Goal: Task Accomplishment & Management: Complete application form

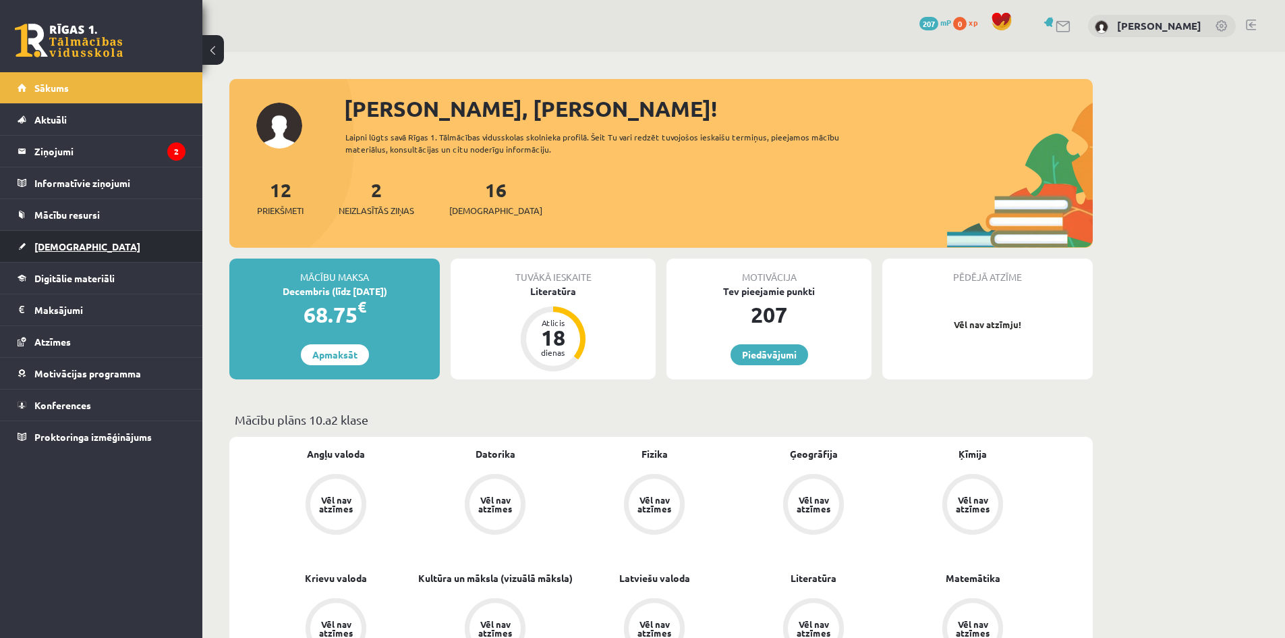
click at [69, 250] on span "[DEMOGRAPHIC_DATA]" at bounding box center [87, 246] width 106 height 12
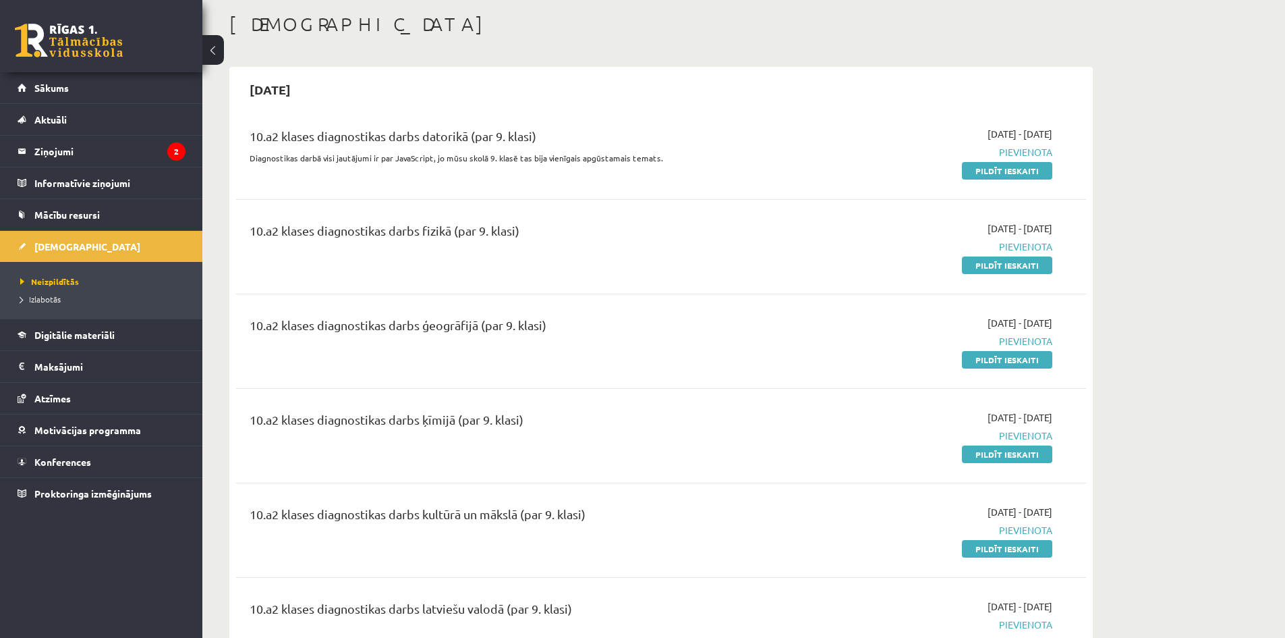
scroll to position [67, 0]
drag, startPoint x: 1010, startPoint y: 353, endPoint x: 710, endPoint y: 67, distance: 414.2
click at [1010, 353] on link "Pildīt ieskaiti" at bounding box center [1007, 358] width 90 height 18
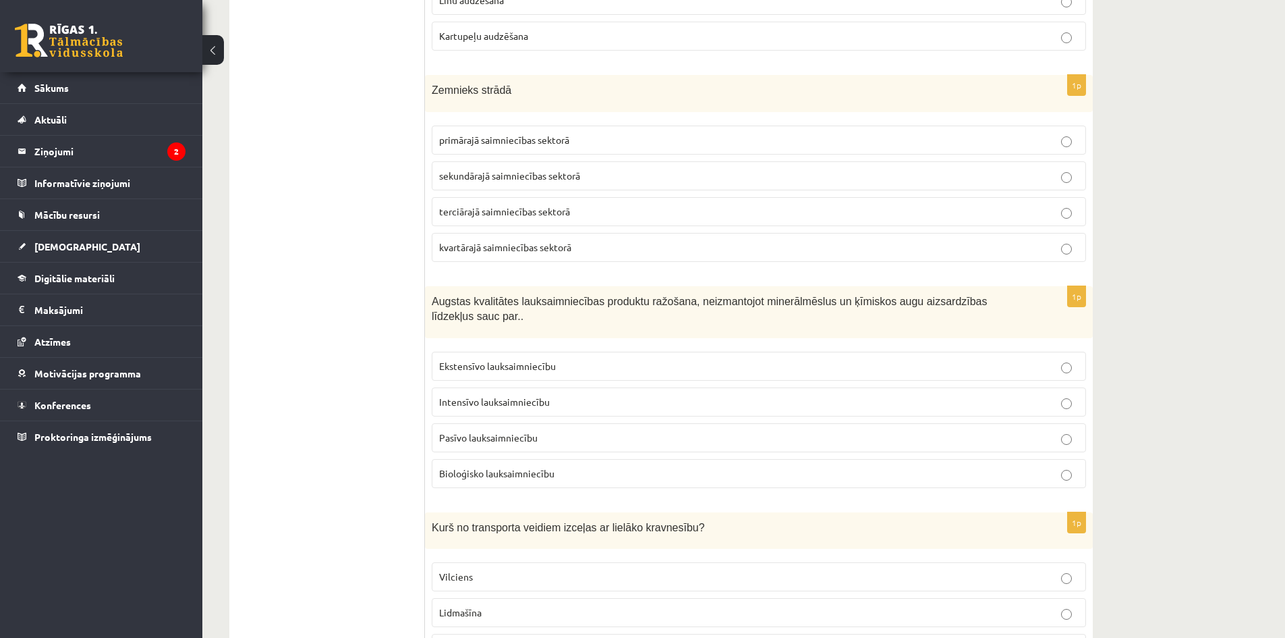
scroll to position [524, 0]
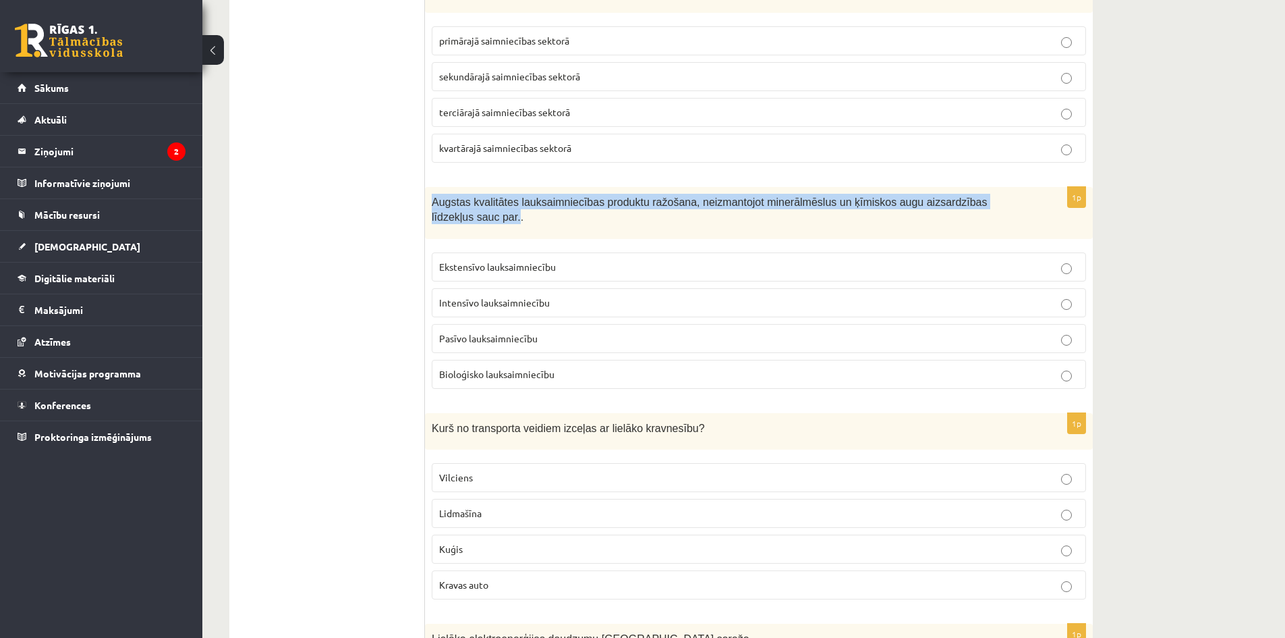
drag, startPoint x: 430, startPoint y: 198, endPoint x: 1012, endPoint y: 199, distance: 582.2
click at [1012, 199] on div "Augstas kvalitātes lauksaimniecības produktu ražošana, neizmantojot minerālmēsl…" at bounding box center [759, 213] width 668 height 52
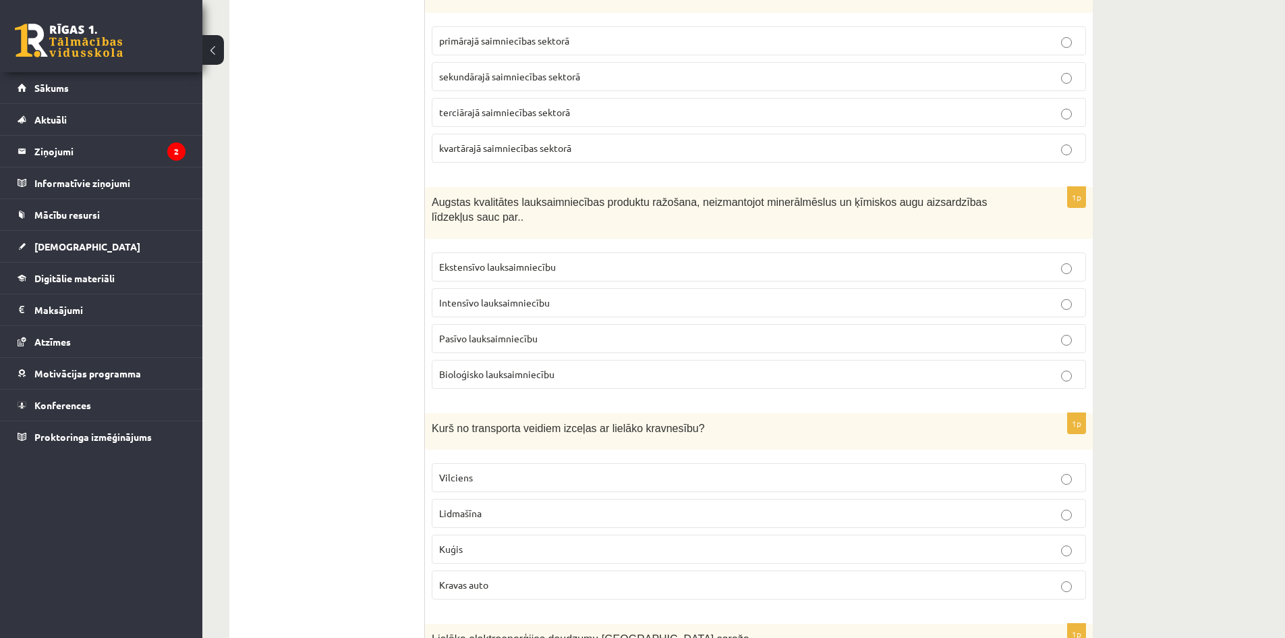
click at [1018, 204] on p "Augstas kvalitātes lauksaimniecības produktu ražošana, neizmantojot minerālmēsl…" at bounding box center [725, 209] width 587 height 30
drag, startPoint x: 1009, startPoint y: 201, endPoint x: 890, endPoint y: 197, distance: 118.8
click at [849, 198] on span "Augstas kvalitātes lauksaimniecības produktu ražošana, neizmantojot minerālmēsl…" at bounding box center [710, 209] width 556 height 27
click at [988, 201] on span "Augstas kvalitātes lauksaimniecības produktu ražošana, neizmantojot minerālmēsl…" at bounding box center [710, 209] width 556 height 27
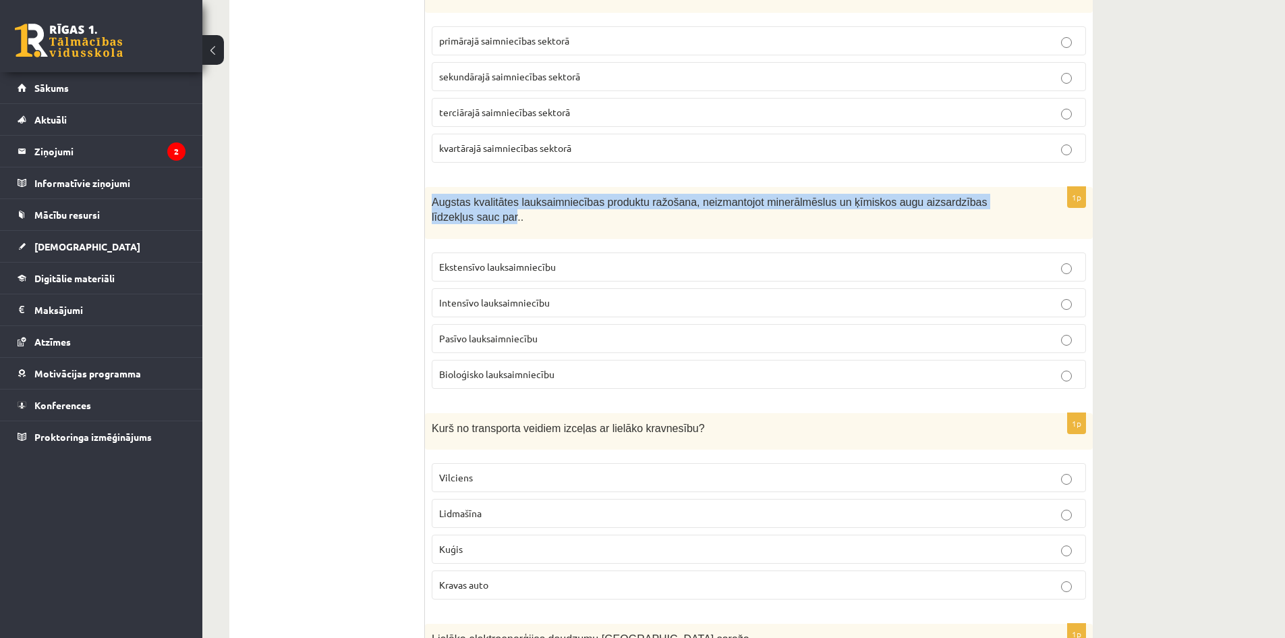
drag, startPoint x: 1010, startPoint y: 202, endPoint x: 427, endPoint y: 186, distance: 583.1
copy span "Augstas kvalitātes lauksaimniecības produktu ražošana, neizmantojot minerālmēsl…"
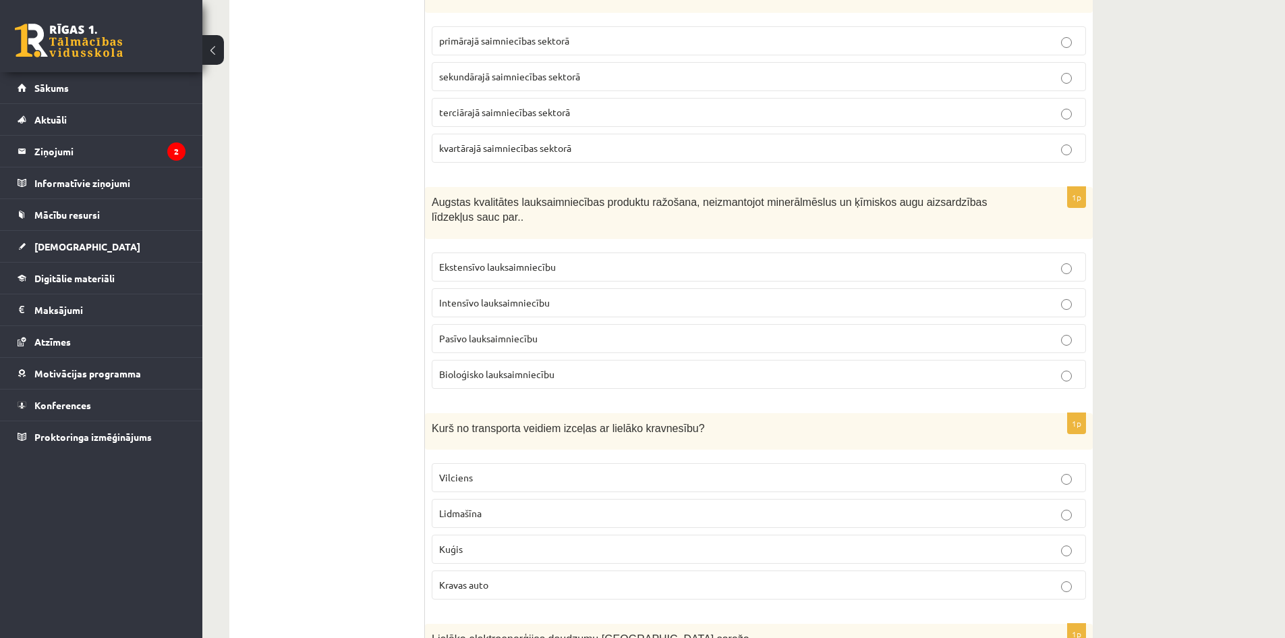
click at [478, 413] on div "Kurš no transporta veidiem izceļas ar lielāko kravnesību?" at bounding box center [759, 431] width 668 height 37
click at [497, 368] on label "Bioloģisko lauksaimniecību" at bounding box center [759, 374] width 654 height 29
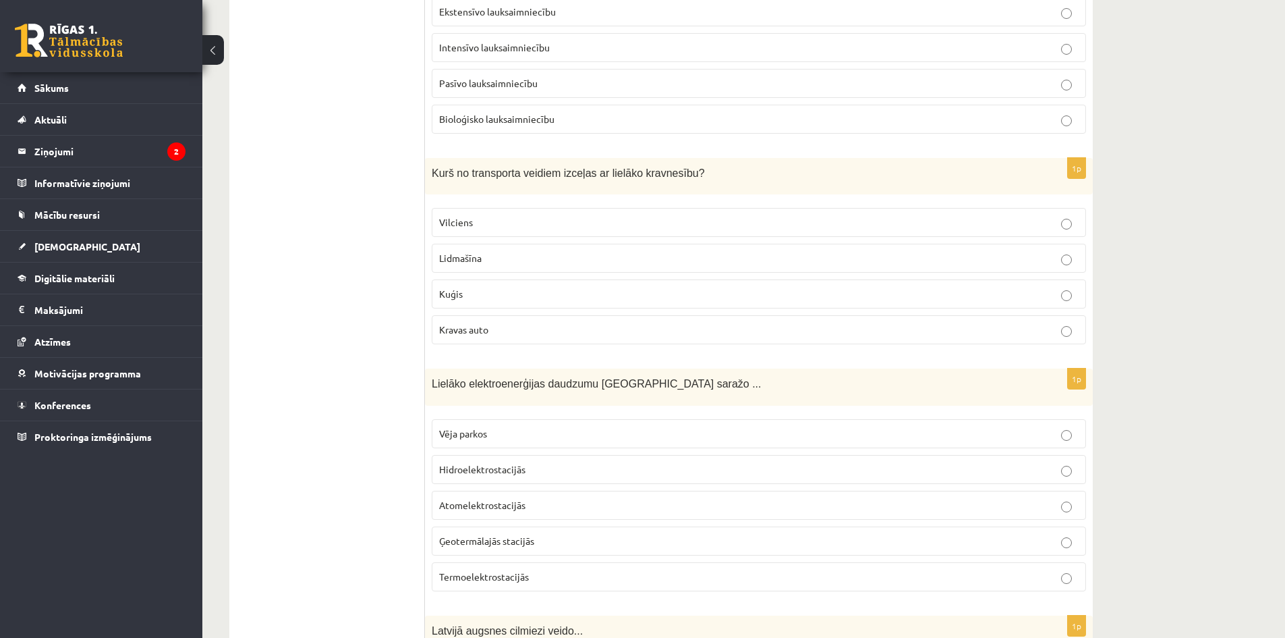
scroll to position [794, 0]
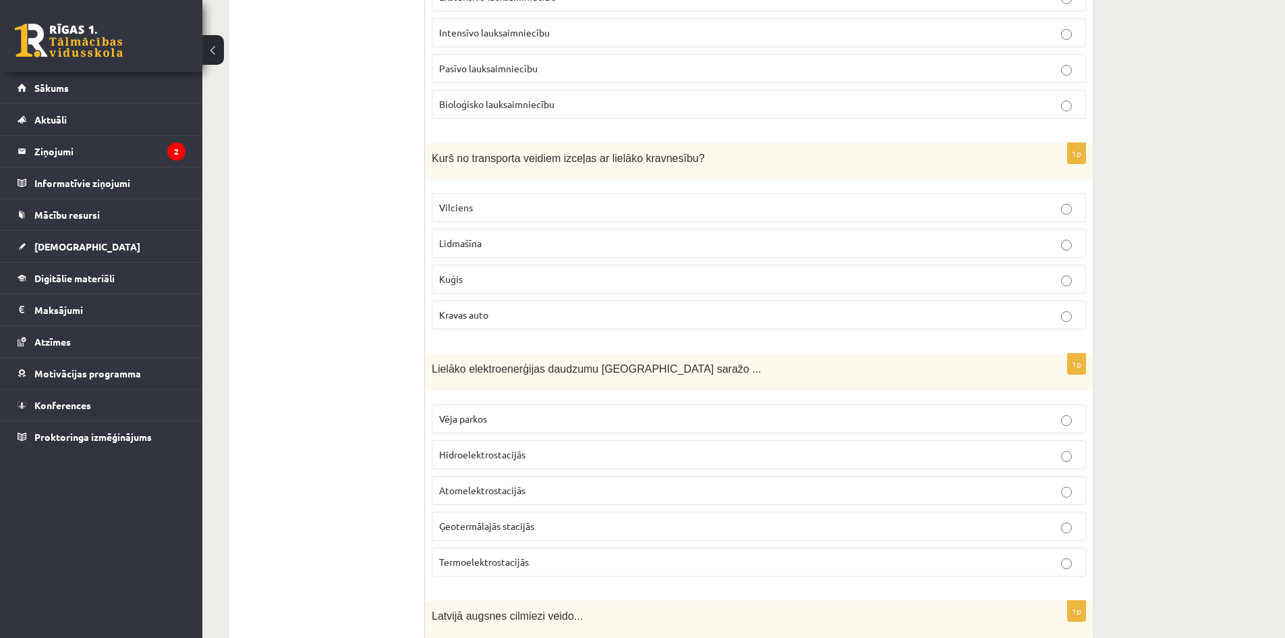
click at [479, 272] on p "Kuģis" at bounding box center [759, 279] width 640 height 14
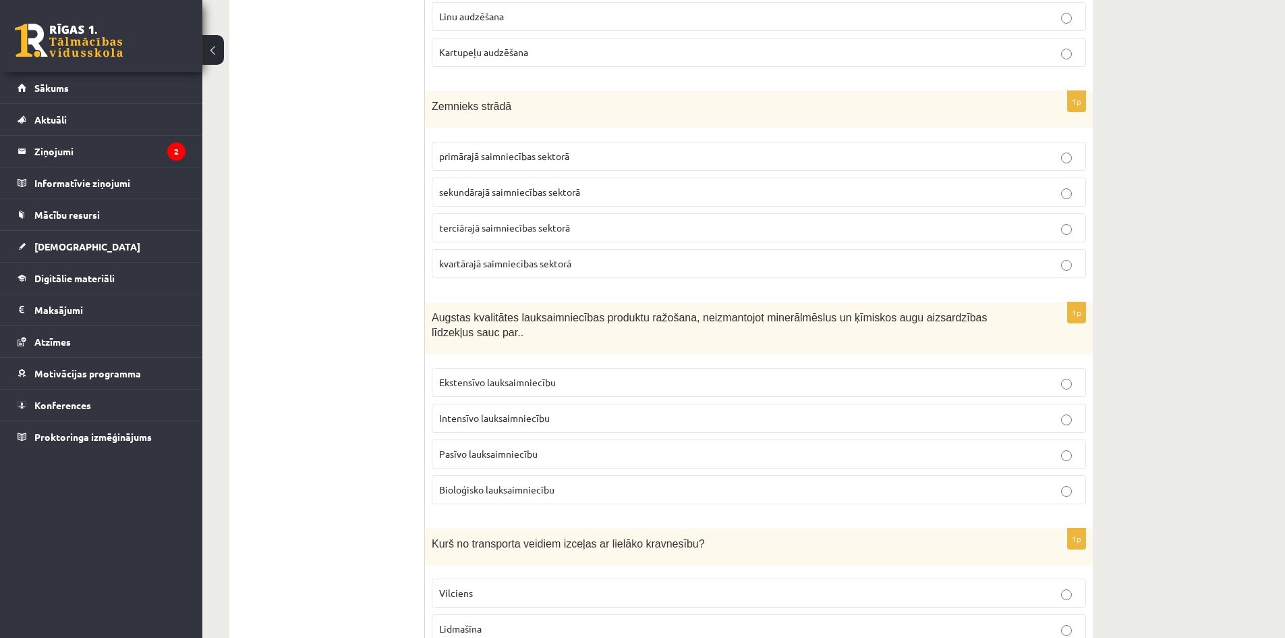
scroll to position [187, 0]
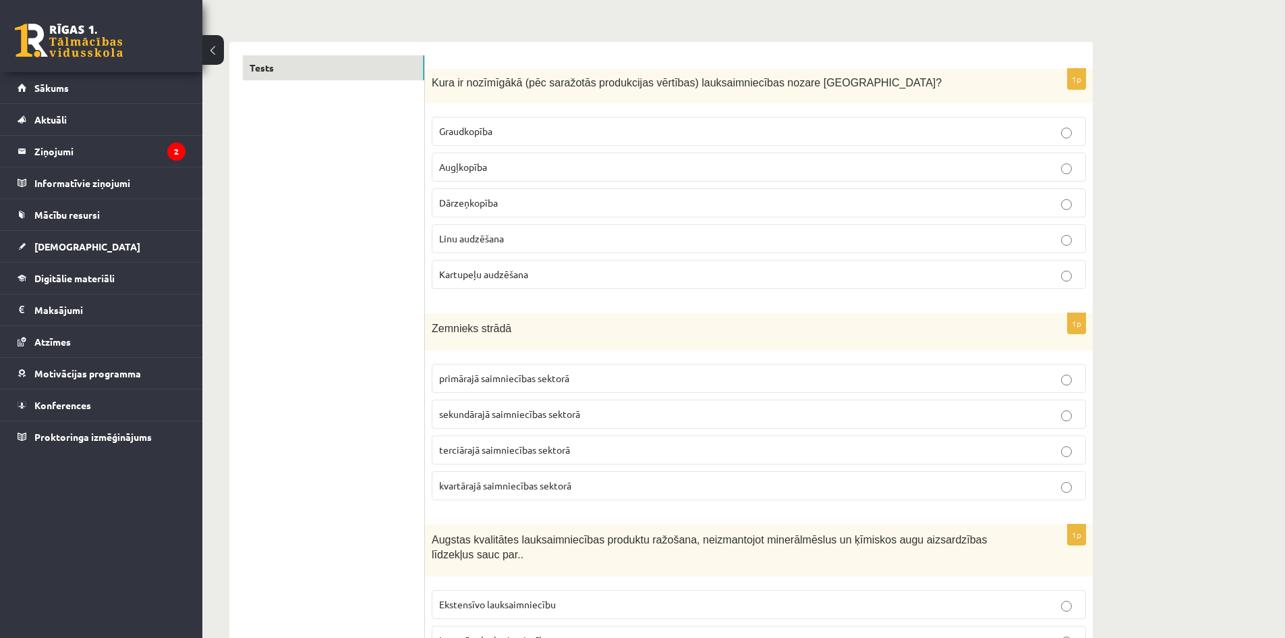
click at [467, 123] on label "Graudkopība" at bounding box center [759, 131] width 654 height 29
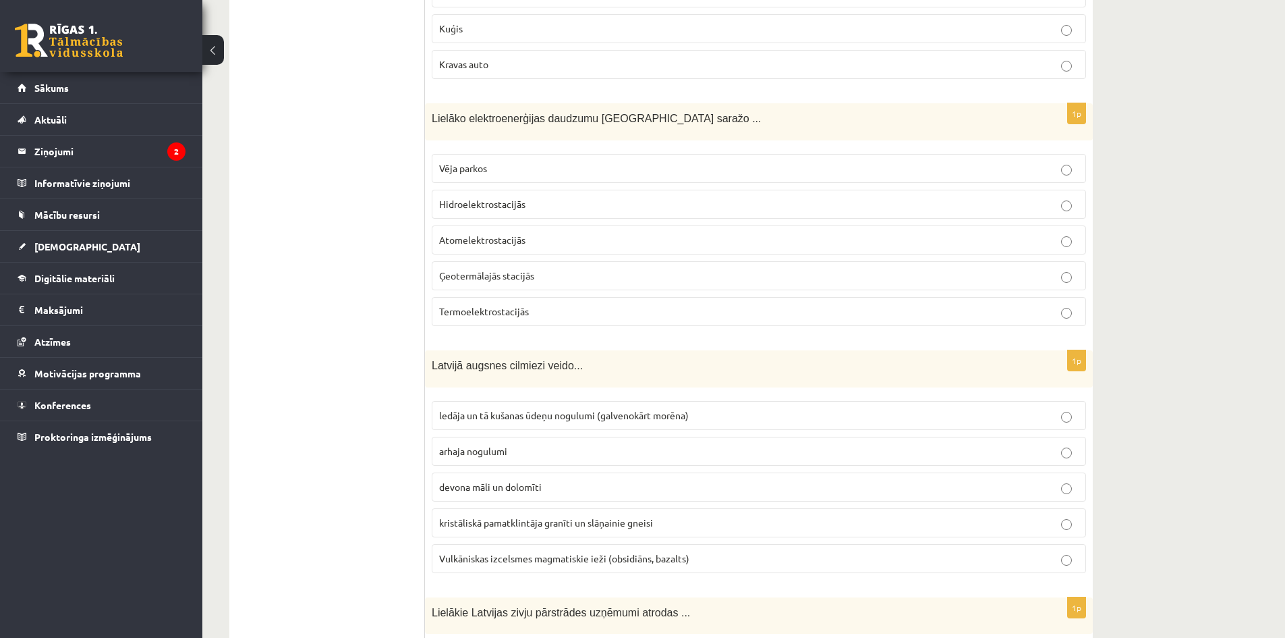
scroll to position [1064, 0]
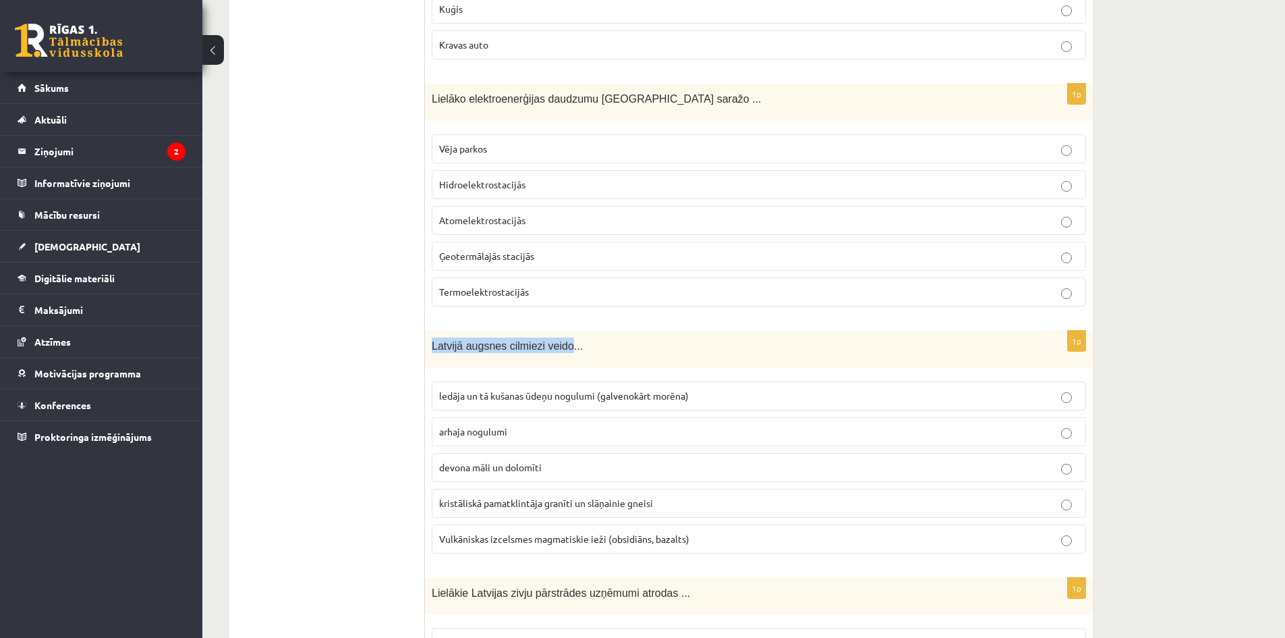
drag, startPoint x: 431, startPoint y: 328, endPoint x: 558, endPoint y: 332, distance: 126.9
click at [558, 332] on div "Latvijā augsnes cilmiezi veido..." at bounding box center [759, 349] width 668 height 37
copy span "Latvijā augsnes cilmiezi veido"
click at [508, 103] on div "Lielāko elektroenerģijas daudzumu Latvijā saražo ..." at bounding box center [759, 102] width 668 height 37
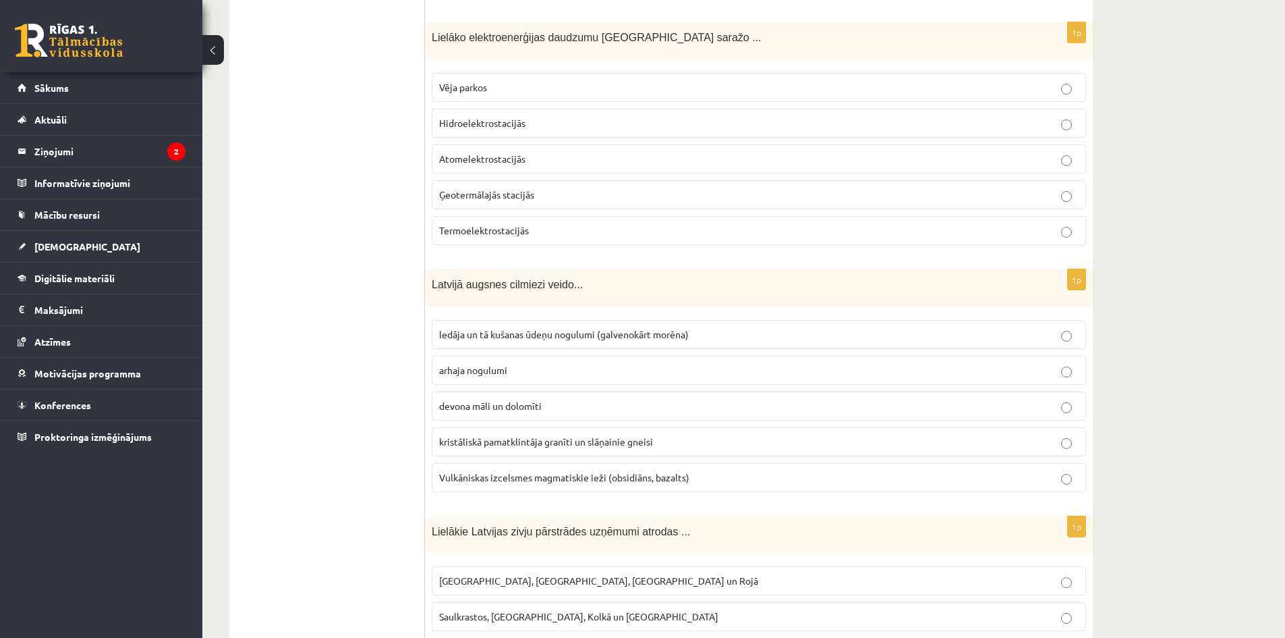
scroll to position [1131, 0]
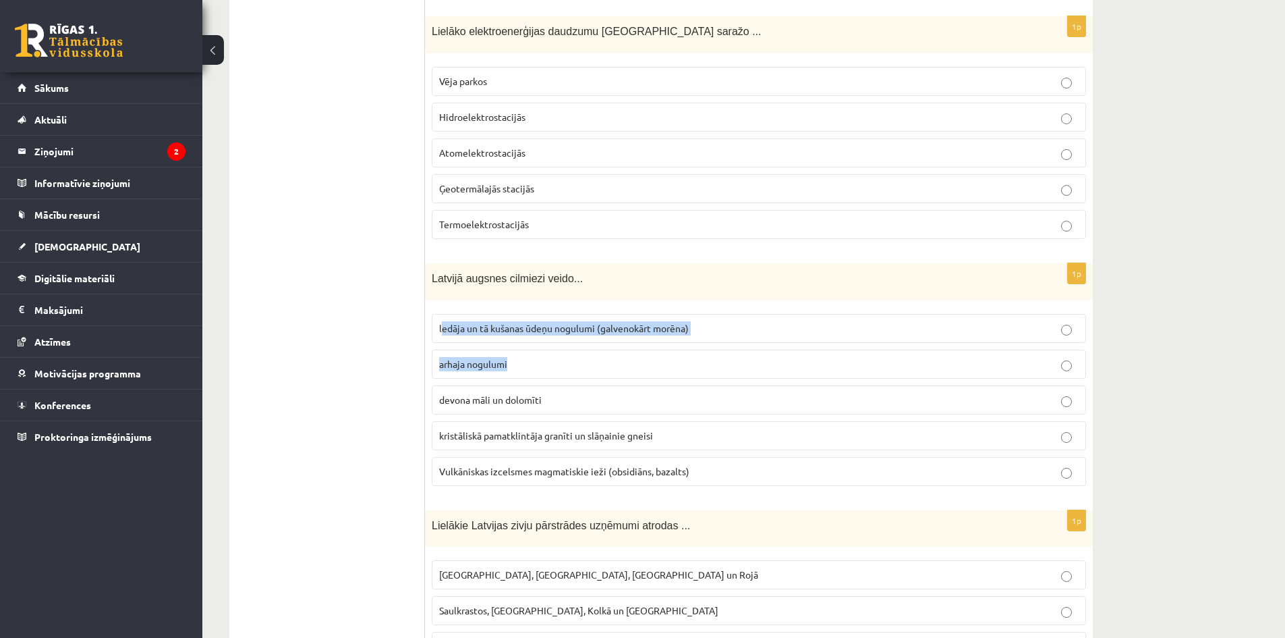
drag, startPoint x: 441, startPoint y: 289, endPoint x: 502, endPoint y: 322, distance: 69.7
click at [519, 335] on div "1p Latvijā augsnes cilmiezi veido... ledāja un tā kušanas ūdeņu nogulumi (galve…" at bounding box center [759, 379] width 668 height 233
drag, startPoint x: 449, startPoint y: 285, endPoint x: 428, endPoint y: 302, distance: 26.8
click at [448, 285] on div "Latvijā augsnes cilmiezi veido..." at bounding box center [759, 281] width 668 height 37
click at [441, 300] on div "1p Latvijā augsnes cilmiezi veido... ledāja un tā kušanas ūdeņu nogulumi (galve…" at bounding box center [759, 379] width 668 height 233
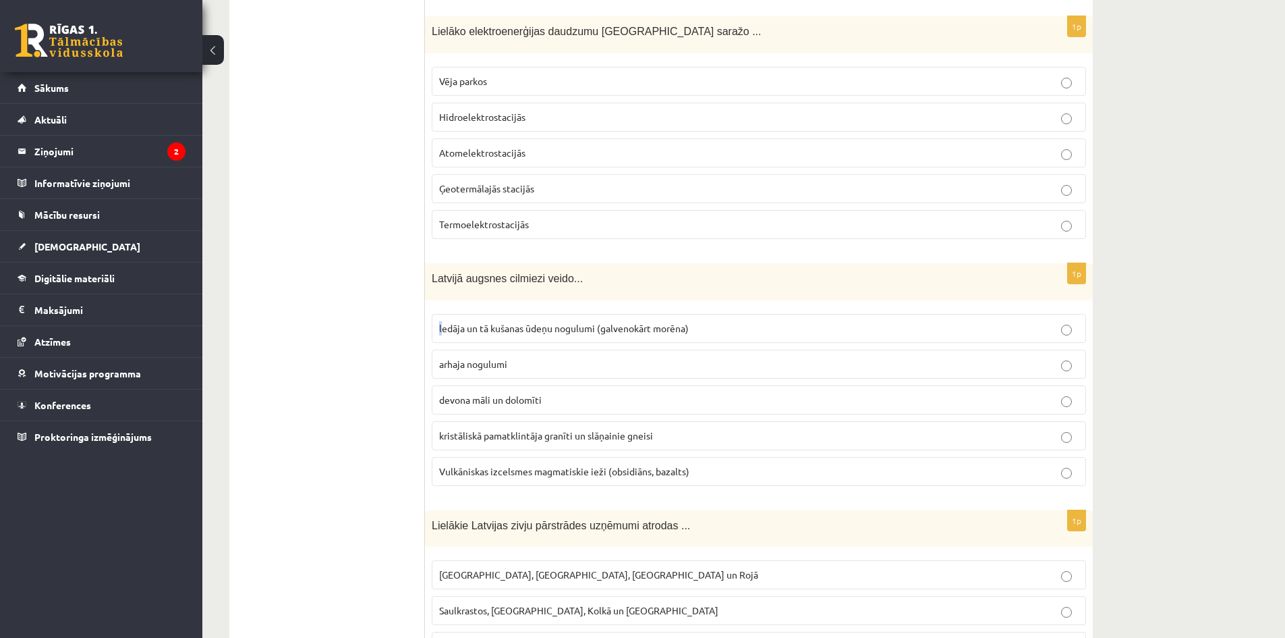
click at [442, 314] on label "ledāja un tā kušanas ūdeņu nogulumi (galvenokārt morēna)" at bounding box center [759, 328] width 654 height 29
click at [443, 291] on div "1p Latvijā augsnes cilmiezi veido... ledāja un tā kušanas ūdeņu nogulumi (galve…" at bounding box center [759, 379] width 668 height 233
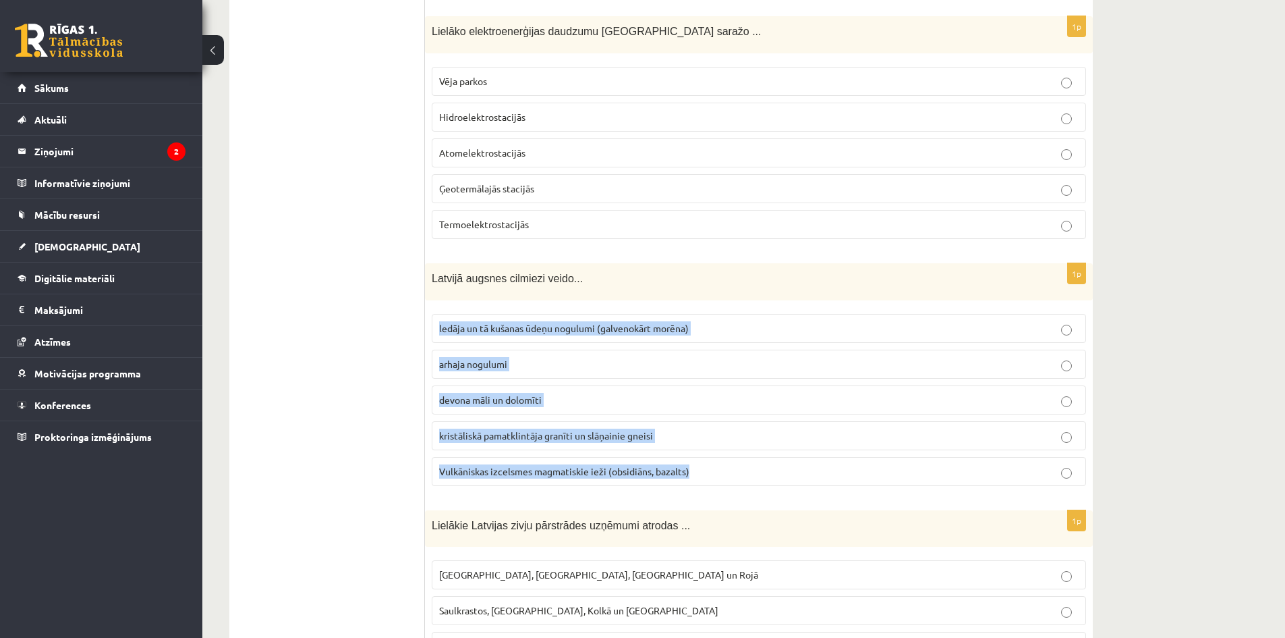
drag, startPoint x: 439, startPoint y: 295, endPoint x: 704, endPoint y: 445, distance: 305.4
click at [706, 446] on fieldset "ledāja un tā kušanas ūdeņu nogulumi (galvenokārt morēna) arhaja nogulumi devona…" at bounding box center [759, 398] width 654 height 183
copy fieldset "ledāja un tā kušanas ūdeņu nogulumi (galvenokārt morēna) arhaja nogulumi devona…"
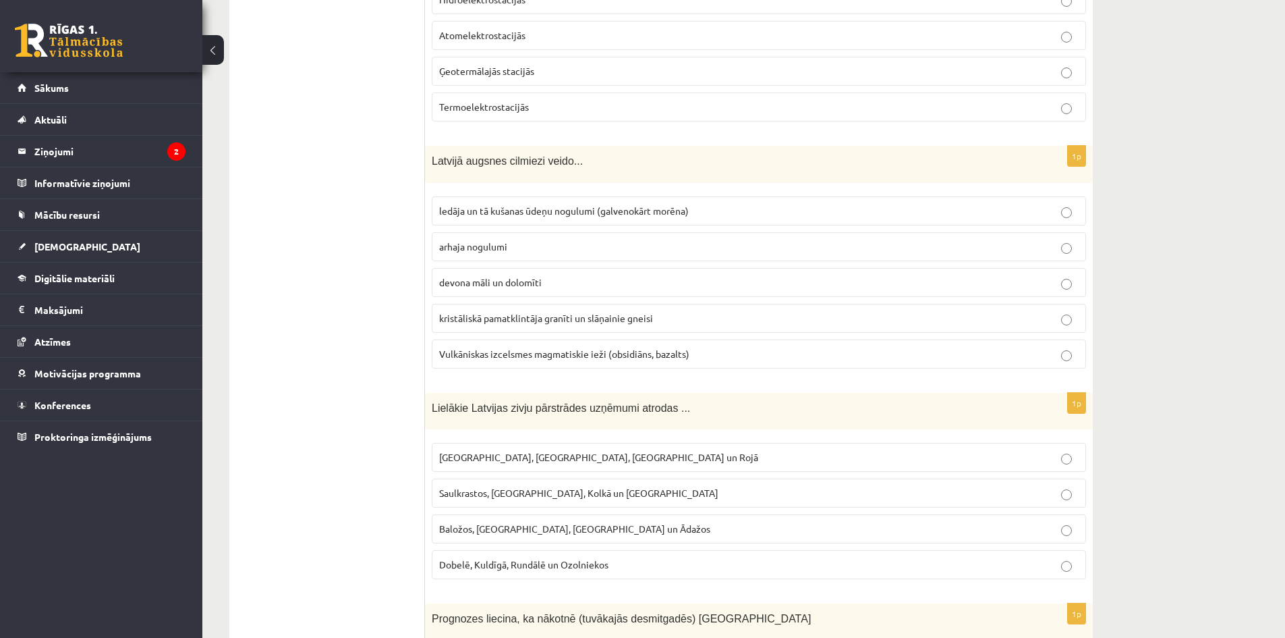
scroll to position [1266, 0]
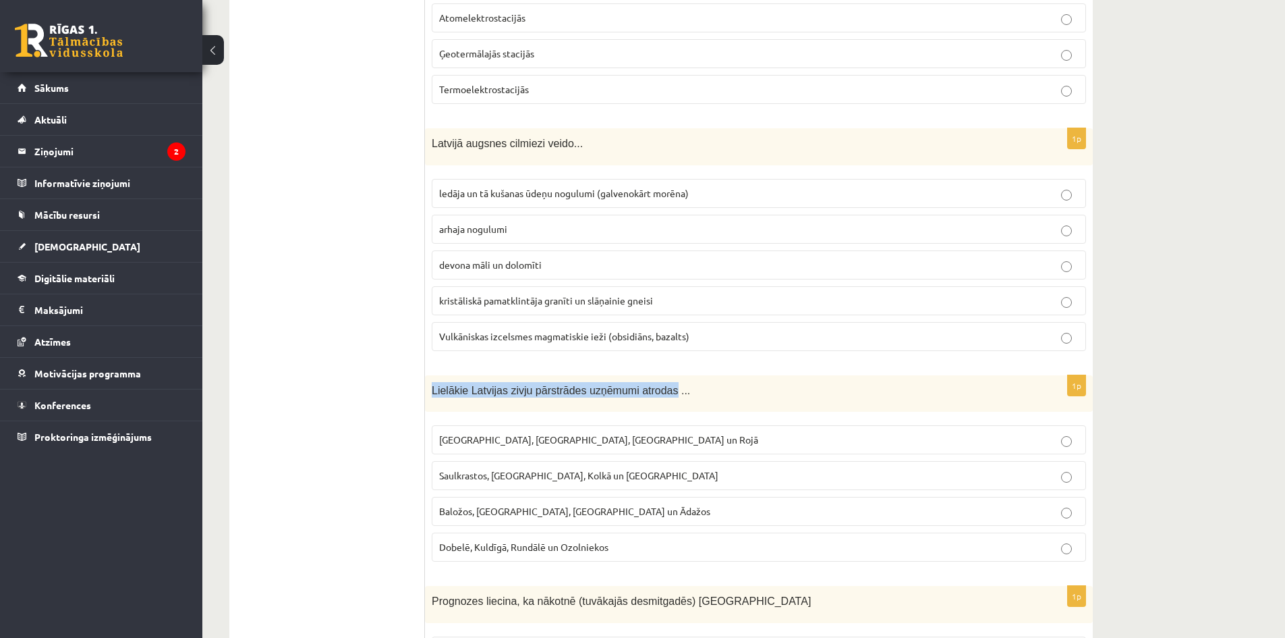
drag, startPoint x: 432, startPoint y: 376, endPoint x: 653, endPoint y: 385, distance: 220.8
click at [653, 385] on div "Lielākie Latvijas zivju pārstrādes uzņēmumi atrodas ..." at bounding box center [759, 393] width 668 height 37
copy span "Lielākie Latvijas zivju pārstrādes uzņēmumi atrodas"
click at [466, 400] on div "1p Lielākie Latvijas zivju pārstrādes uzņēmumi atrodas ... Rīgā, Liepājā, Salac…" at bounding box center [759, 474] width 668 height 198
click at [526, 433] on span "Rīgā, Liepājā, Salacgrīvā un Rojā" at bounding box center [598, 439] width 319 height 12
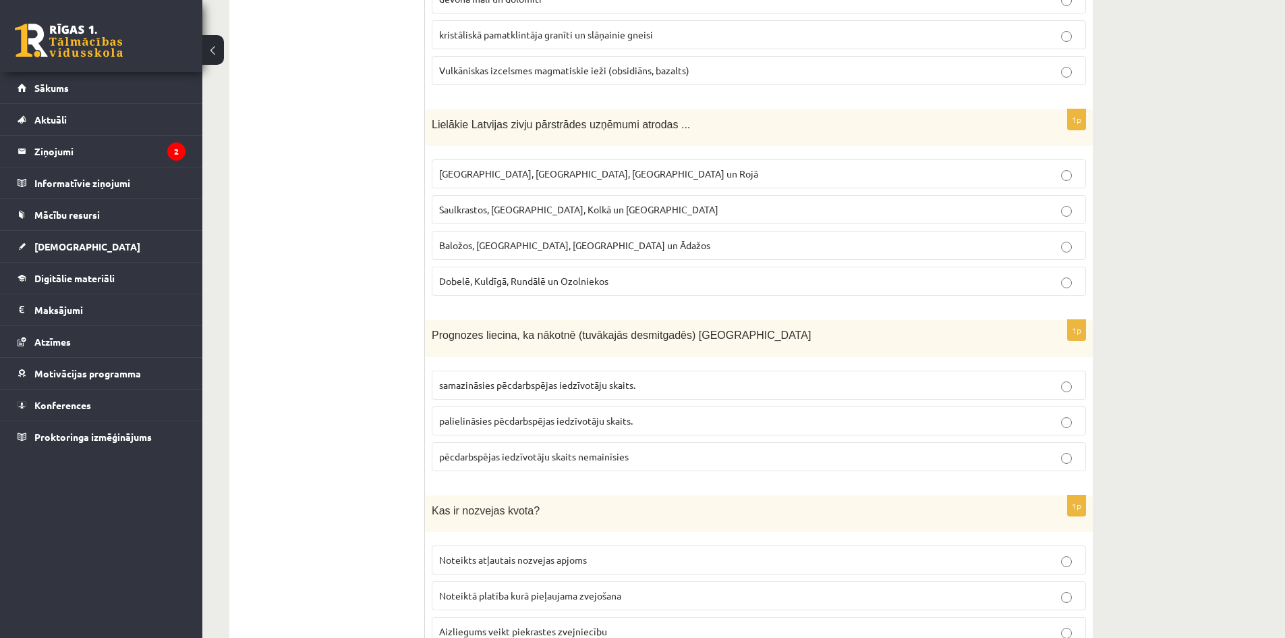
scroll to position [1536, 0]
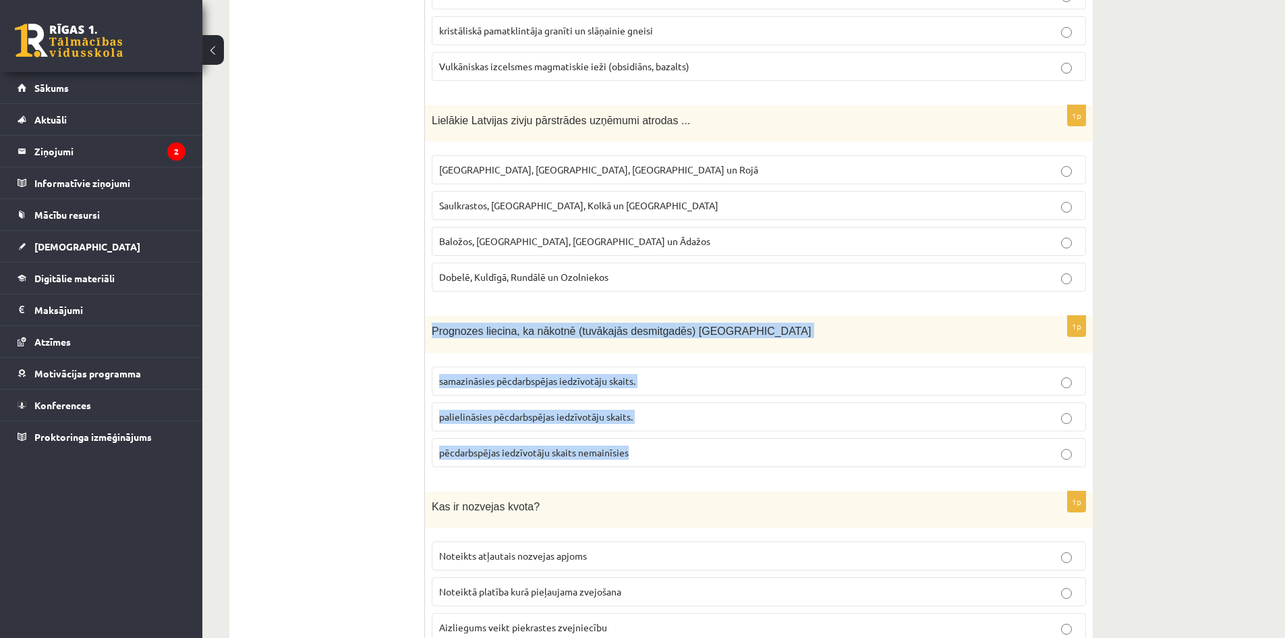
drag, startPoint x: 432, startPoint y: 314, endPoint x: 685, endPoint y: 435, distance: 279.7
click at [686, 436] on div "1p Prognozes liecina, ka nākotnē (tuvākajās desmitgadēs) Latvijā samazināsies p…" at bounding box center [759, 397] width 668 height 162
copy div "Prognozes liecina, ka nākotnē (tuvākajās desmitgadēs) Latvijā samazināsies pēcd…"
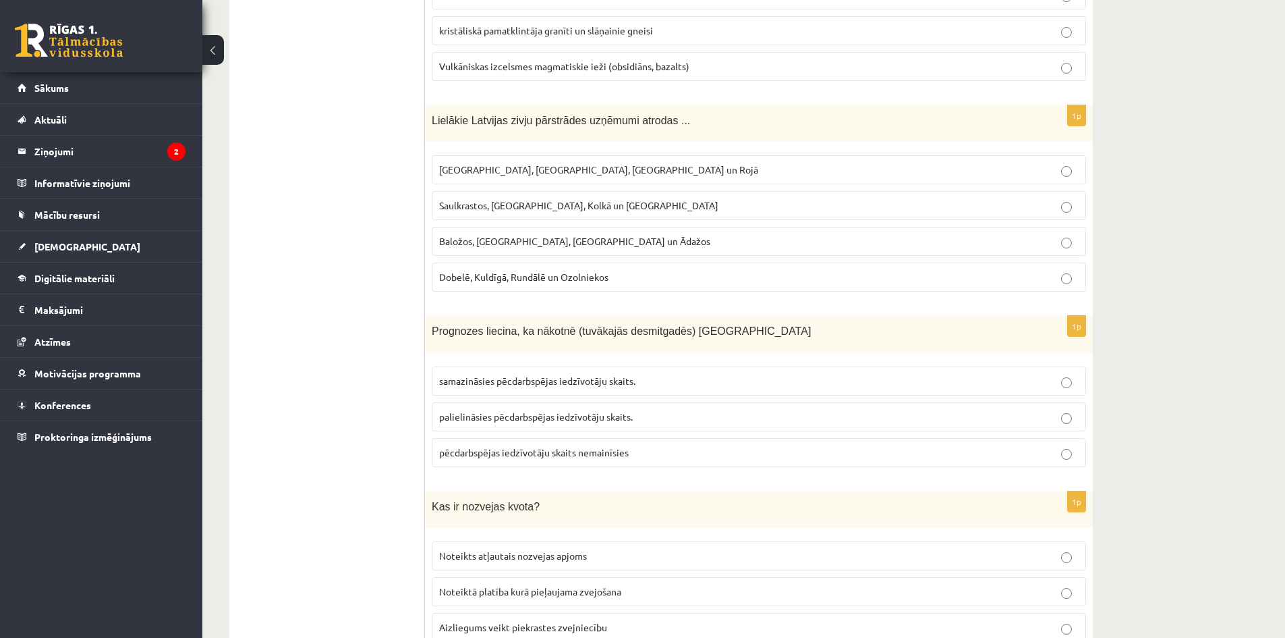
click at [541, 410] on span "palielināsies pēcdarbspējas iedzīvotāju skaits." at bounding box center [536, 416] width 194 height 12
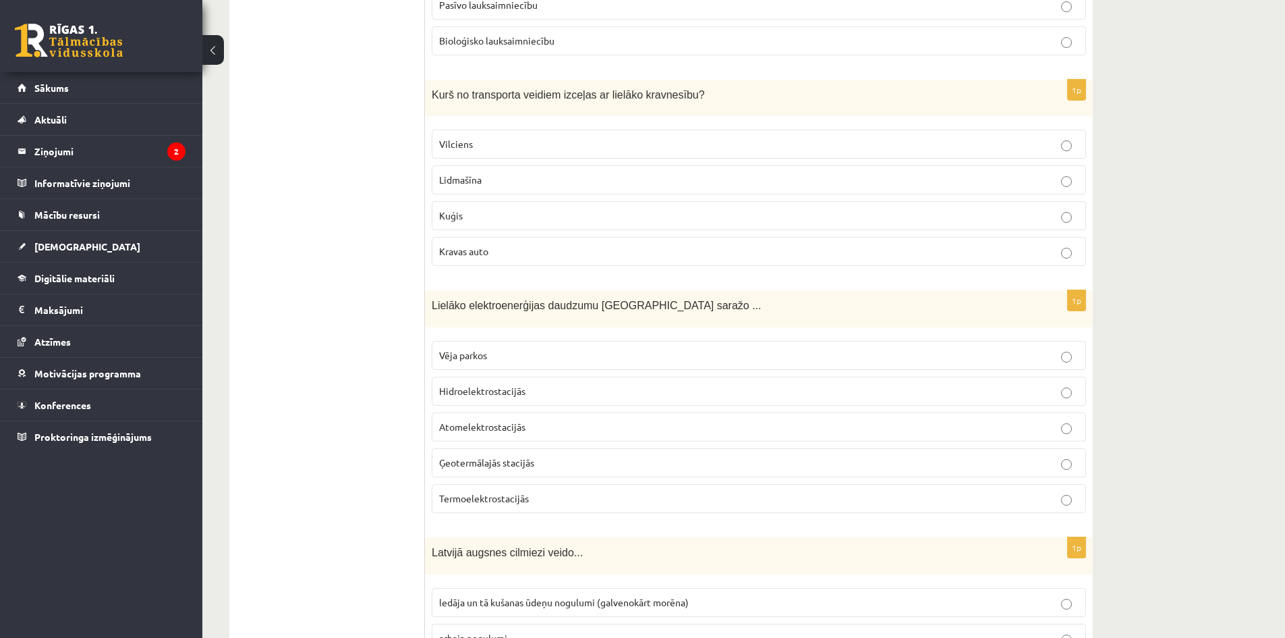
scroll to position [862, 0]
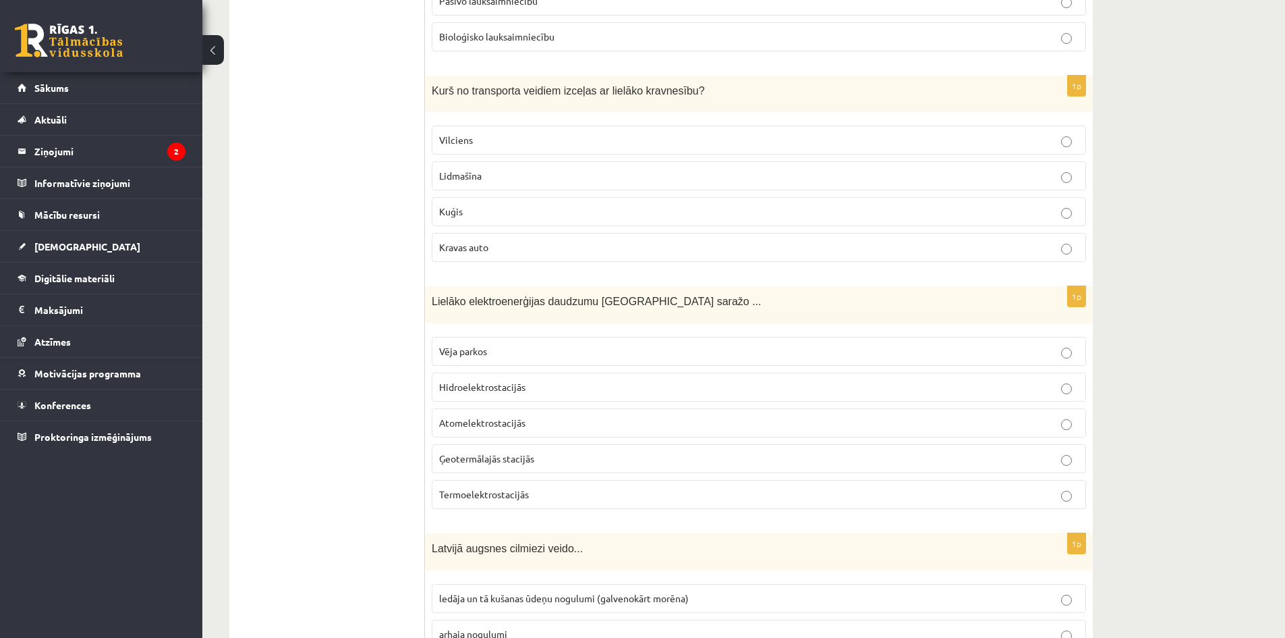
click at [472, 345] on span "Vēja parkos" at bounding box center [463, 351] width 48 height 12
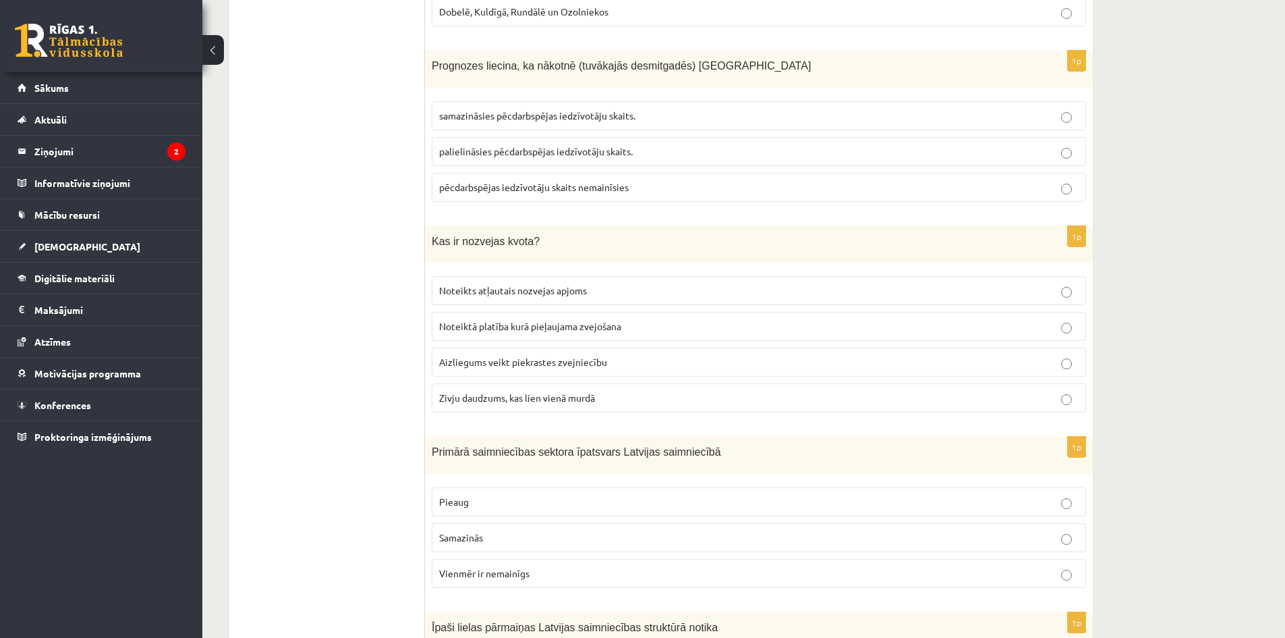
scroll to position [1806, 0]
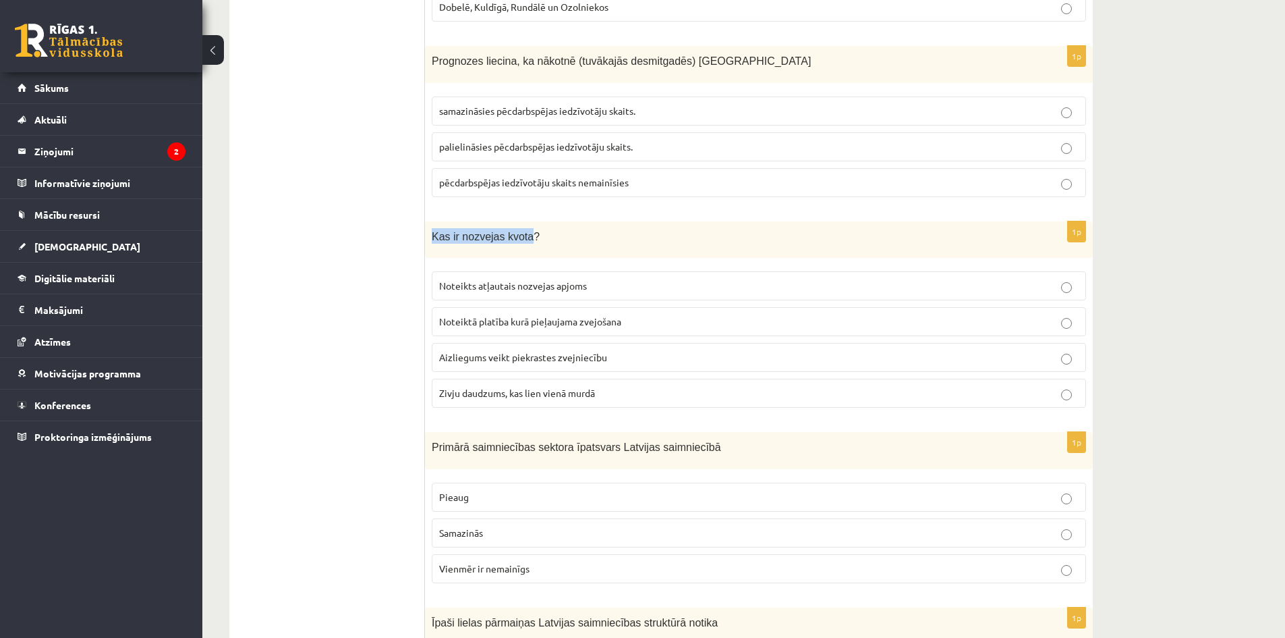
drag, startPoint x: 431, startPoint y: 219, endPoint x: 521, endPoint y: 225, distance: 89.9
click at [521, 225] on div "Kas ir nozvejas kvota?" at bounding box center [759, 239] width 668 height 37
copy span "Kas ir nozvejas kvota"
click at [455, 397] on fieldset "Noteikts atļautais nozvejas apjoms Noteiktā platība kurā pieļaujama zvejošana A…" at bounding box center [759, 337] width 654 height 147
click at [479, 279] on span "Noteikts atļautais nozvejas apjoms" at bounding box center [513, 285] width 148 height 12
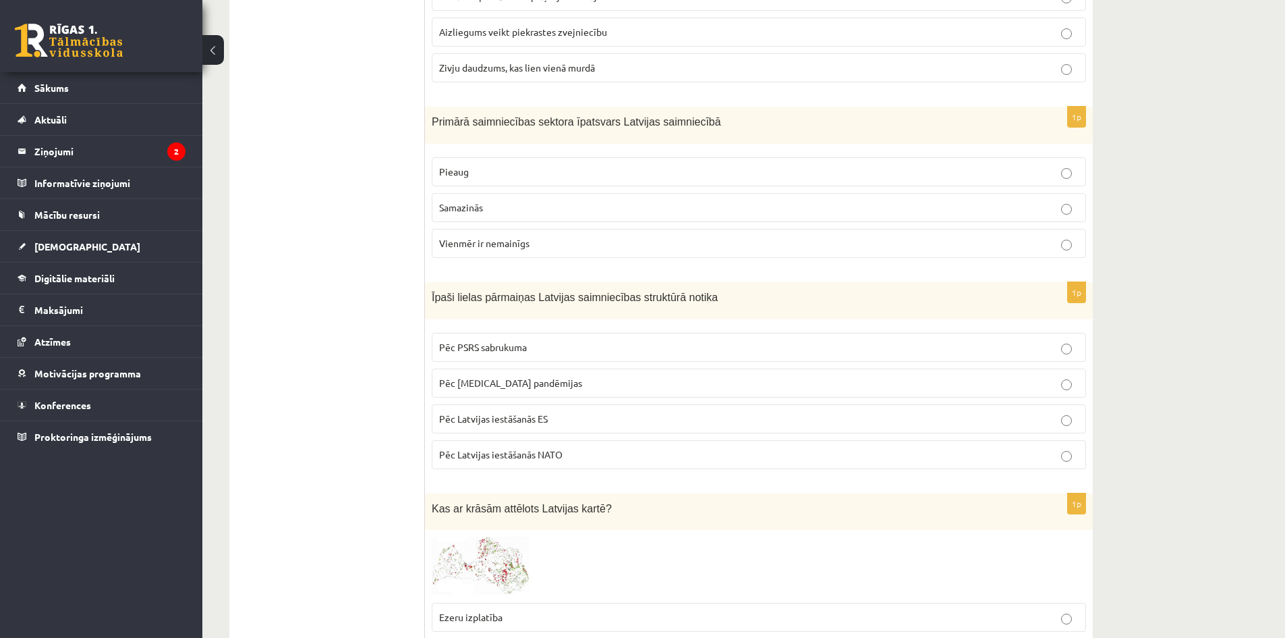
scroll to position [2143, 0]
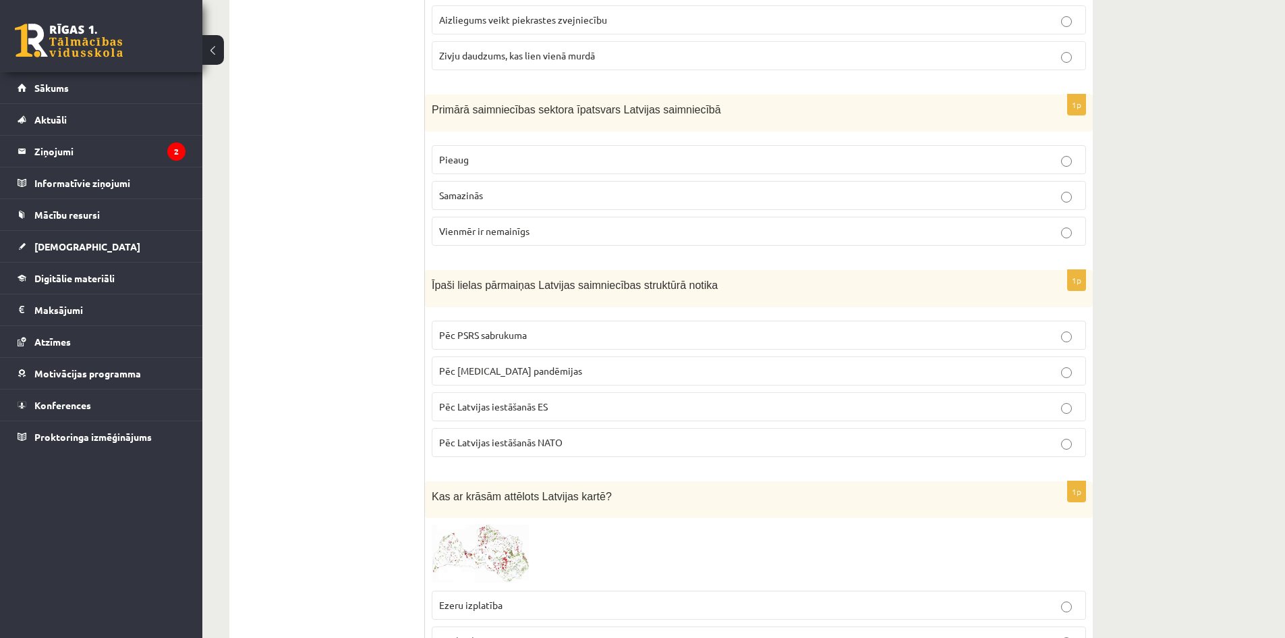
click at [568, 428] on label "Pēc Latvijas iestāšanās NATO" at bounding box center [759, 442] width 654 height 29
click at [548, 328] on p "Pēc PSRS sabrukuma" at bounding box center [759, 335] width 640 height 14
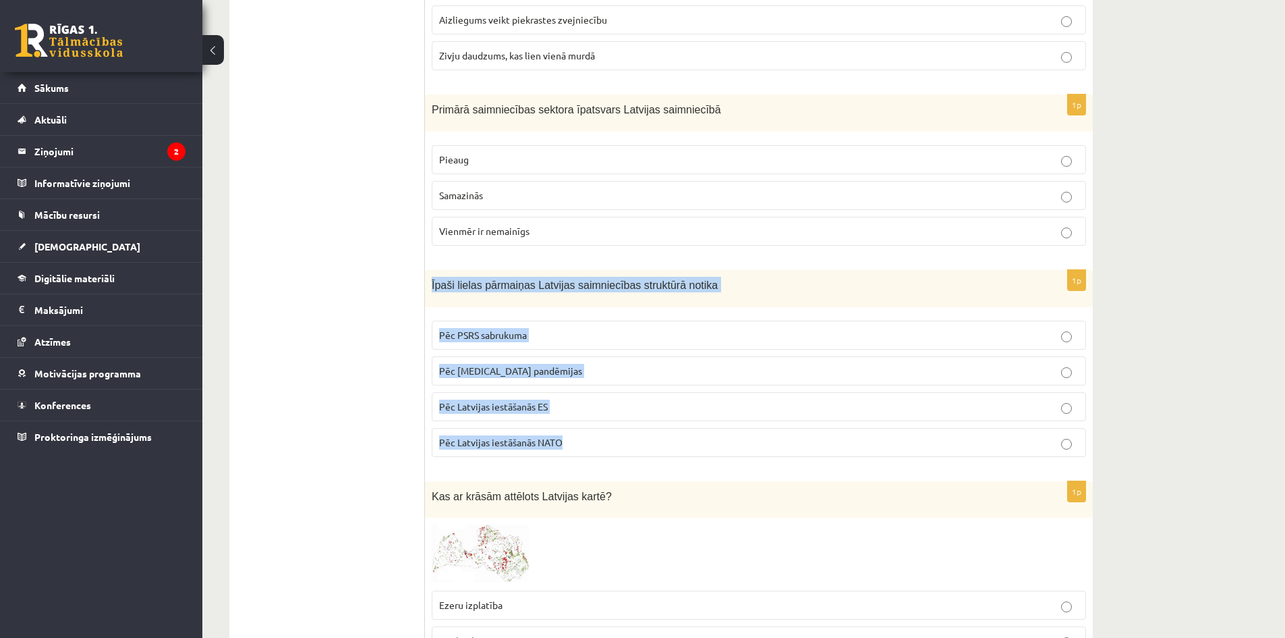
drag, startPoint x: 432, startPoint y: 266, endPoint x: 583, endPoint y: 362, distance: 178.6
click at [659, 417] on div "1p Īpaši lielas pārmaiņas Latvijas saimniecības struktūrā notika Pēc PSRS sabru…" at bounding box center [759, 369] width 668 height 198
copy div "Īpaši lielas pārmaiņas Latvijas saimniecības struktūrā notika Pēc PSRS sabrukum…"
click at [625, 295] on div "1p Īpaši lielas pārmaiņas Latvijas saimniecības struktūrā notika Pēc PSRS sabru…" at bounding box center [759, 369] width 668 height 198
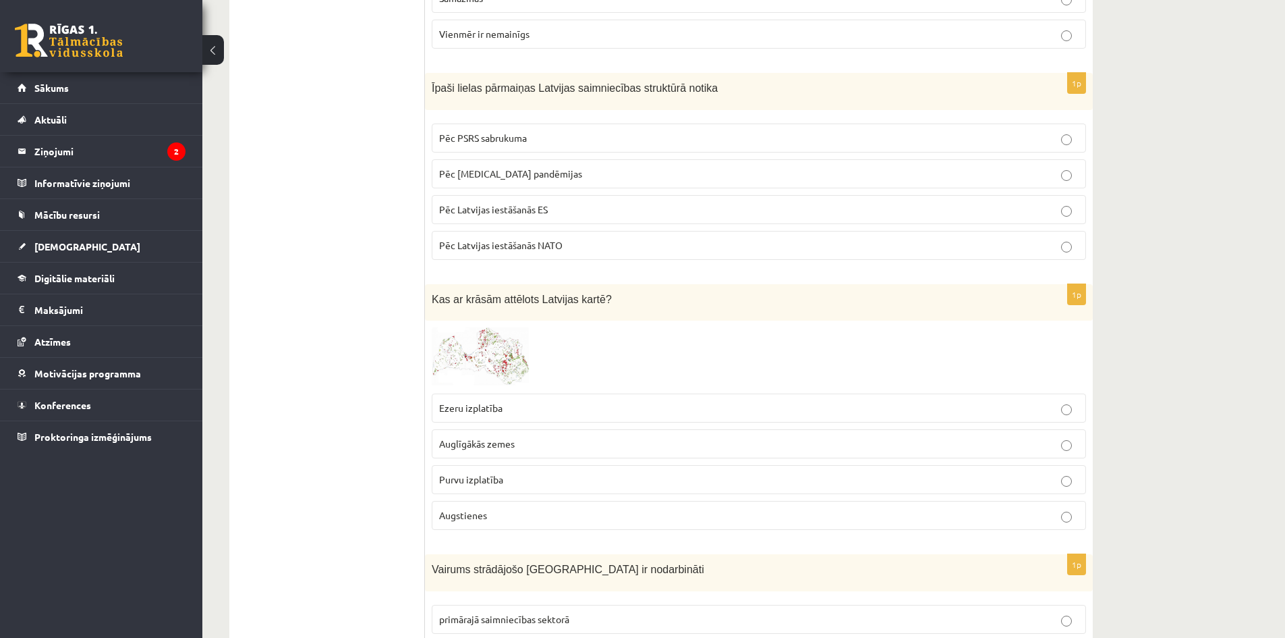
scroll to position [2346, 0]
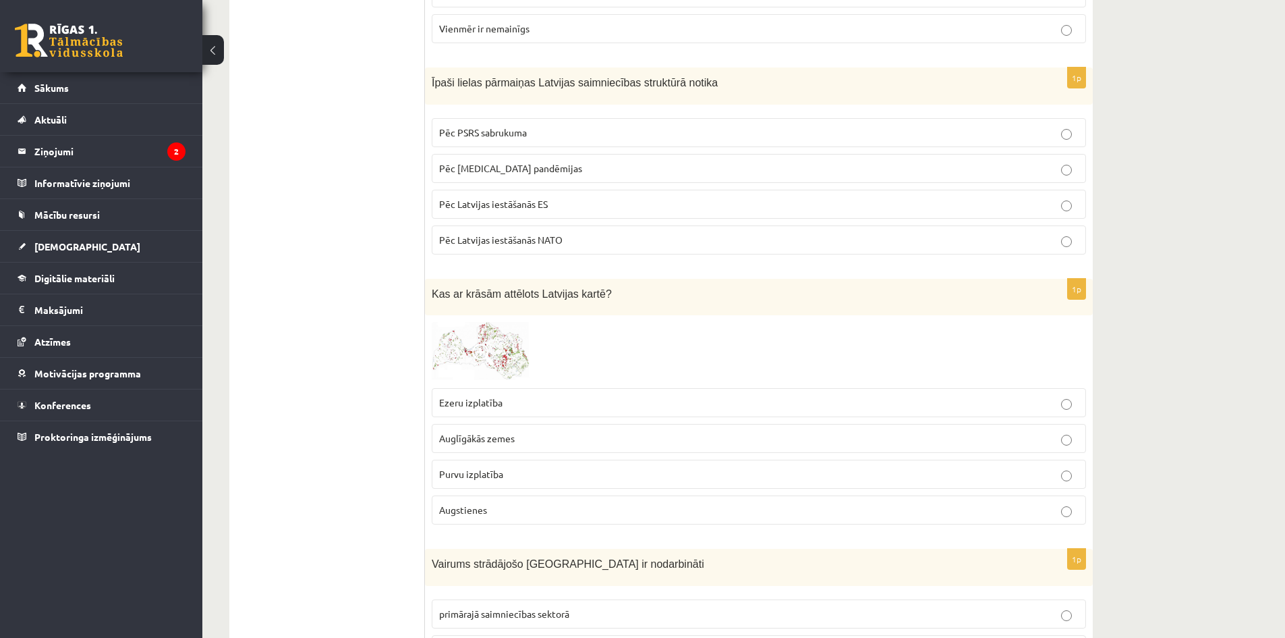
click at [484, 325] on img at bounding box center [482, 351] width 101 height 59
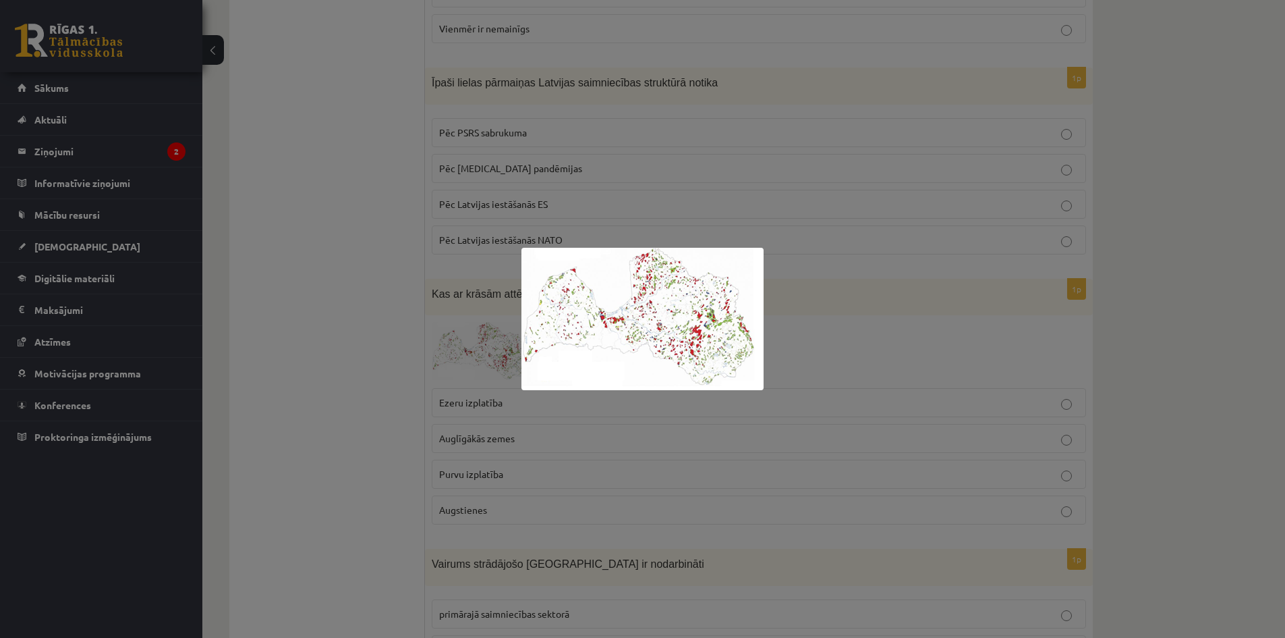
click at [482, 418] on div at bounding box center [642, 319] width 1285 height 638
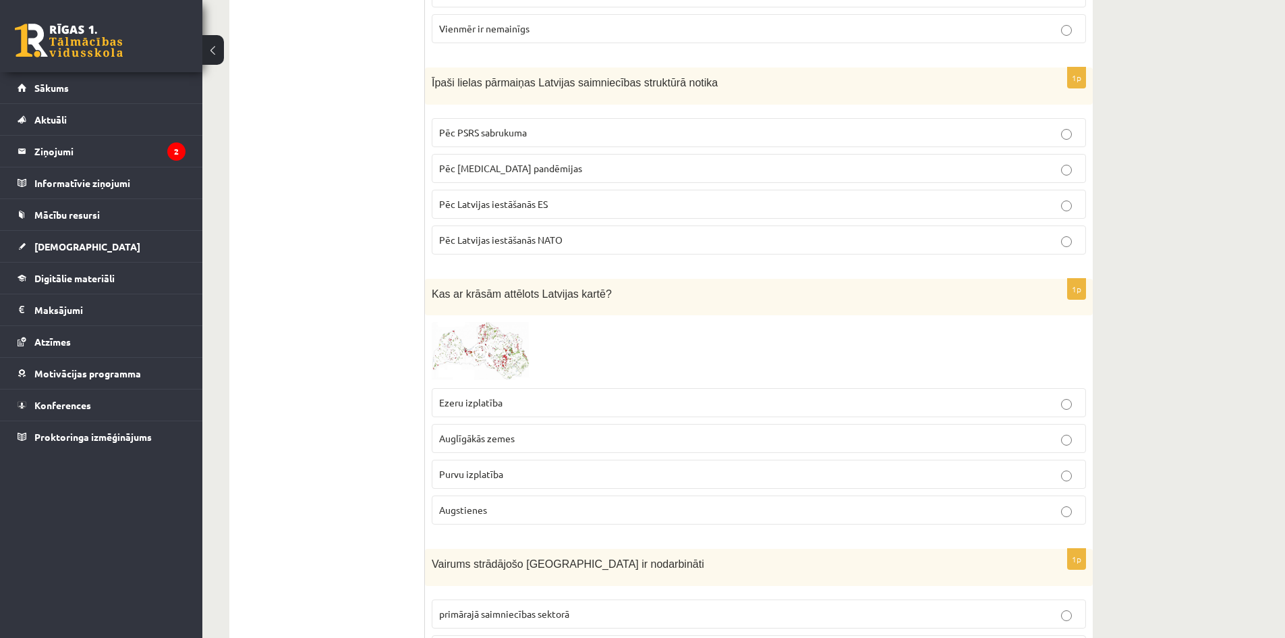
click at [482, 432] on span "Auglīgākās zemes" at bounding box center [477, 438] width 76 height 12
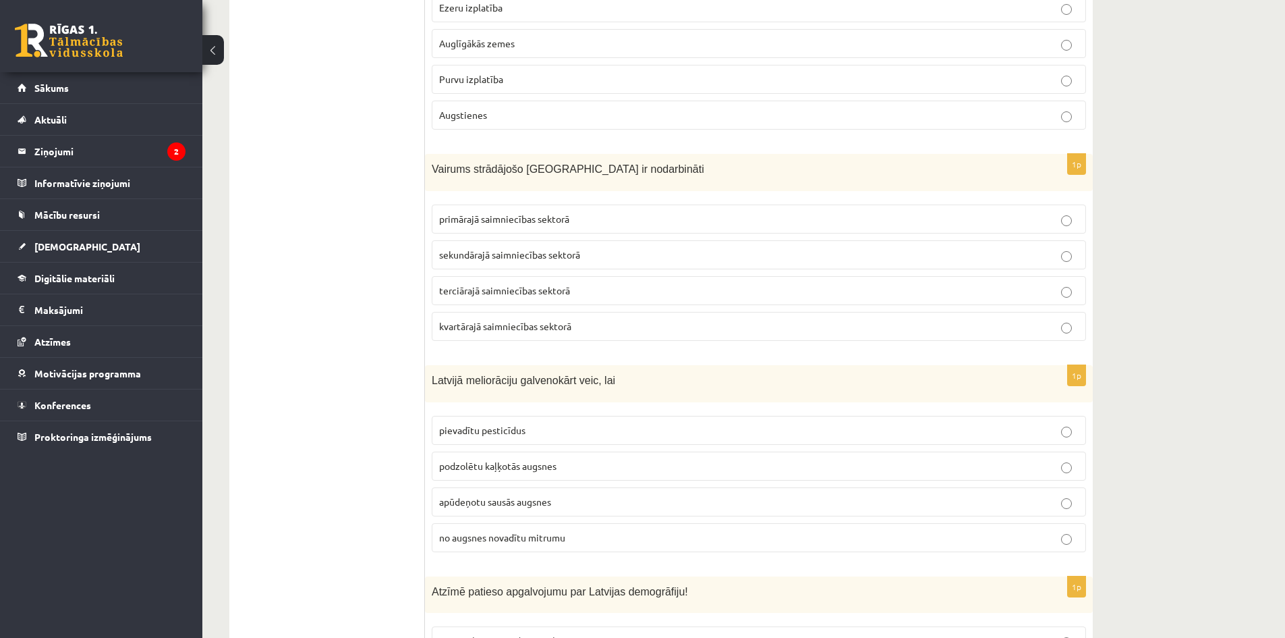
scroll to position [2751, 0]
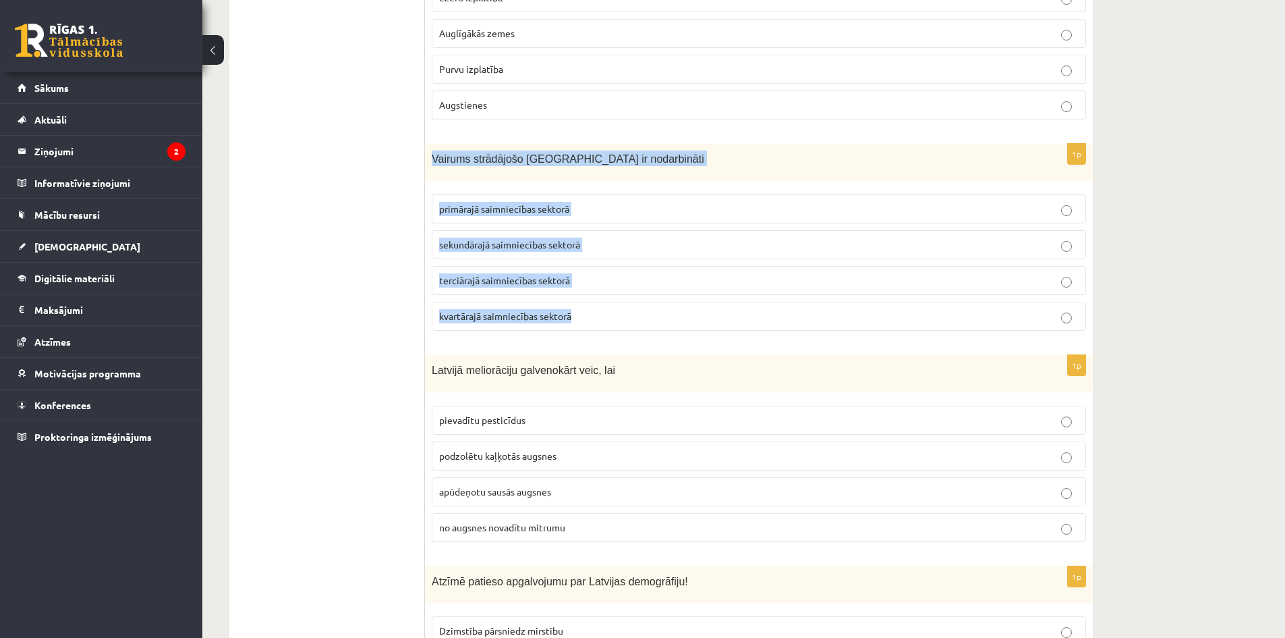
drag, startPoint x: 429, startPoint y: 140, endPoint x: 590, endPoint y: 184, distance: 167.1
click at [612, 295] on div "1p Vairums strādājošo Latvijā ir nodarbināti primārajā saimniecības sektorā sek…" at bounding box center [759, 243] width 668 height 198
copy div "Vairums strādājošo Latvijā ir nodarbināti primārajā saimniecības sektorā sekund…"
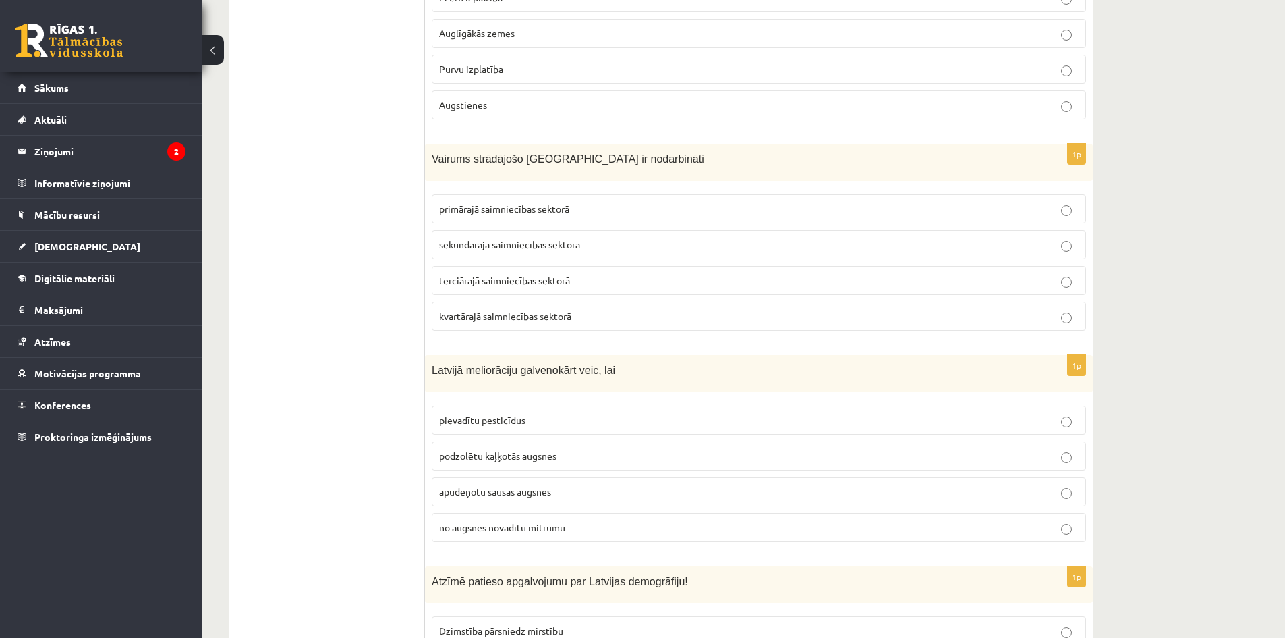
click at [555, 355] on div "Latvijā meliorāciju galvenokārt veic, lai" at bounding box center [759, 373] width 668 height 37
click at [515, 274] on span "terciārajā saimniecības sektorā" at bounding box center [504, 280] width 131 height 12
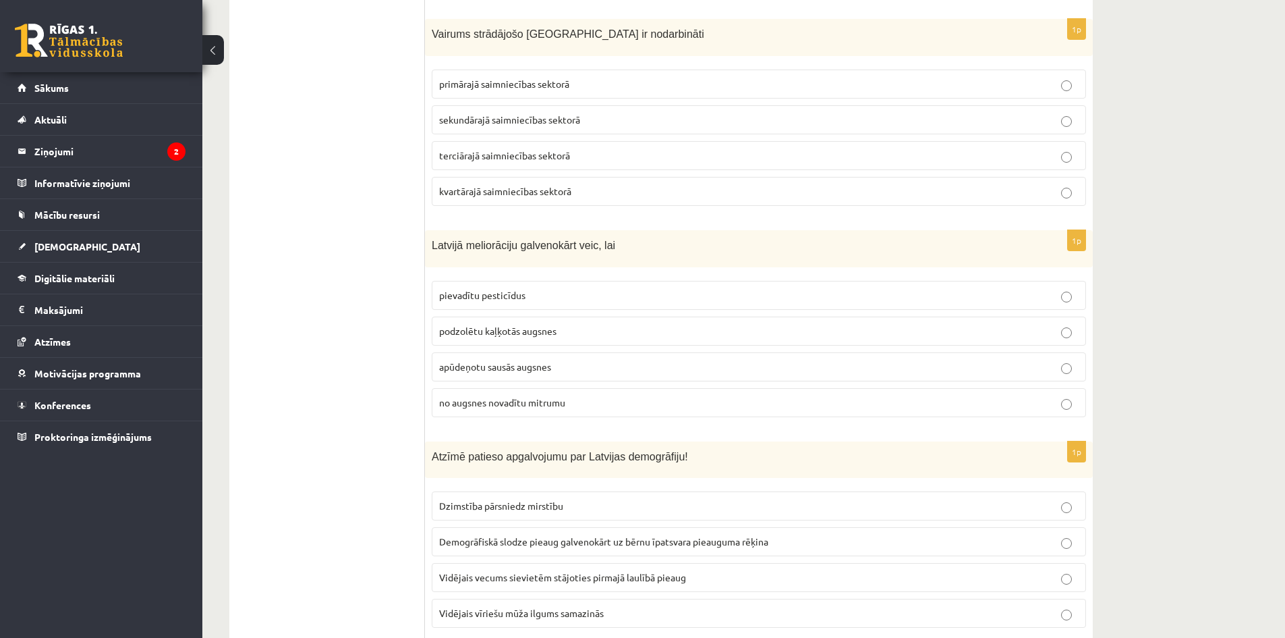
scroll to position [2886, 0]
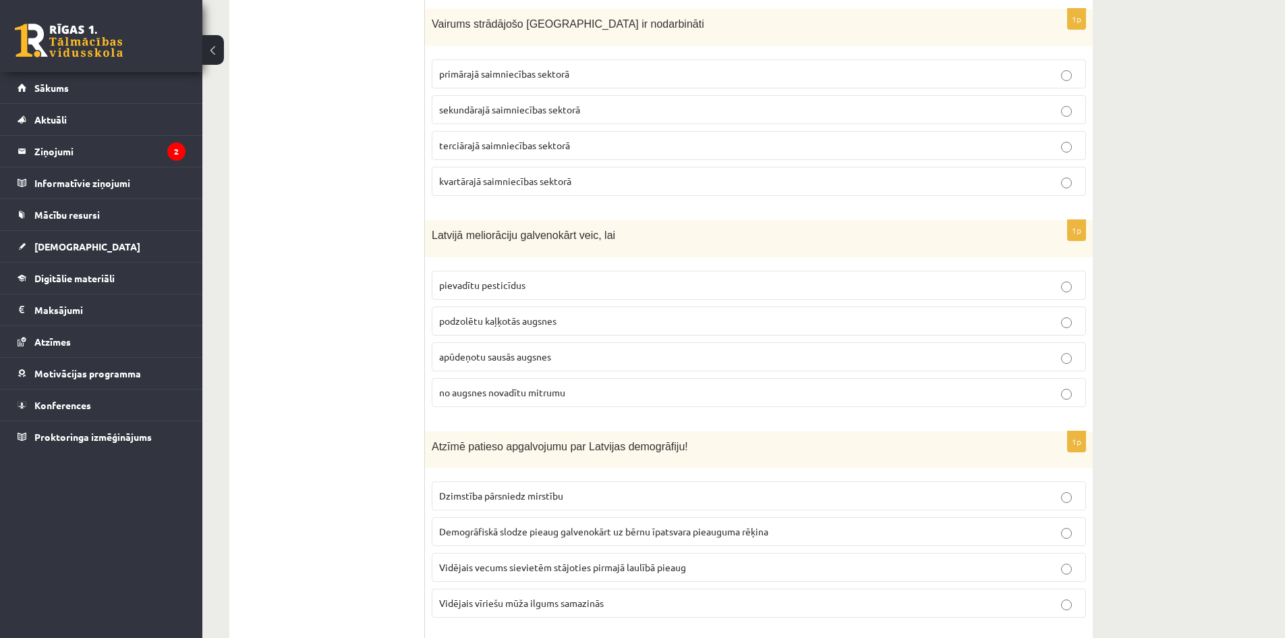
click at [513, 385] on p "no augsnes novadītu mitrumu" at bounding box center [759, 392] width 640 height 14
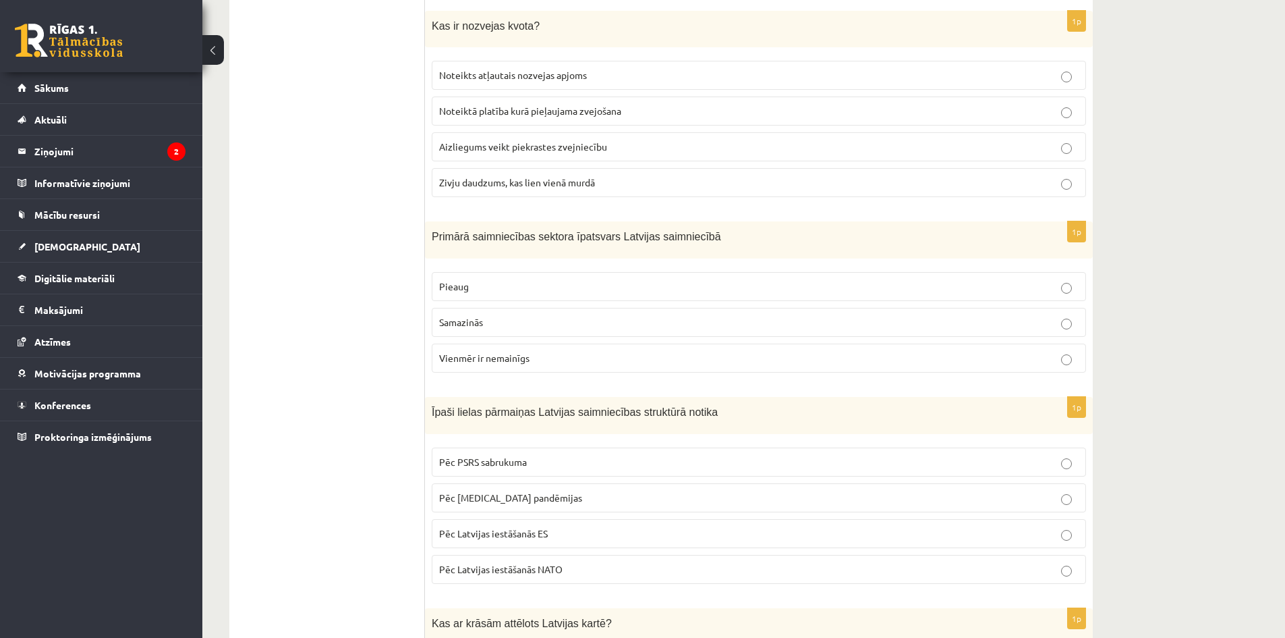
scroll to position [2008, 0]
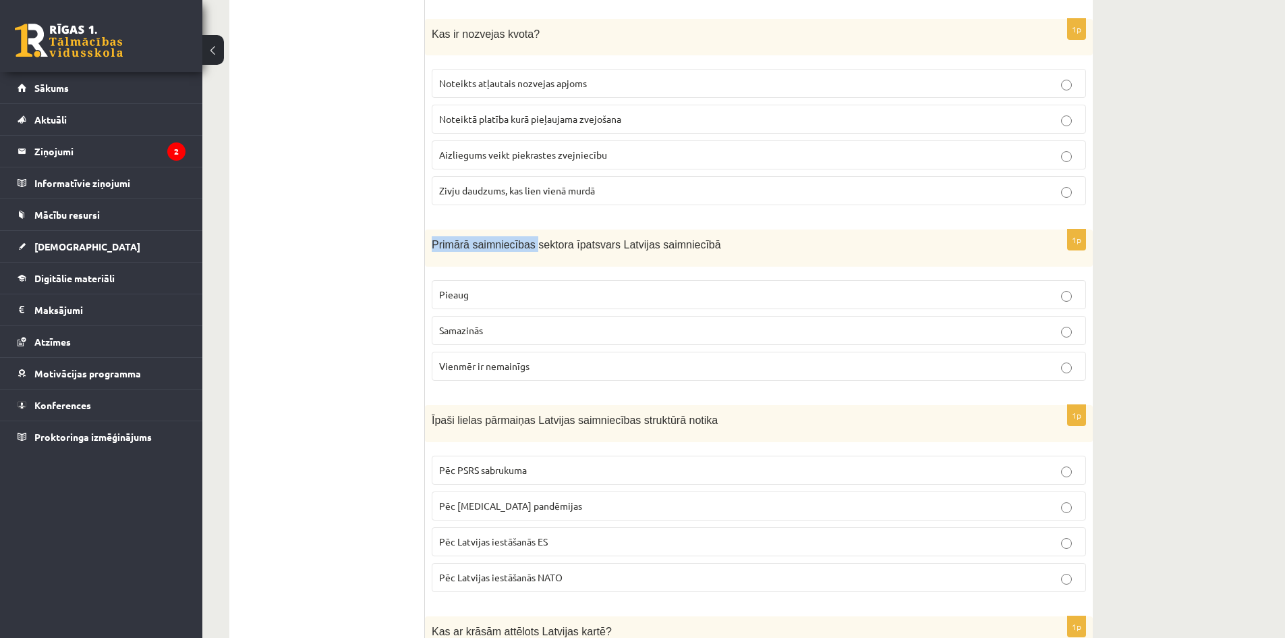
drag, startPoint x: 430, startPoint y: 227, endPoint x: 526, endPoint y: 225, distance: 95.8
click at [526, 229] on div "Primārā saimniecības sektora īpatsvars Latvijas saimniecībā" at bounding box center [759, 247] width 668 height 37
copy span "Primārā saimniecības"
click at [485, 287] on p "Pieaug" at bounding box center [759, 294] width 640 height 14
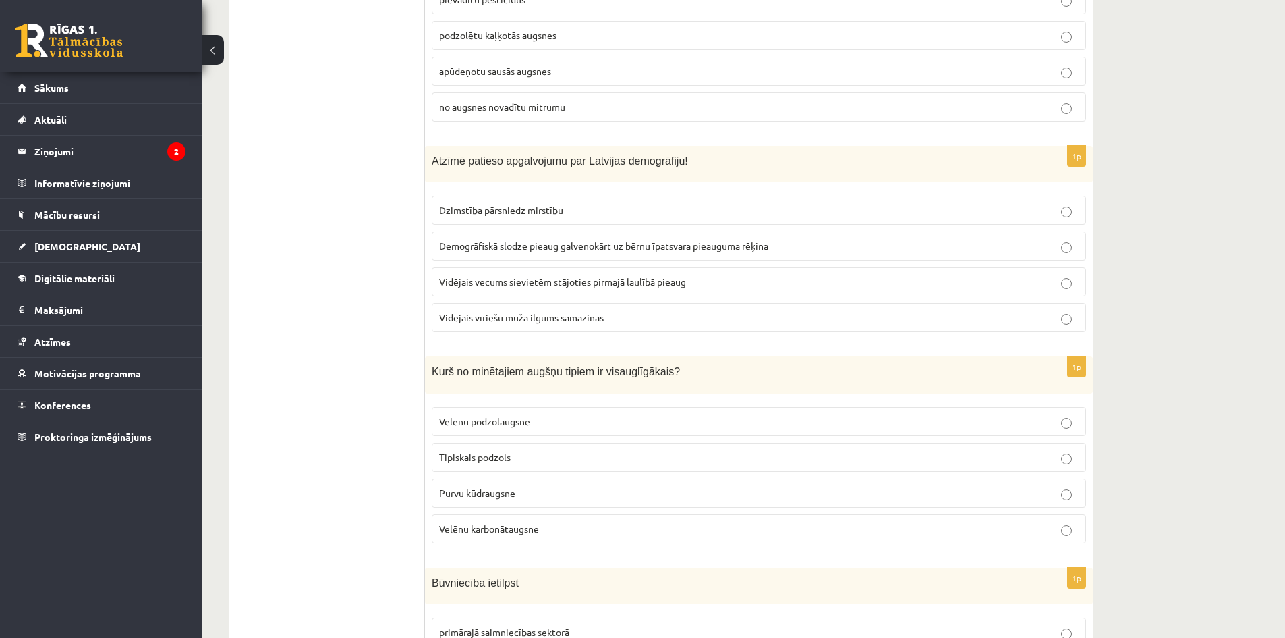
scroll to position [3223, 0]
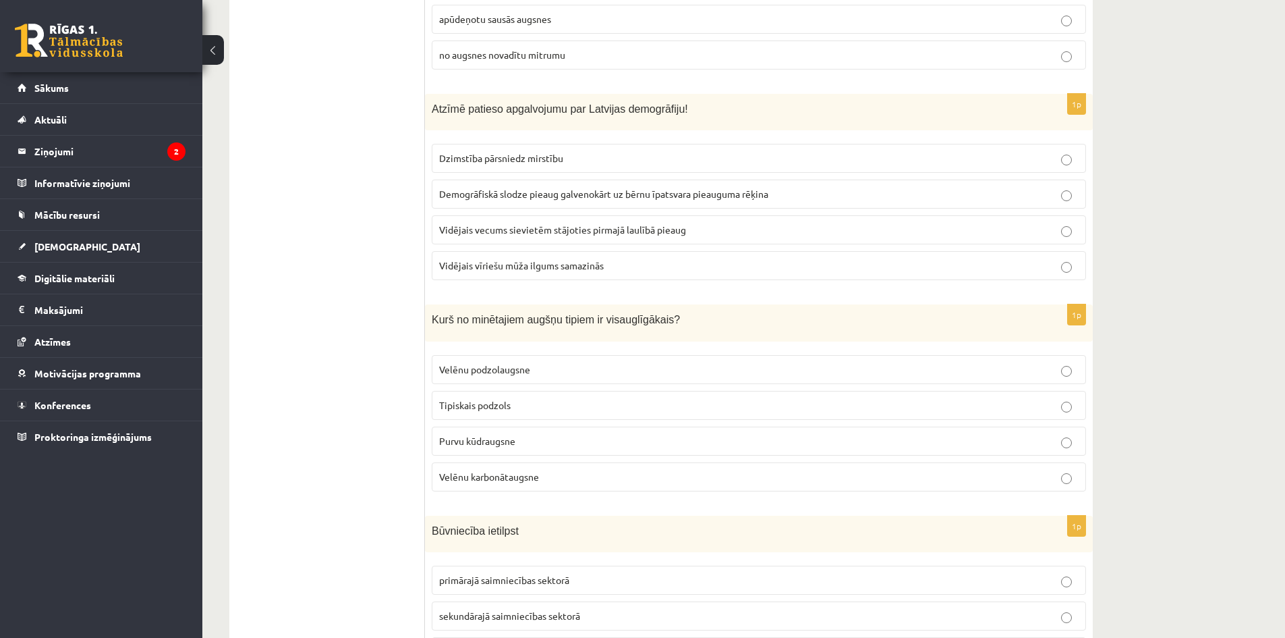
click at [619, 223] on span "Vidējais vecums sievietēm stājoties pirmajā laulībā pieaug" at bounding box center [562, 229] width 247 height 12
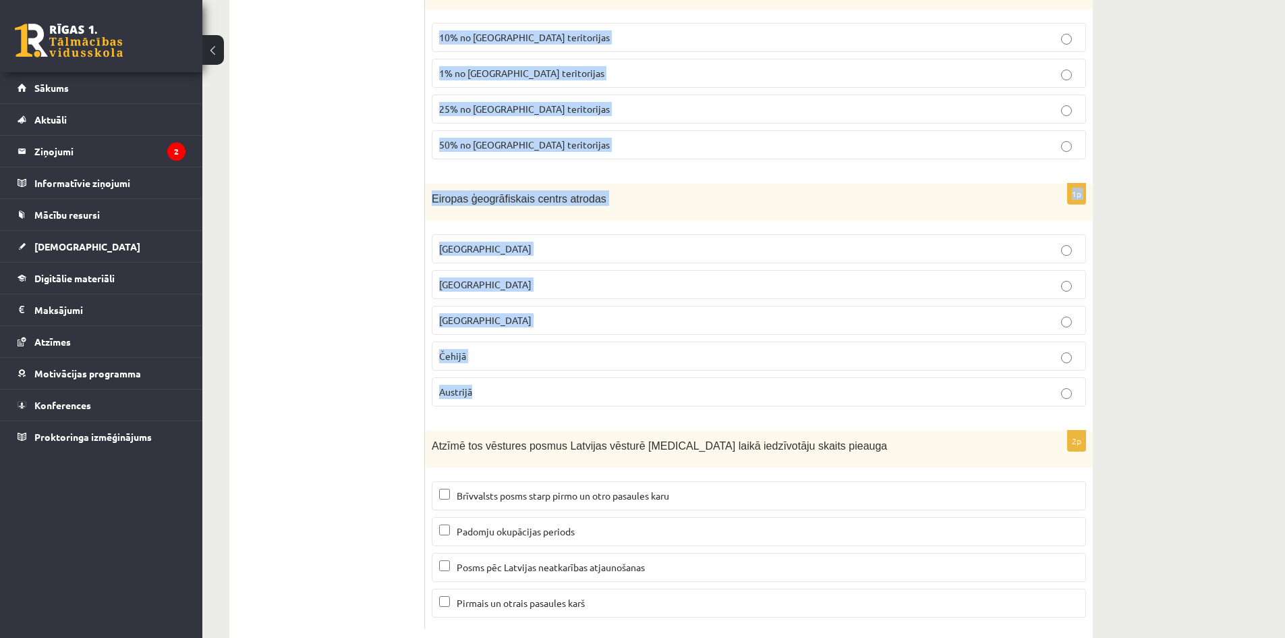
scroll to position [6125, 0]
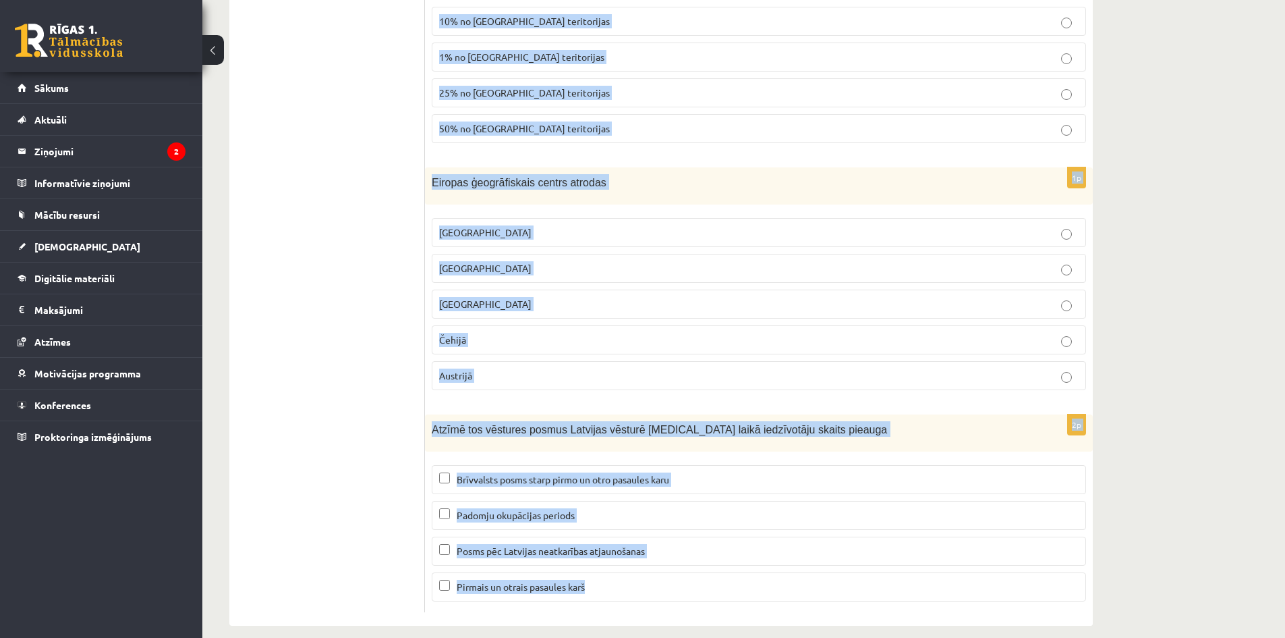
drag, startPoint x: 438, startPoint y: 134, endPoint x: 601, endPoint y: 571, distance: 467.3
copy form "Dzimstība pārsniedz mirstību Demogrāfiskā slodze pieaug galvenokārt uz bērnu īp…"
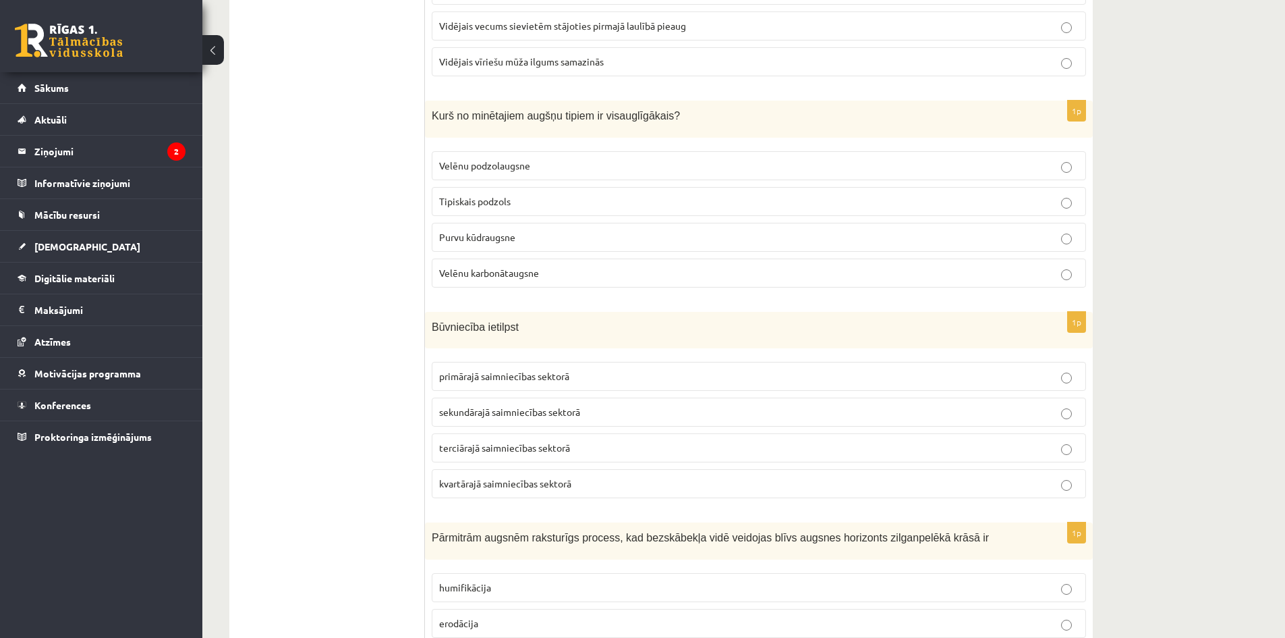
click at [325, 376] on ul "Tests" at bounding box center [334, 63] width 182 height 6495
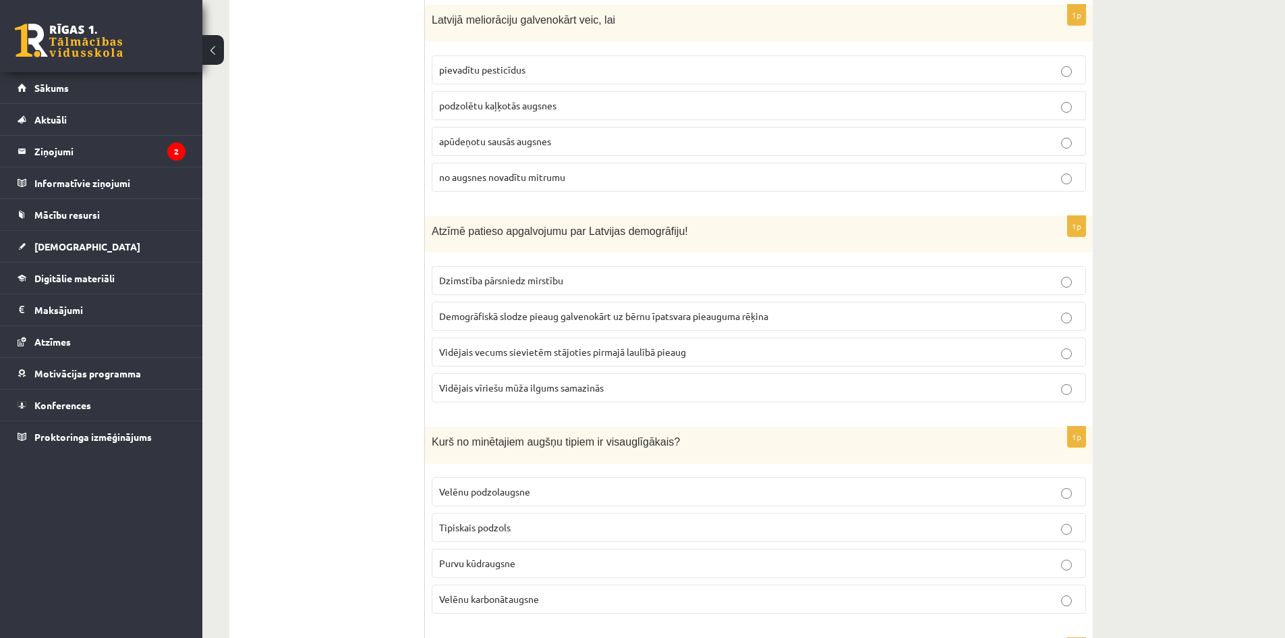
scroll to position [3292, 0]
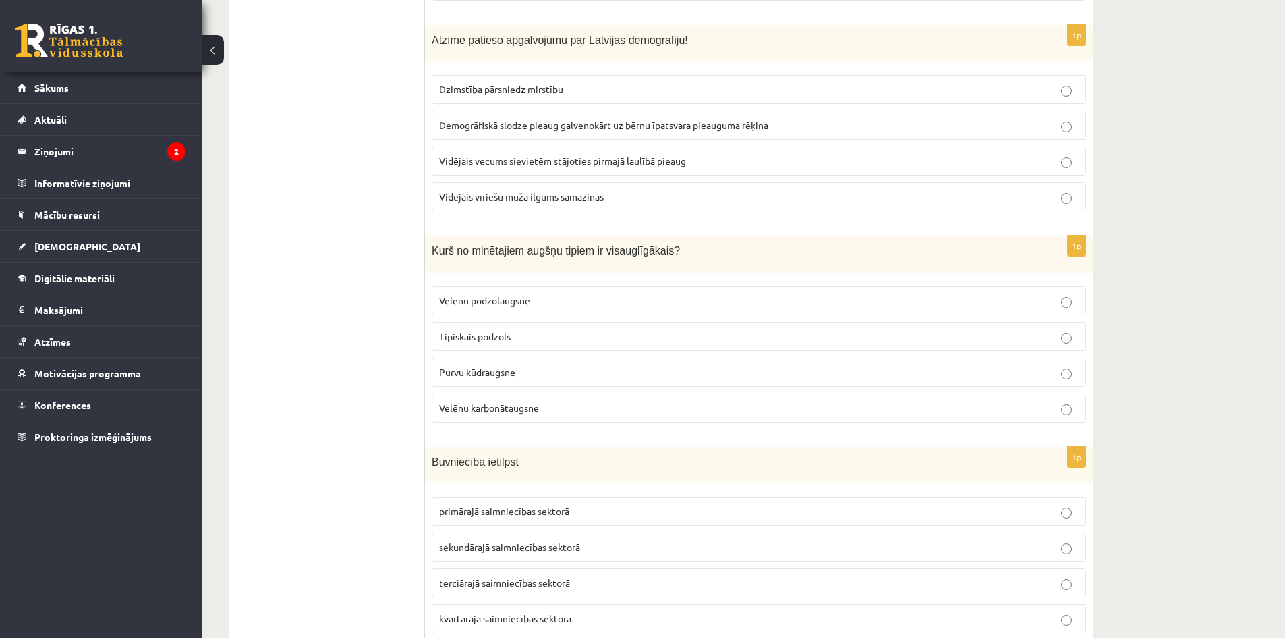
click at [504, 401] on span "Velēnu karbonātaugsne" at bounding box center [489, 407] width 100 height 12
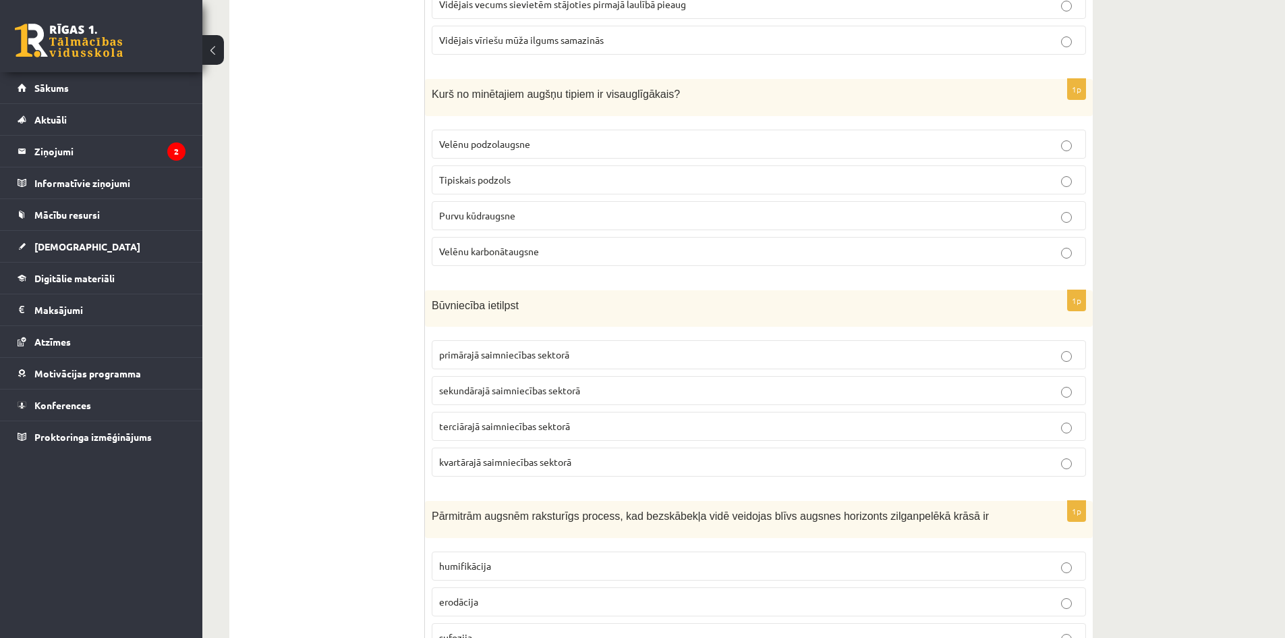
scroll to position [3494, 0]
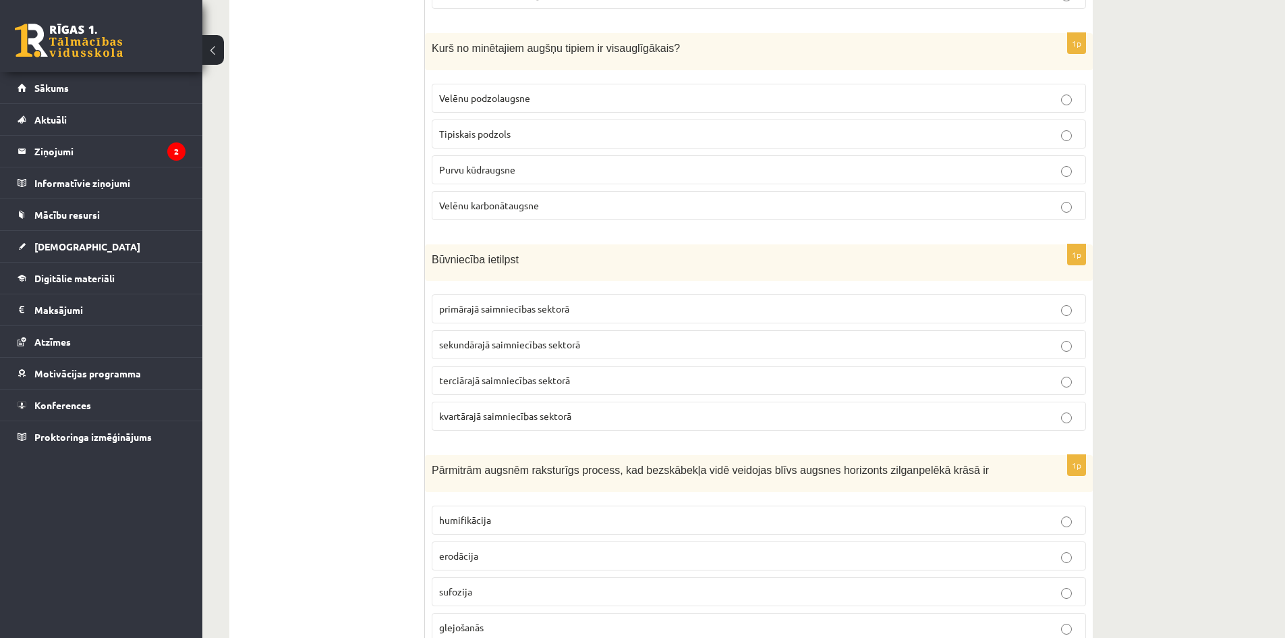
click at [509, 338] on span "sekundārajā saimniecības sektorā" at bounding box center [509, 344] width 141 height 12
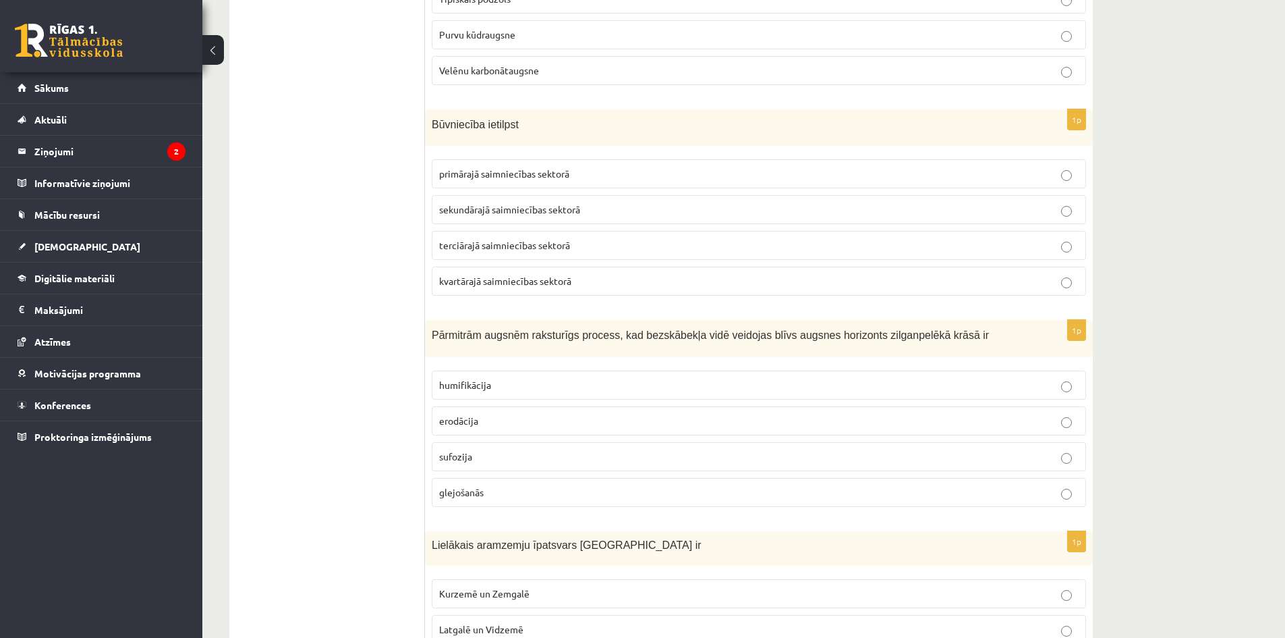
click at [502, 485] on p "glejošanās" at bounding box center [759, 492] width 640 height 14
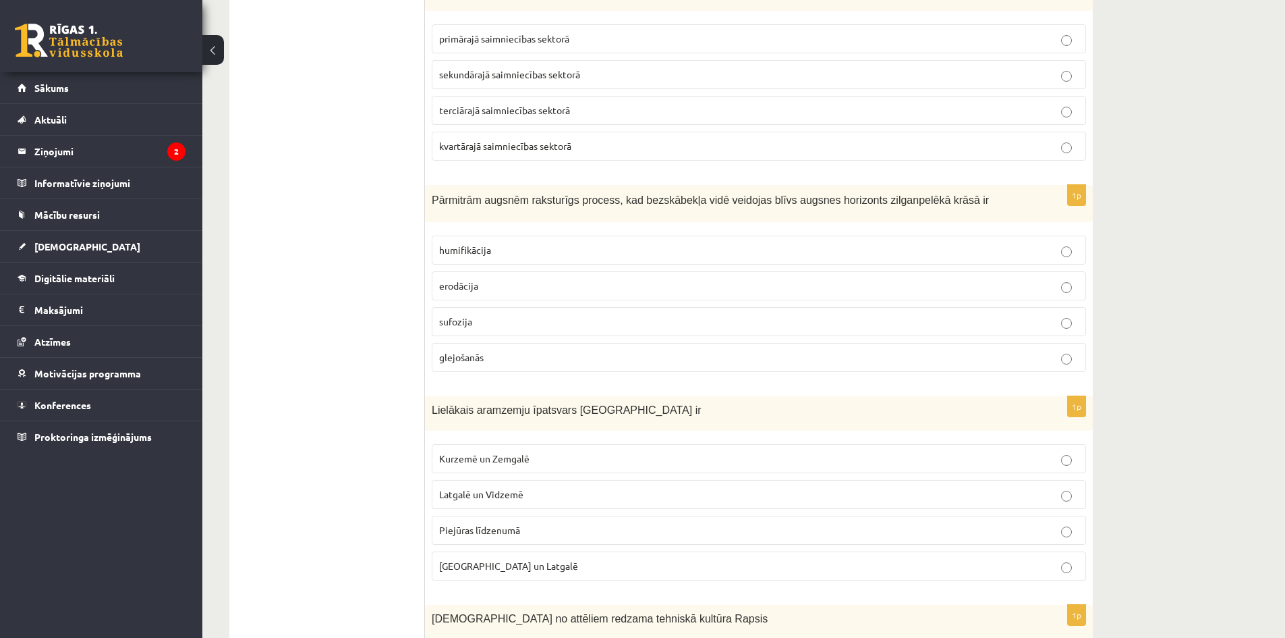
click at [499, 452] on span "Kurzemē un Zemgalē" at bounding box center [484, 458] width 90 height 12
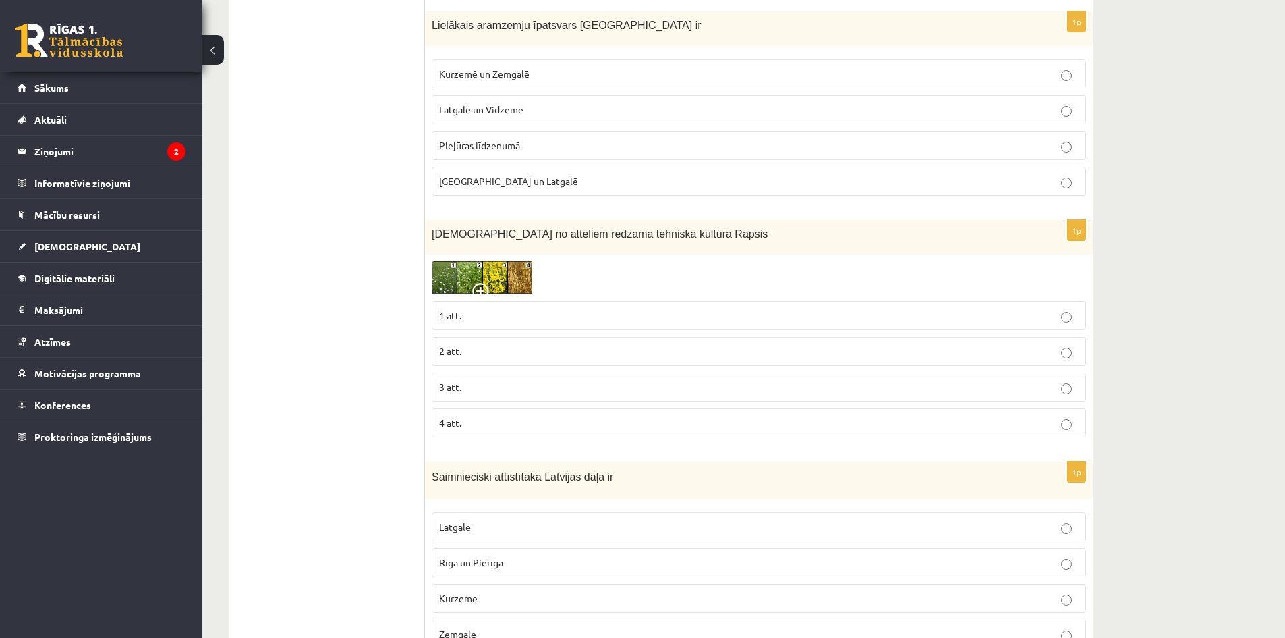
scroll to position [4169, 0]
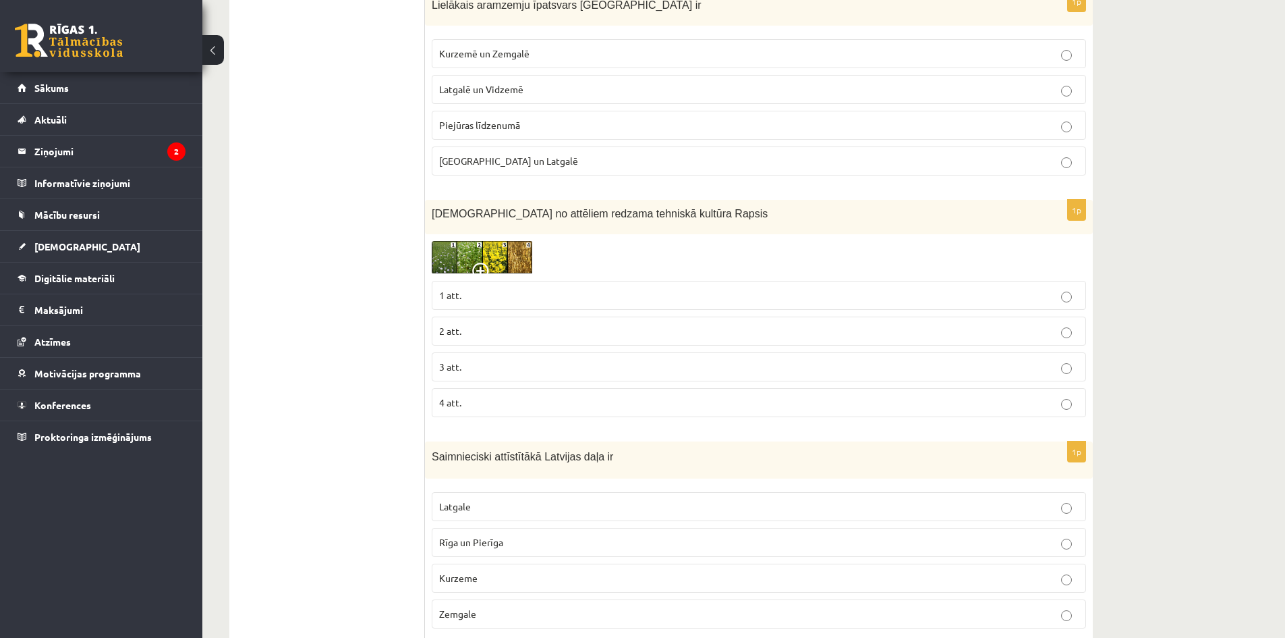
click at [472, 245] on img at bounding box center [482, 257] width 101 height 33
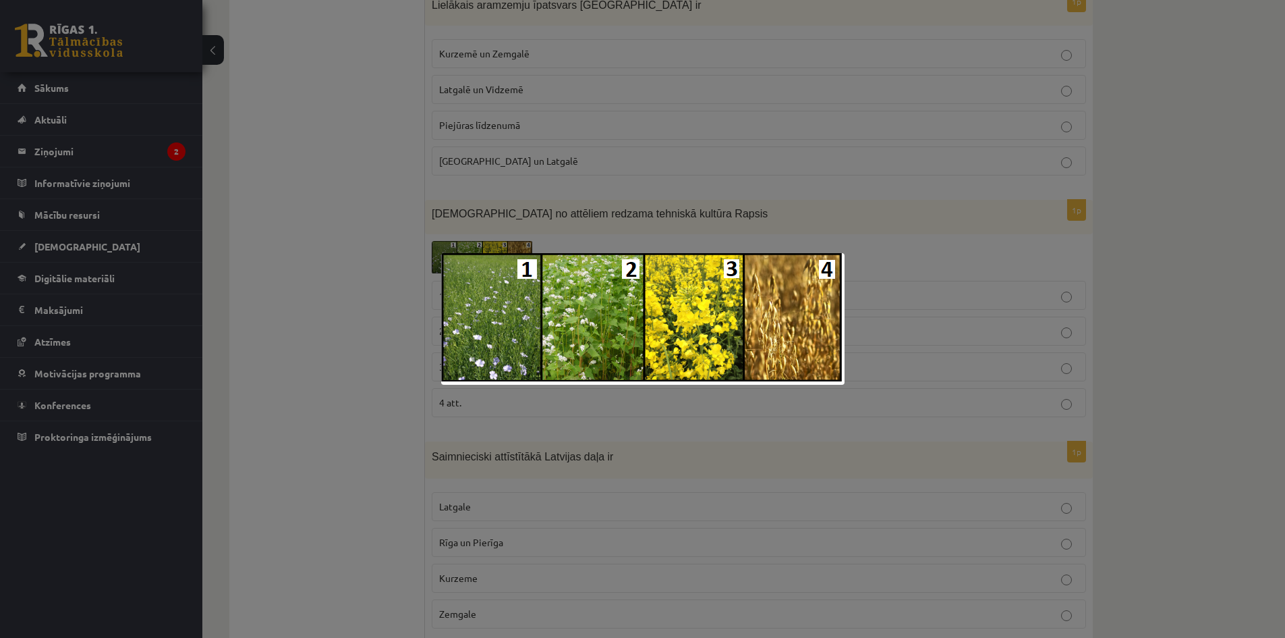
click at [370, 241] on div at bounding box center [642, 319] width 1285 height 638
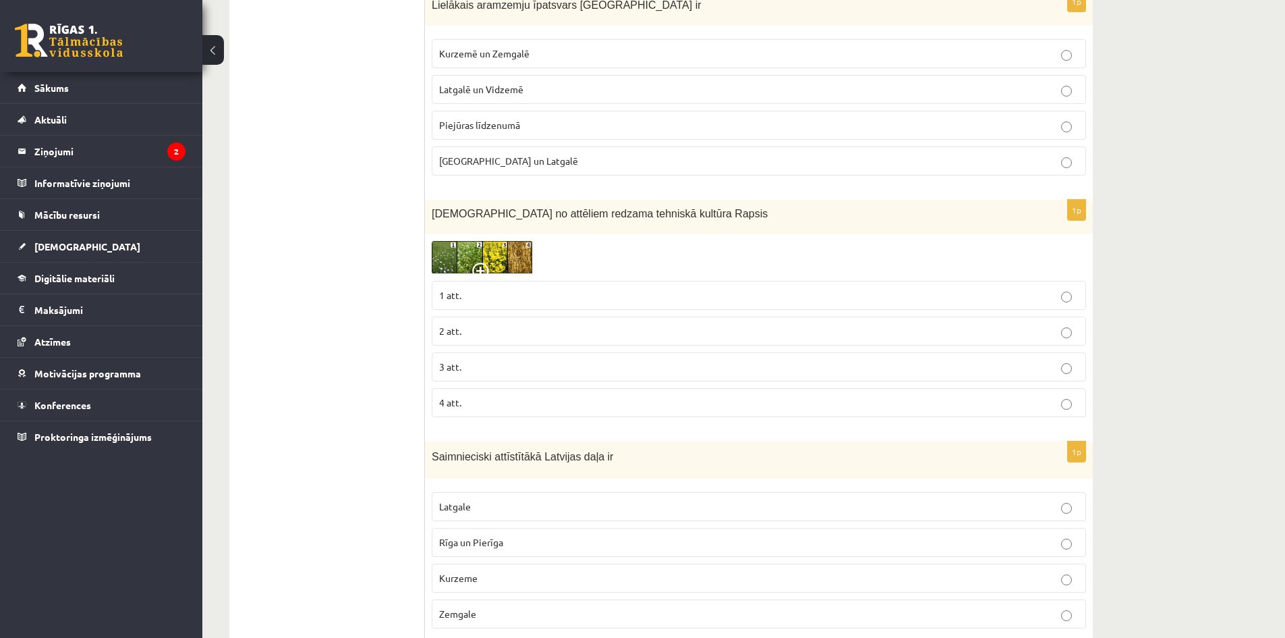
click at [457, 360] on span "3 att." at bounding box center [450, 366] width 22 height 12
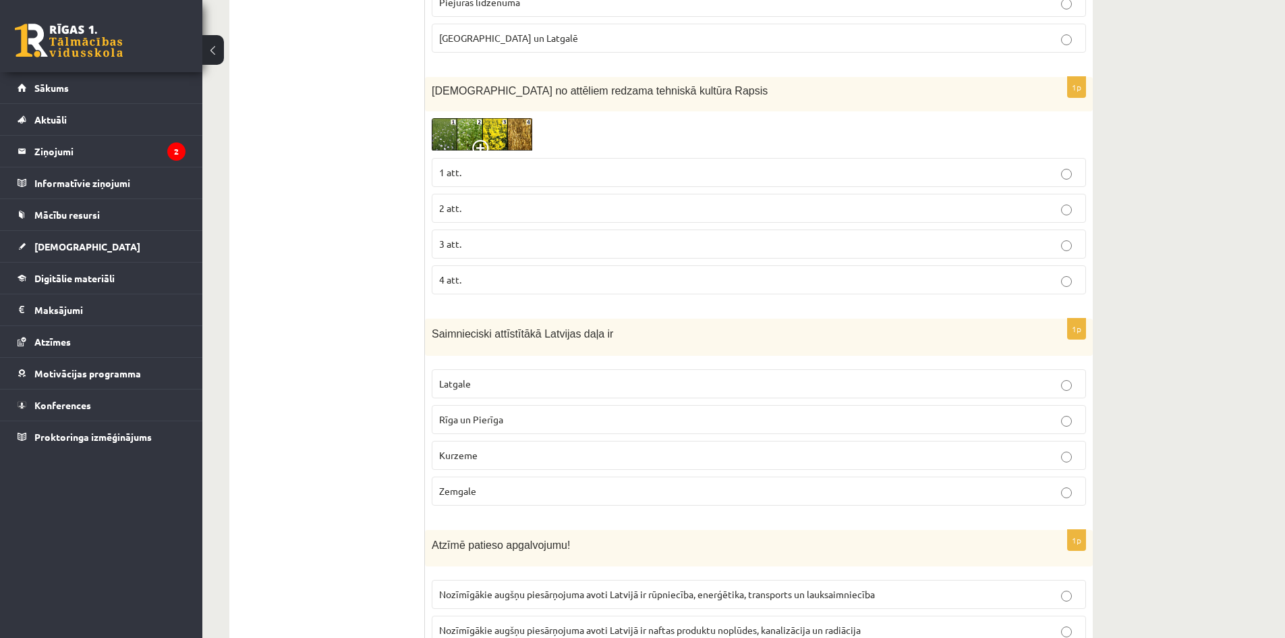
scroll to position [4304, 0]
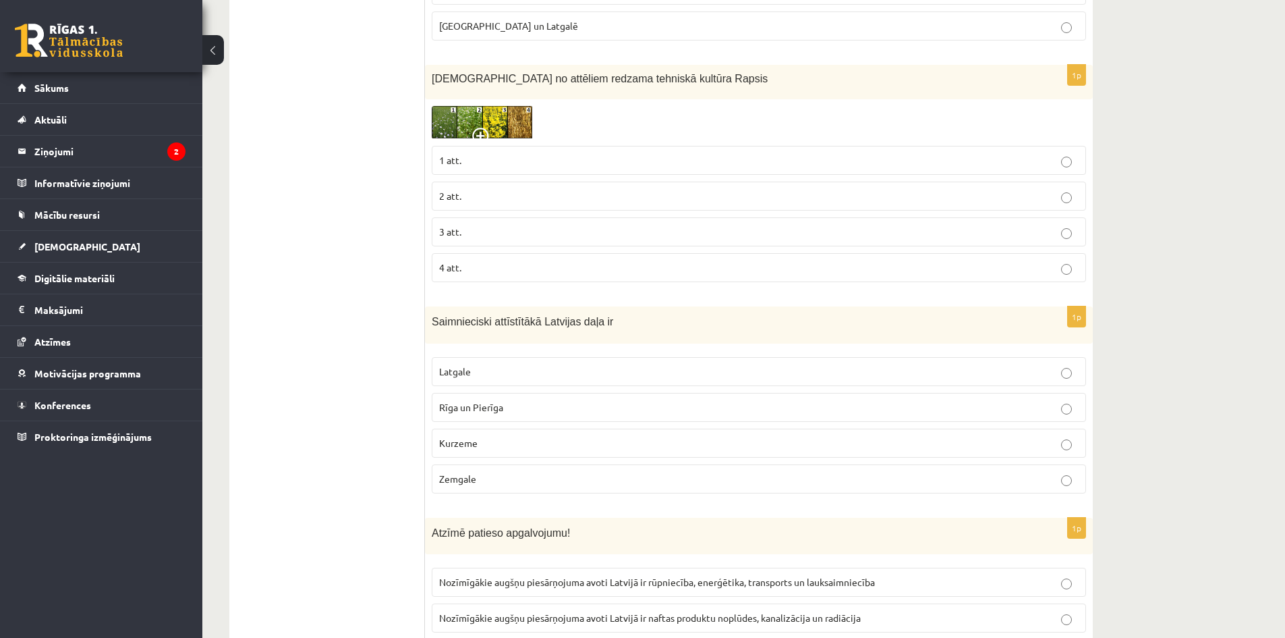
click at [471, 437] on span "Kurzeme" at bounding box center [458, 443] width 38 height 12
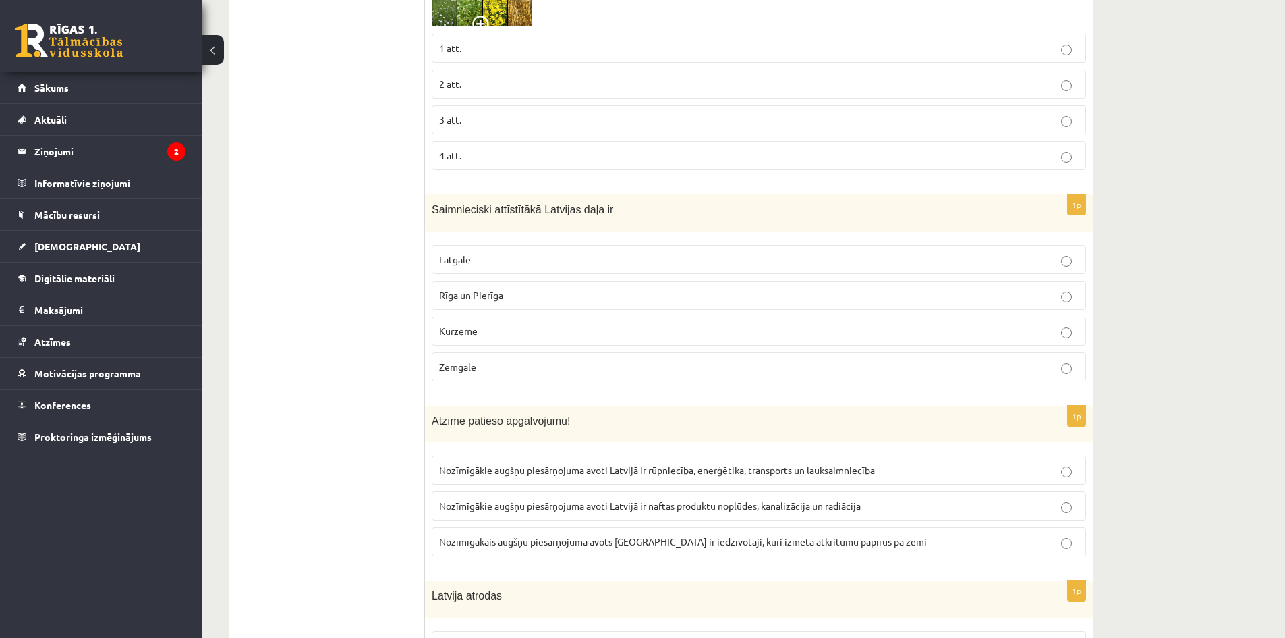
scroll to position [4439, 0]
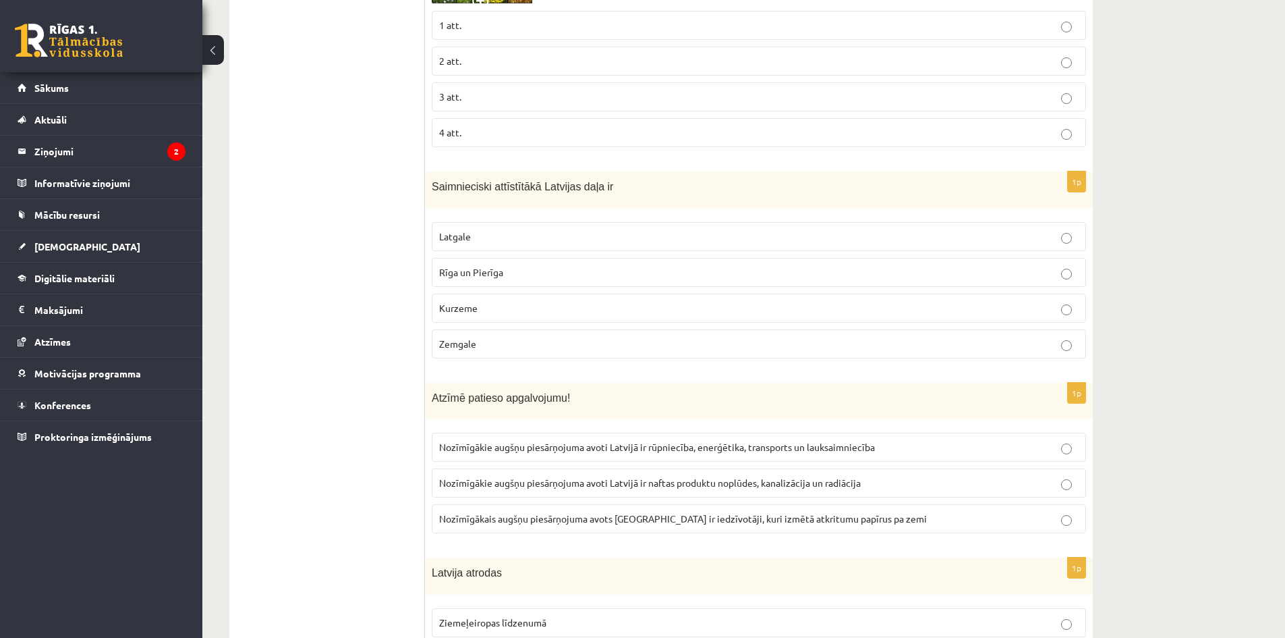
click at [482, 266] on span "Rīga un Pierīga" at bounding box center [471, 272] width 64 height 12
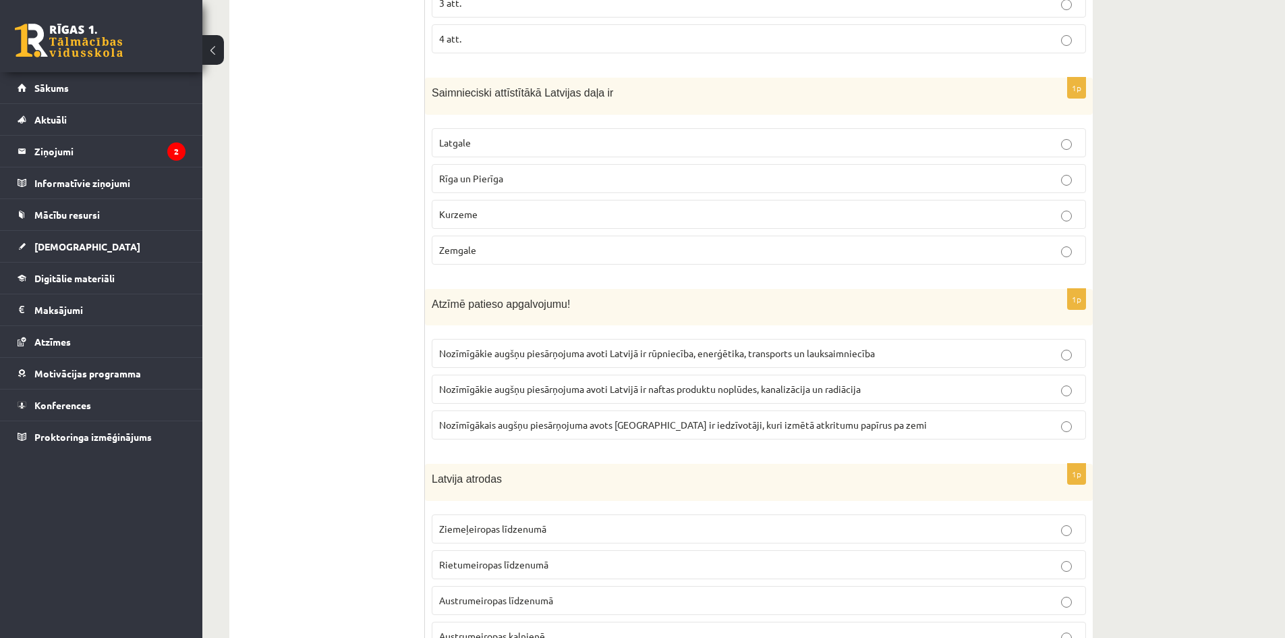
scroll to position [4573, 0]
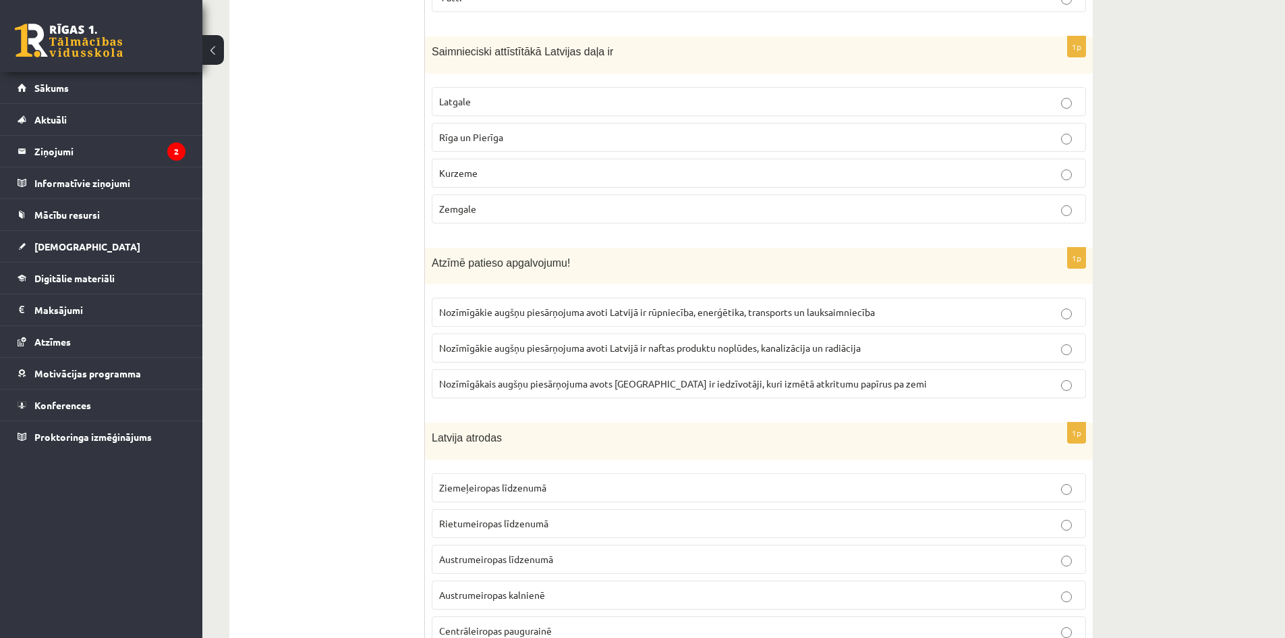
click at [495, 159] on label "Kurzeme" at bounding box center [759, 173] width 654 height 29
click at [495, 137] on label "Rīga un Pierīga" at bounding box center [759, 137] width 654 height 29
click at [689, 306] on span "Nozīmīgākie augšņu piesārņojuma avoti Latvijā ir rūpniecība, enerģētika, transp…" at bounding box center [657, 312] width 436 height 12
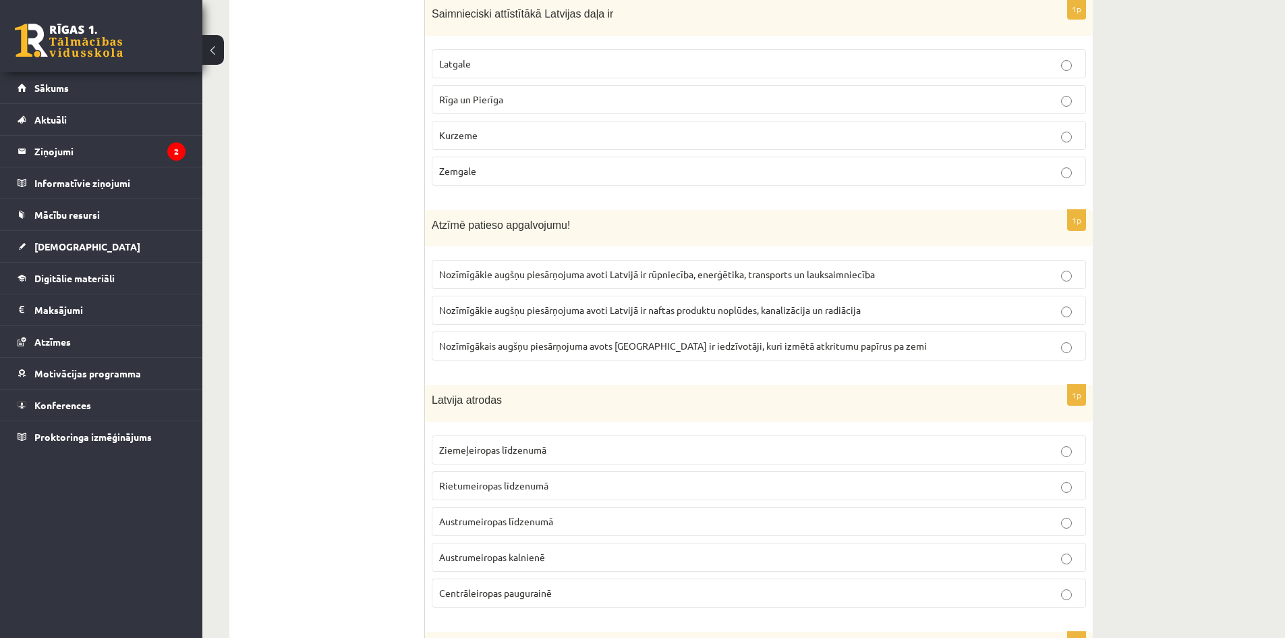
scroll to position [4776, 0]
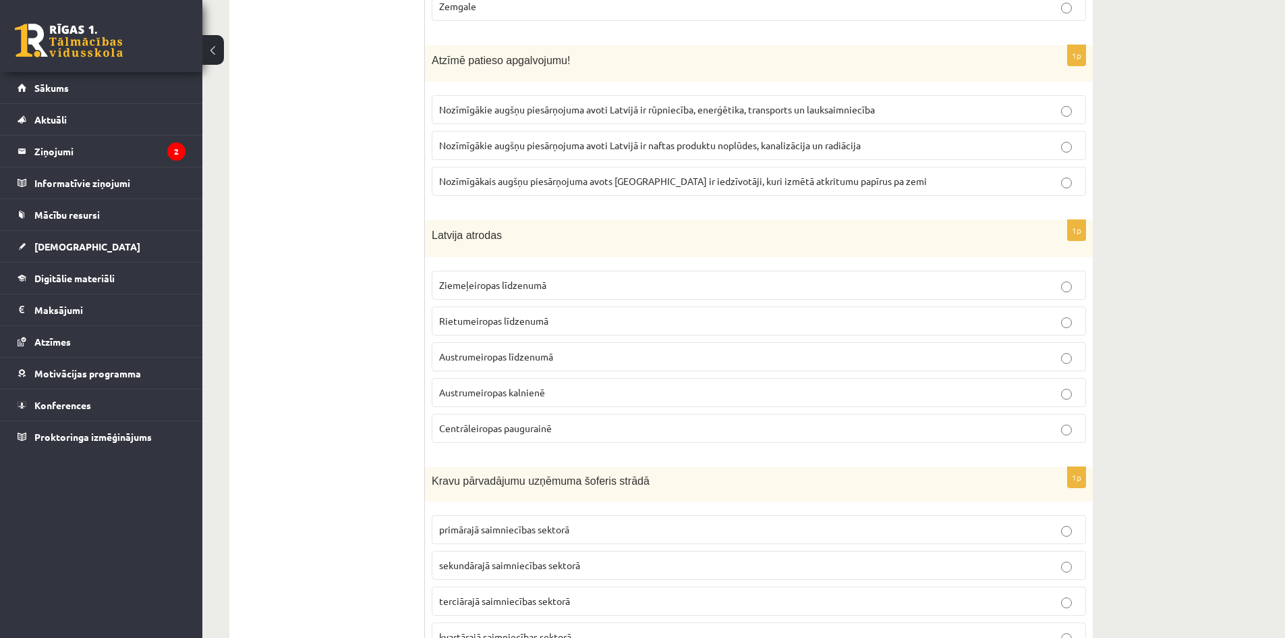
click at [506, 279] on span "Ziemeļeiropas līdzenumā" at bounding box center [492, 285] width 107 height 12
drag, startPoint x: 441, startPoint y: 269, endPoint x: 551, endPoint y: 274, distance: 110.1
click at [551, 274] on label "Ziemeļeiropas līdzenumā" at bounding box center [759, 285] width 654 height 29
click at [542, 434] on div "1p Latvija atrodas Ziemeļeiropas līdzenumā Rietumeiropas līdzenumā Austrumeirop…" at bounding box center [759, 336] width 668 height 233
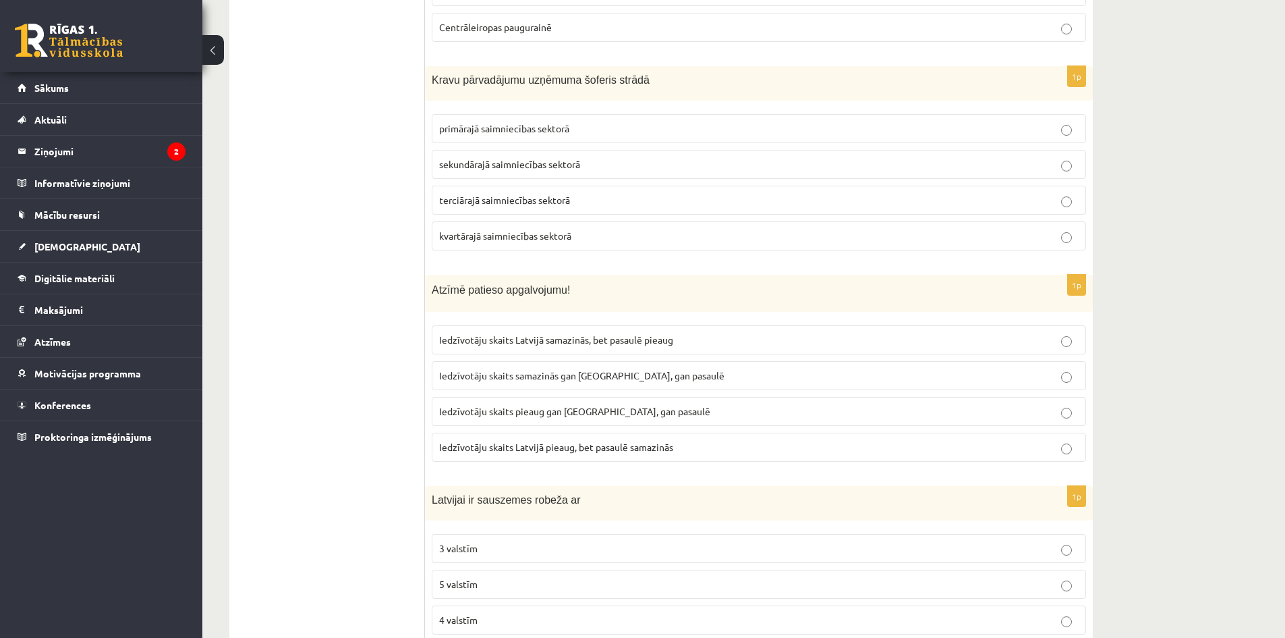
scroll to position [5248, 0]
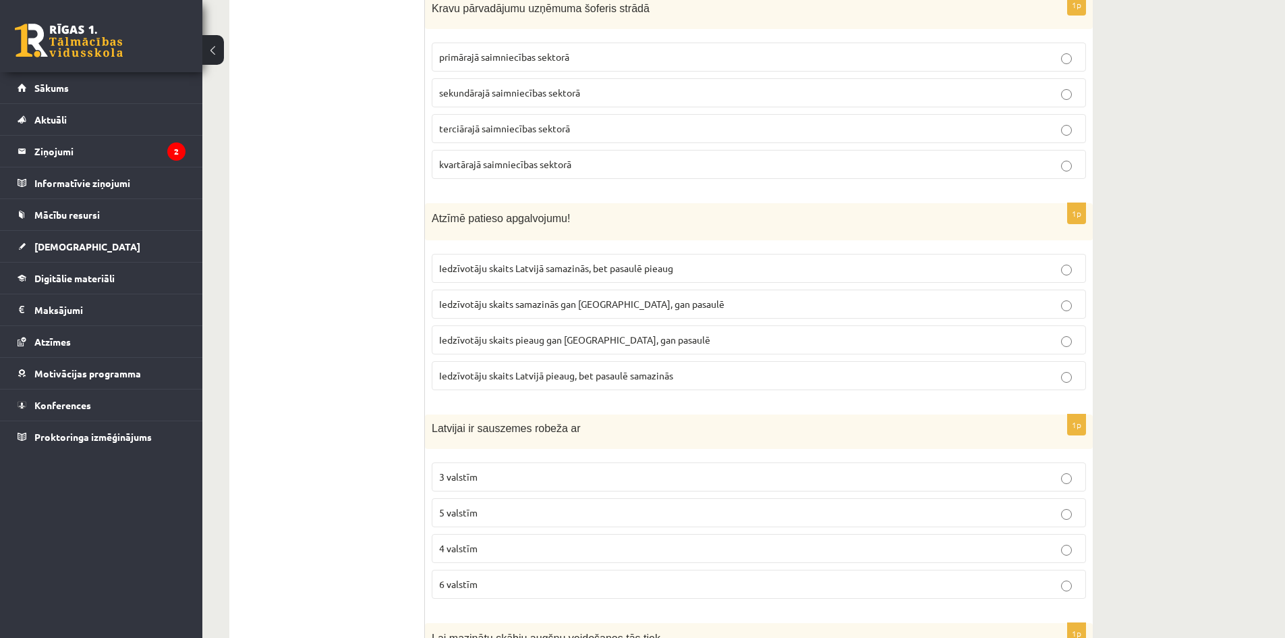
click at [532, 298] on span "Iedzīvotāju skaits samazinās gan Latvijā, gan pasaulē" at bounding box center [581, 304] width 285 height 12
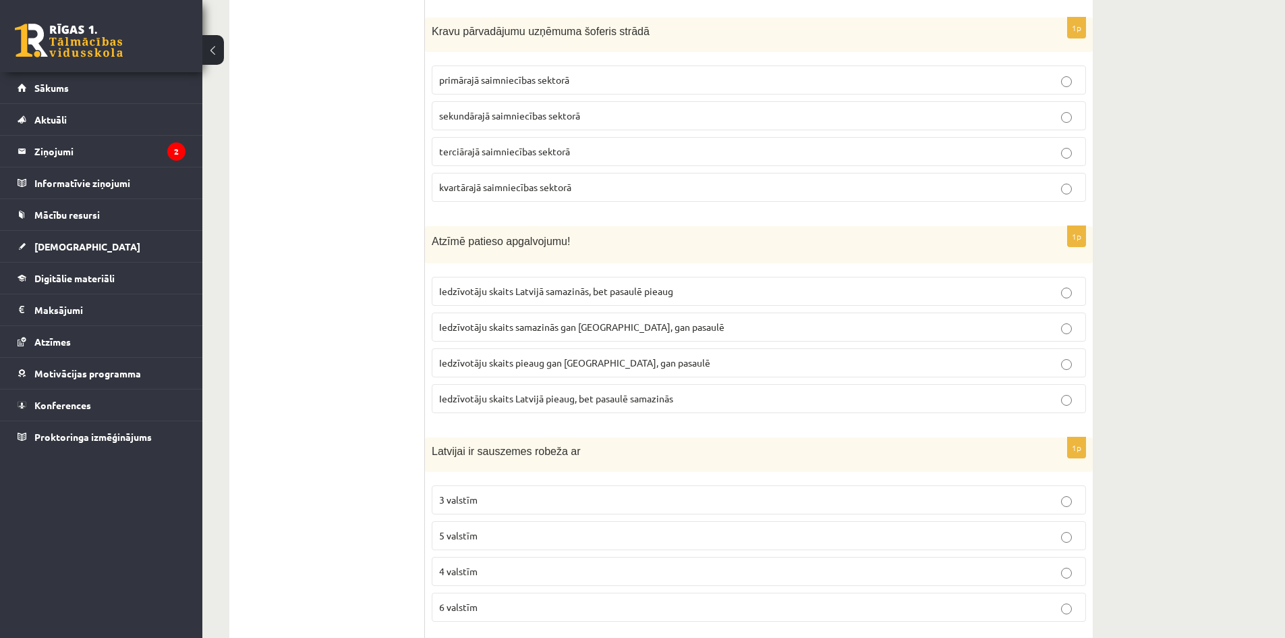
scroll to position [5181, 0]
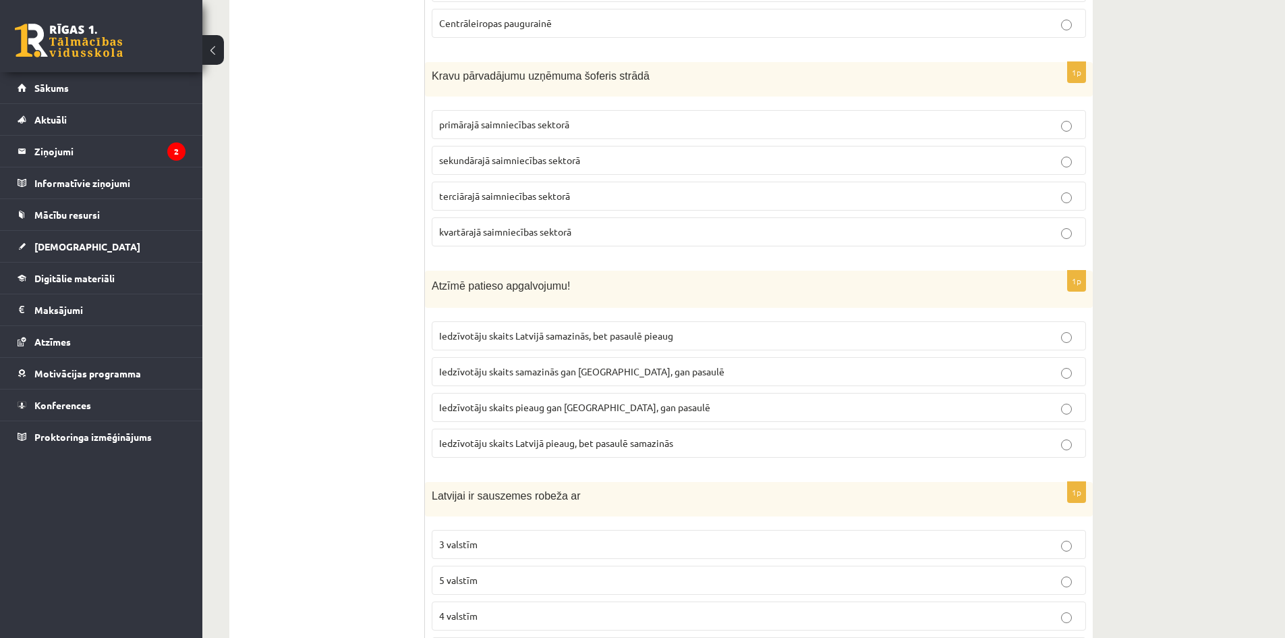
click at [531, 365] on span "Iedzīvotāju skaits samazinās gan Latvijā, gan pasaulē" at bounding box center [581, 371] width 285 height 12
click at [529, 329] on span "Iedzīvotāju skaits Latvijā samazinās, bet pasaulē pieaug" at bounding box center [556, 335] width 234 height 12
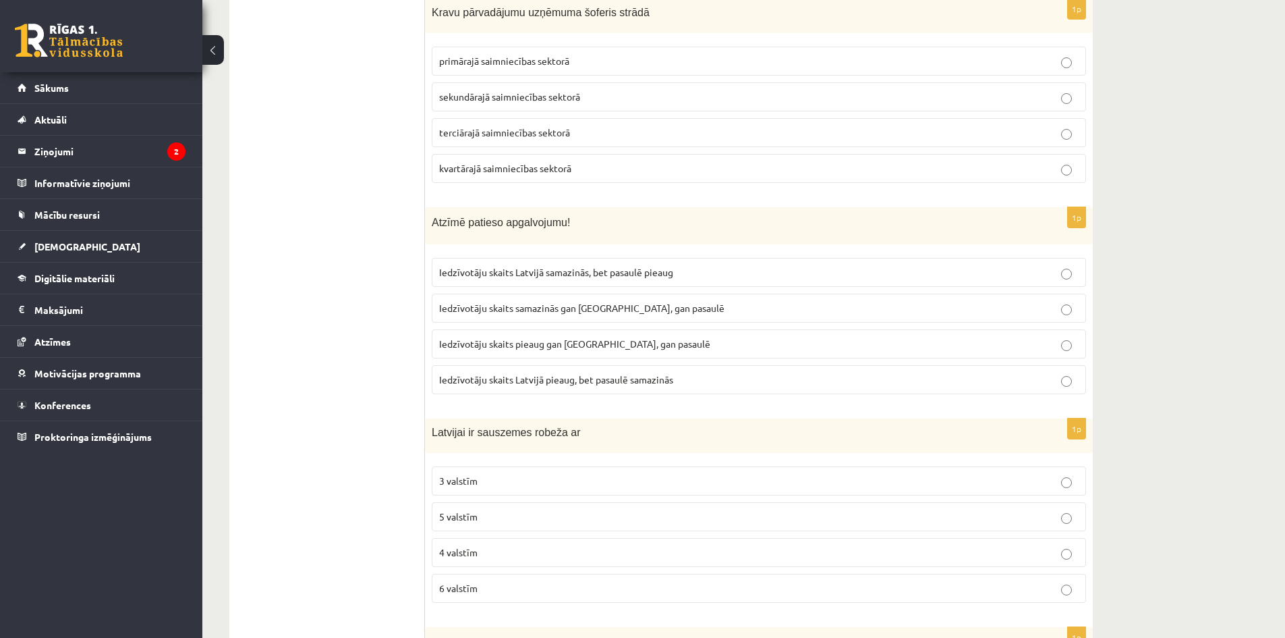
scroll to position [5248, 0]
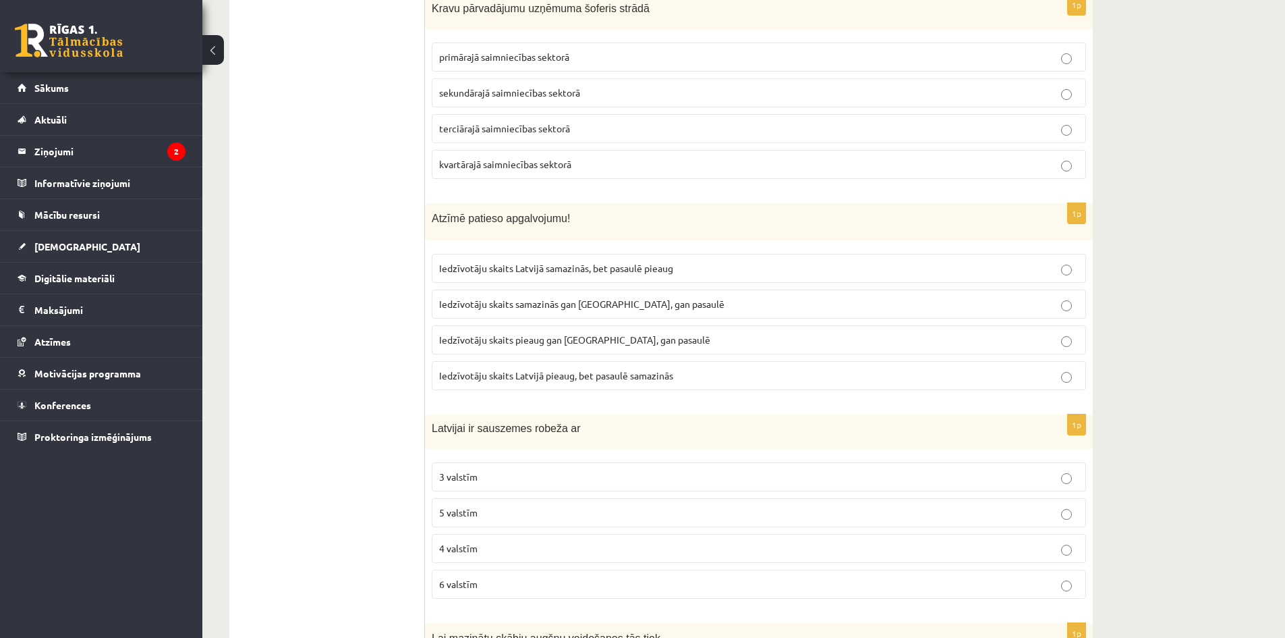
click at [472, 542] on span "4 valstīm" at bounding box center [458, 548] width 38 height 12
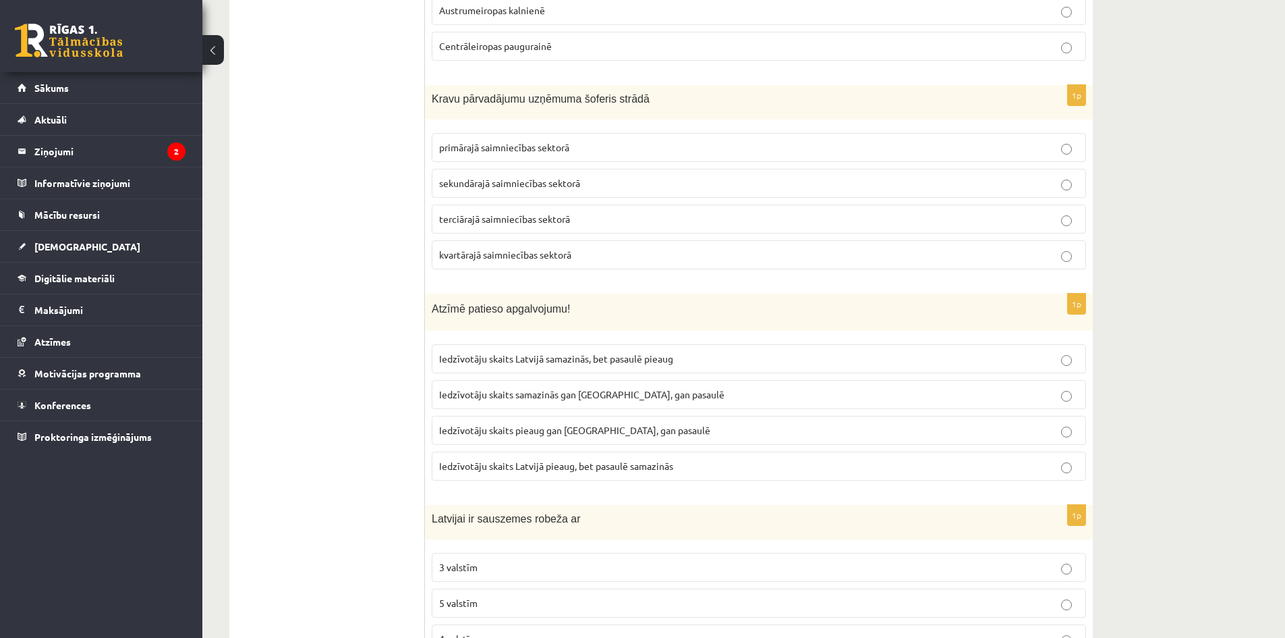
scroll to position [5113, 0]
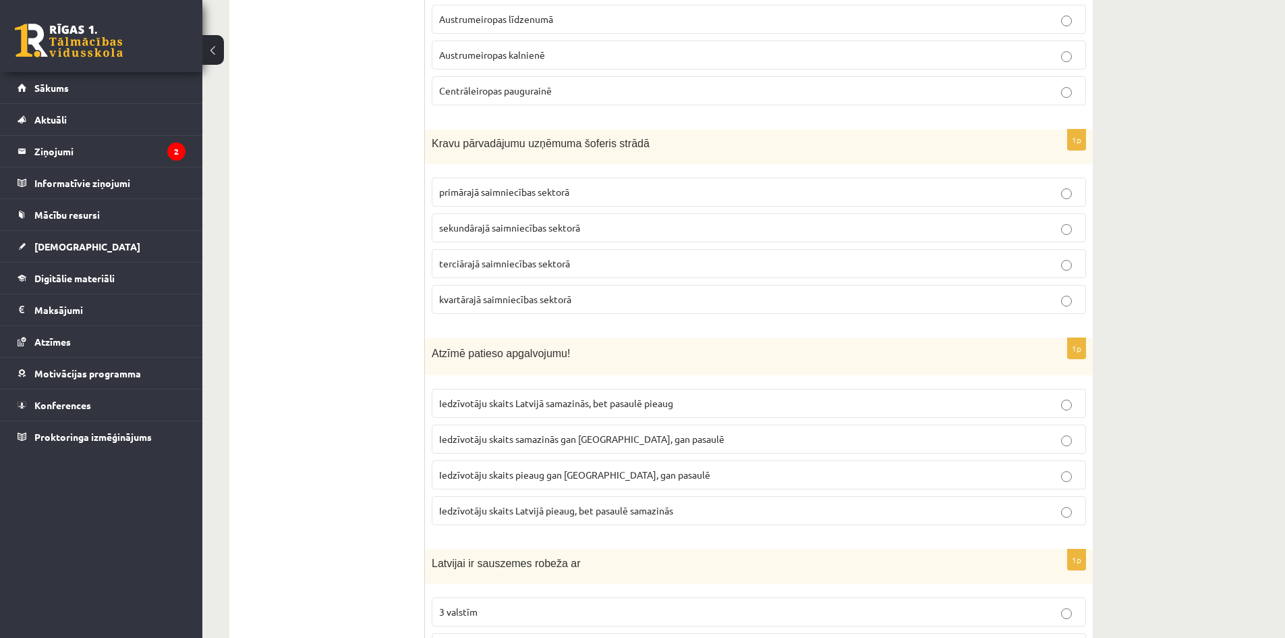
click at [497, 256] on p "terciārajā saimniecības sektorā" at bounding box center [759, 263] width 640 height 14
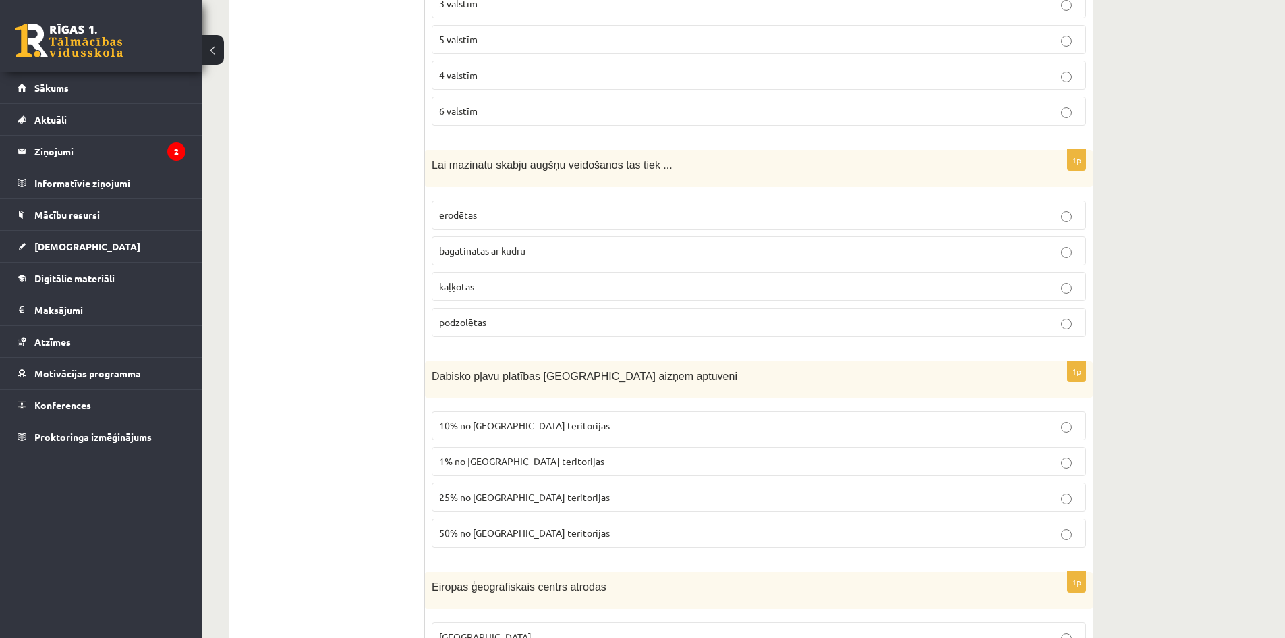
scroll to position [5720, 0]
click at [479, 280] on p "kaļķotas" at bounding box center [759, 287] width 640 height 14
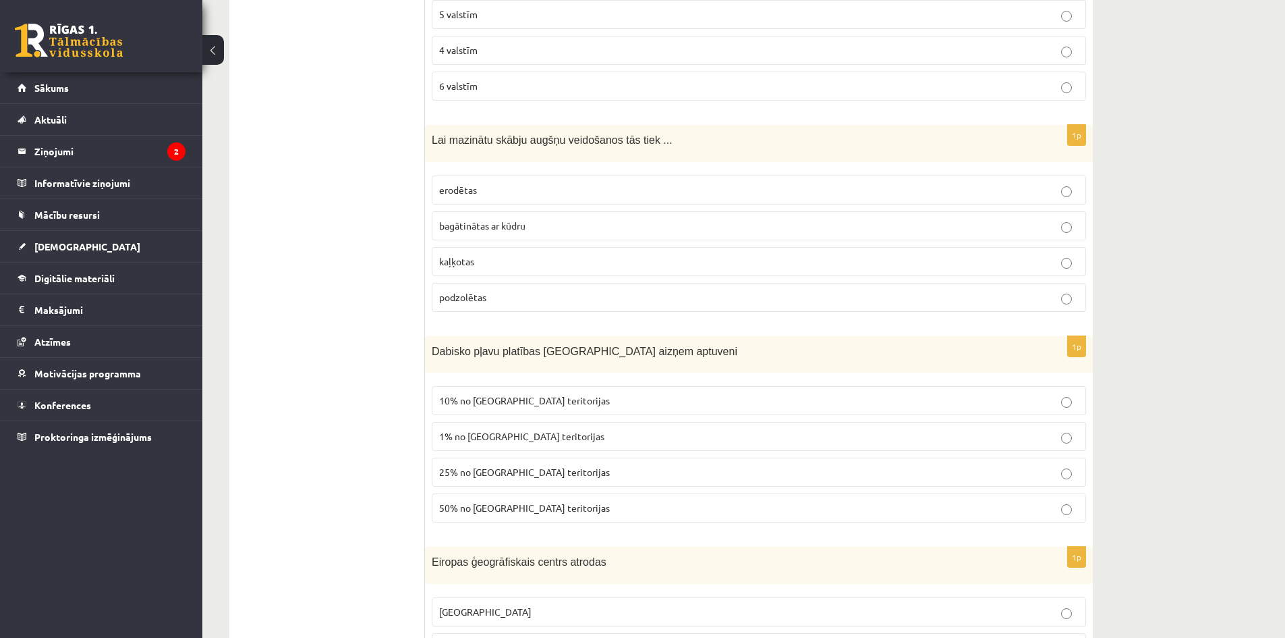
scroll to position [5788, 0]
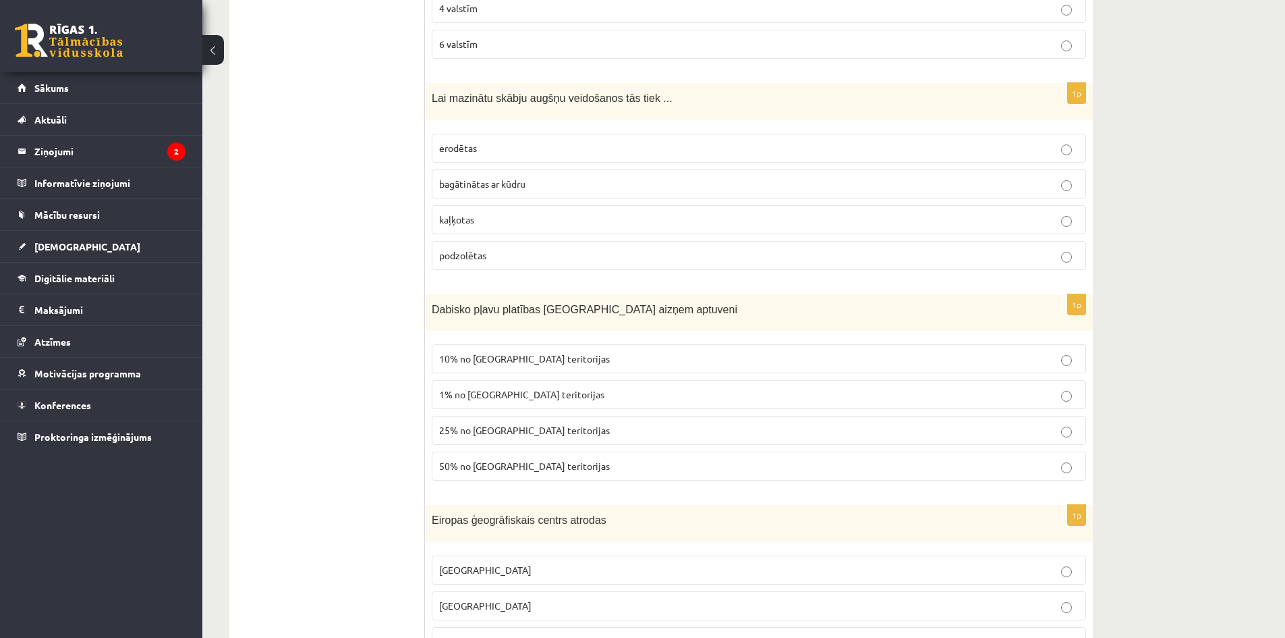
click at [522, 424] on span "25% no Latvijas teritorijas" at bounding box center [524, 430] width 171 height 12
click at [513, 424] on span "25% no Latvijas teritorijas" at bounding box center [524, 430] width 171 height 12
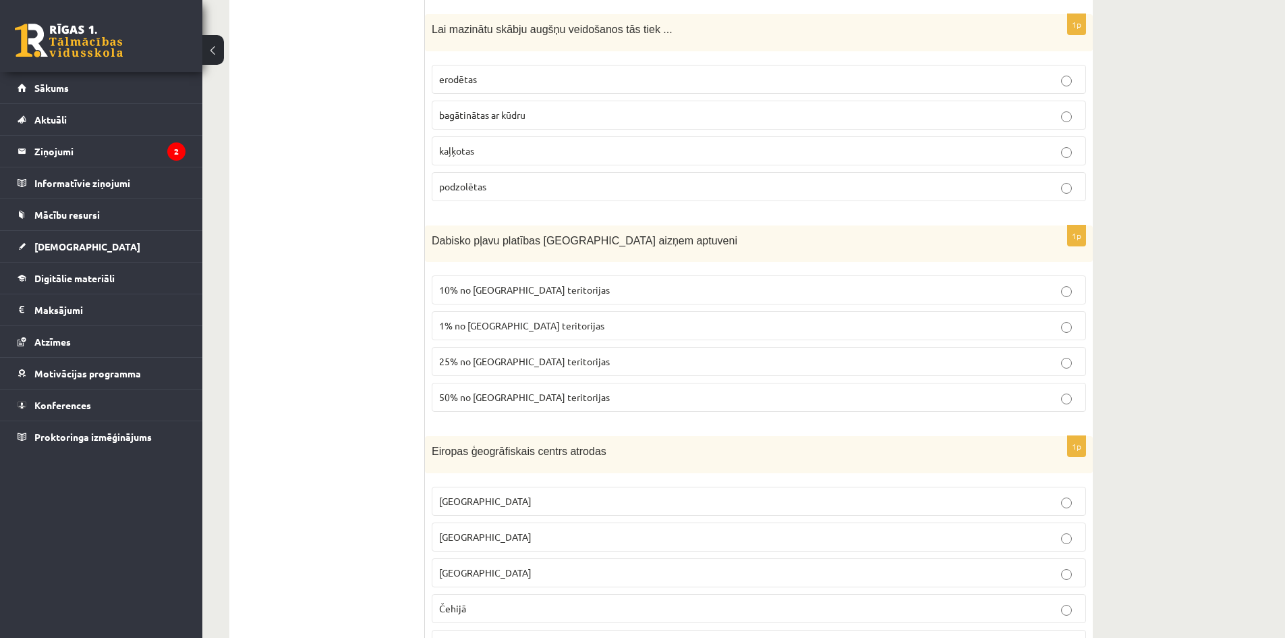
scroll to position [5855, 0]
click at [507, 392] on span "50% no Latvijas teritorijas" at bounding box center [524, 398] width 171 height 12
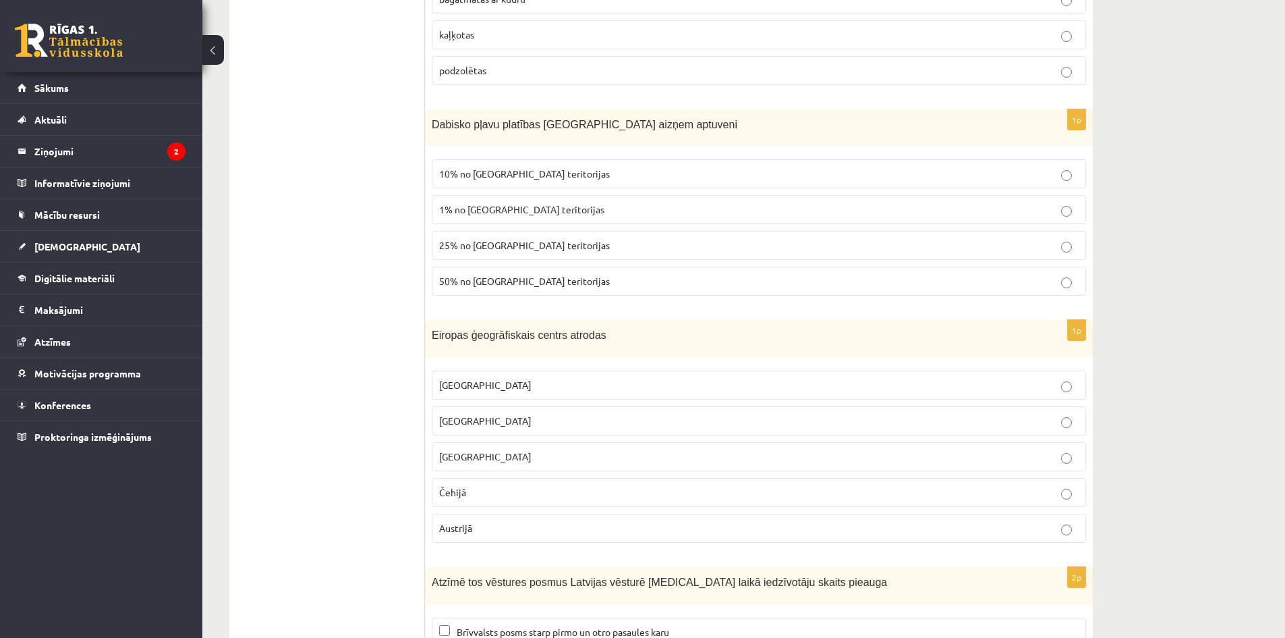
scroll to position [5990, 0]
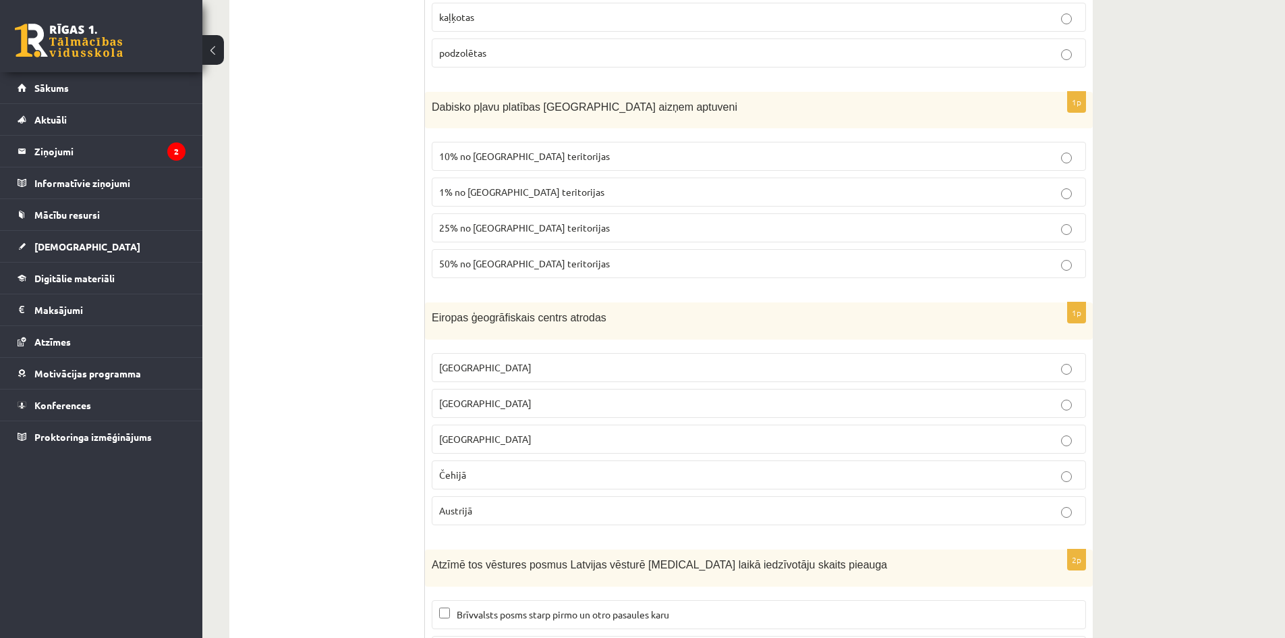
click at [468, 432] on label "Vācijā" at bounding box center [759, 438] width 654 height 29
drag, startPoint x: 434, startPoint y: 300, endPoint x: 618, endPoint y: 309, distance: 184.4
click at [618, 309] on p "Eiropas ģeogrāfiskais centrs atrodas" at bounding box center [725, 317] width 587 height 16
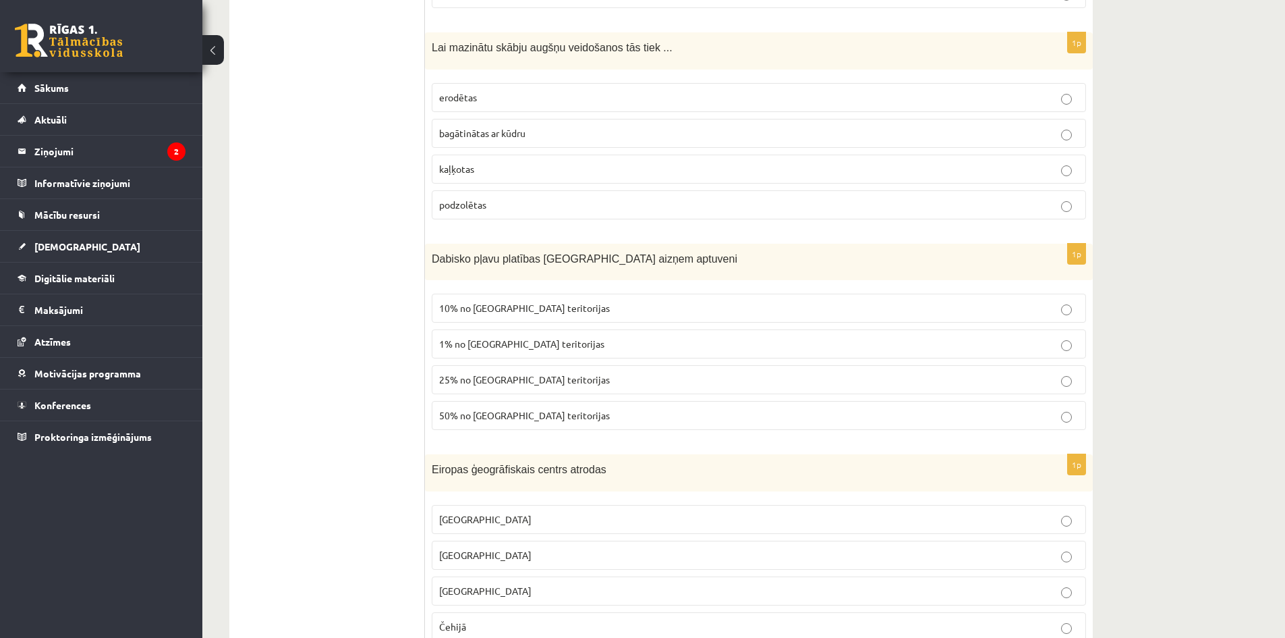
scroll to position [6058, 0]
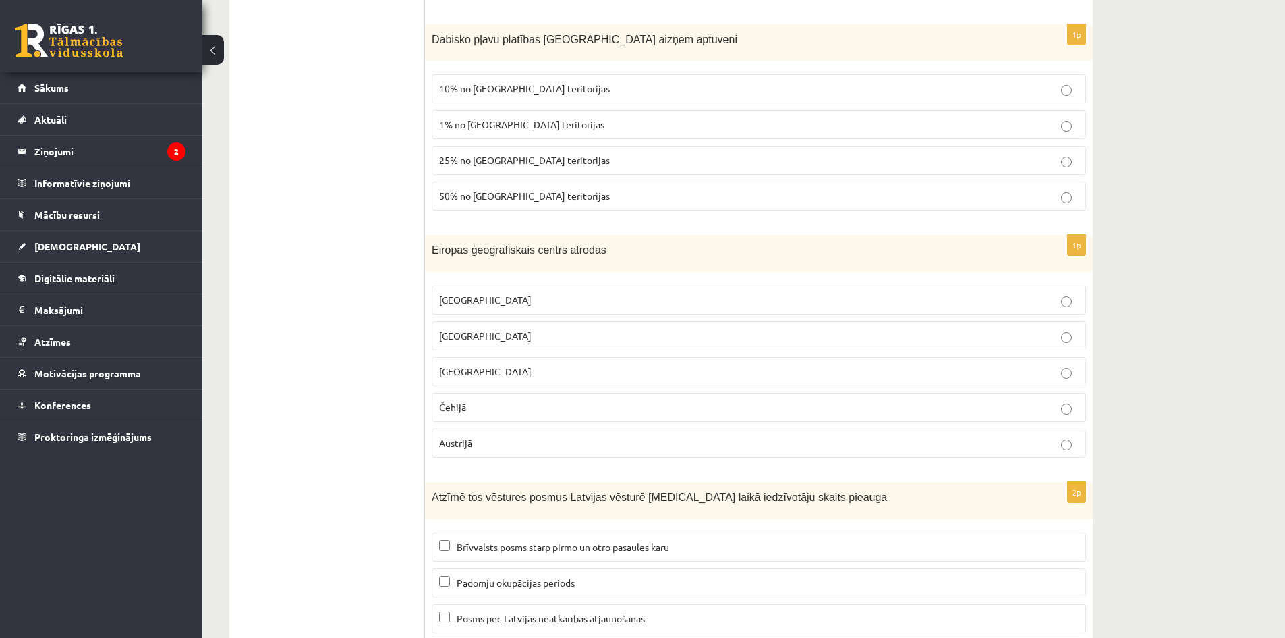
click at [542, 400] on p "Čehijā" at bounding box center [759, 407] width 640 height 14
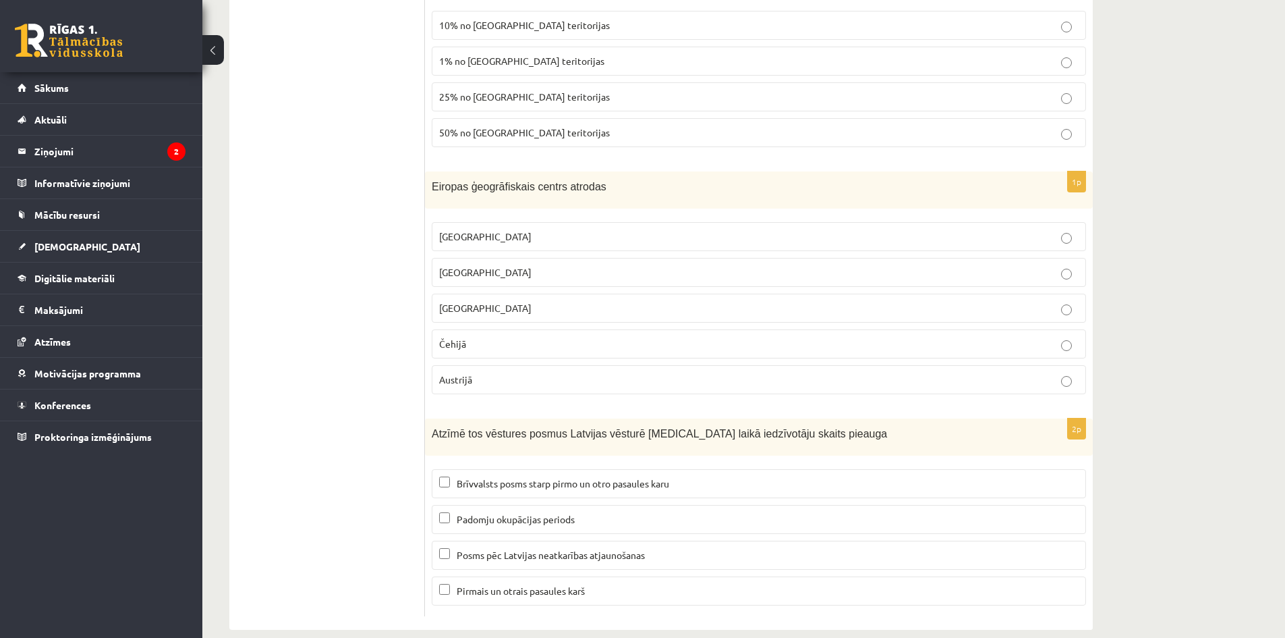
scroll to position [6125, 0]
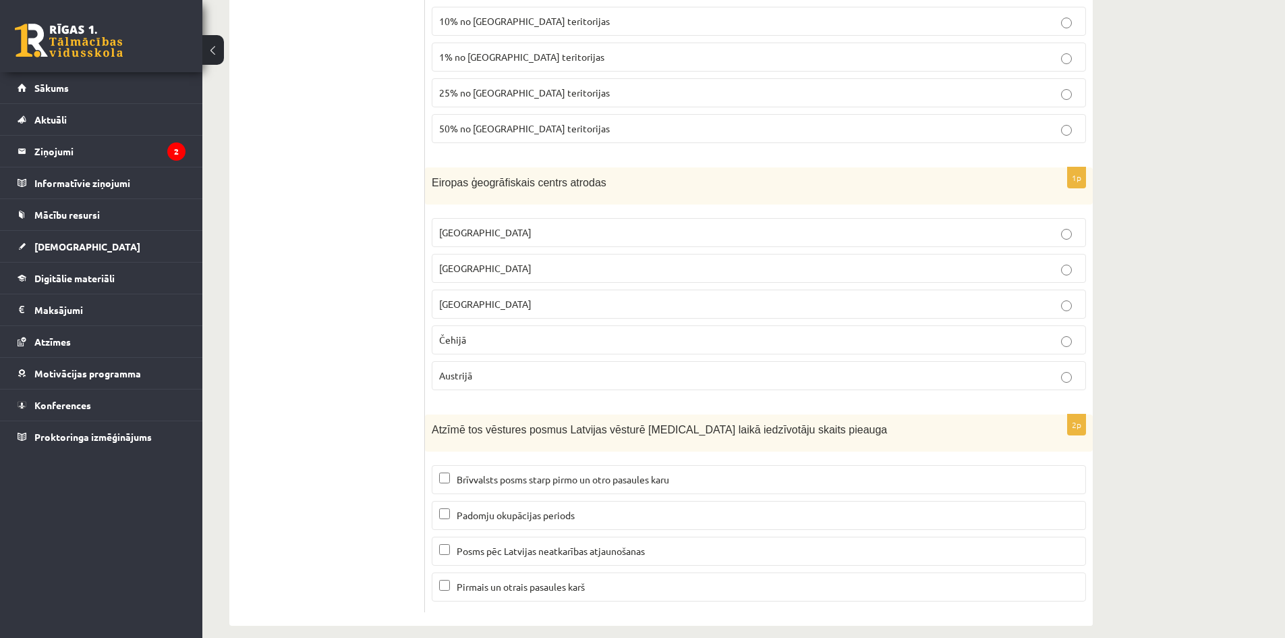
click at [560, 544] on span "Posms pēc Latvijas neatkarības atjaunošanas" at bounding box center [551, 550] width 188 height 12
click at [501, 501] on label "Padomju okupācijas periods" at bounding box center [759, 515] width 654 height 29
click at [500, 511] on label "Padomju okupācijas periods" at bounding box center [759, 515] width 654 height 29
click at [489, 473] on span "Brīvvalsts posms starp pirmo un otro pasaules karu" at bounding box center [563, 479] width 213 height 12
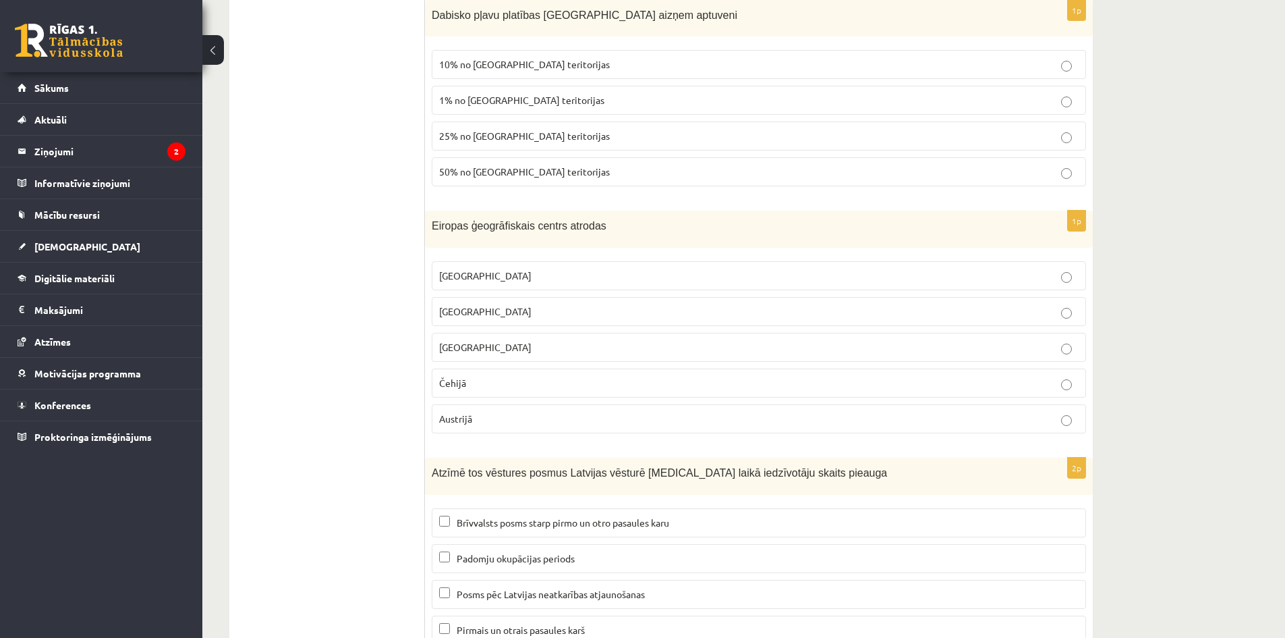
scroll to position [5923, 0]
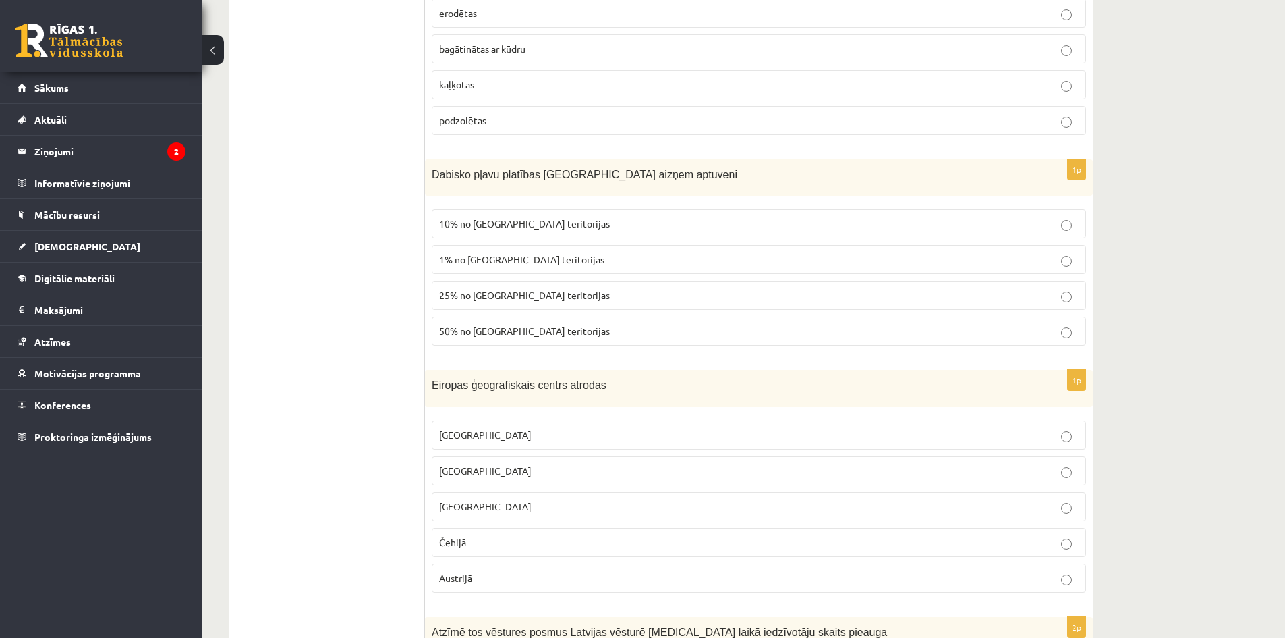
click at [470, 464] on span "Lietuvā" at bounding box center [485, 470] width 92 height 12
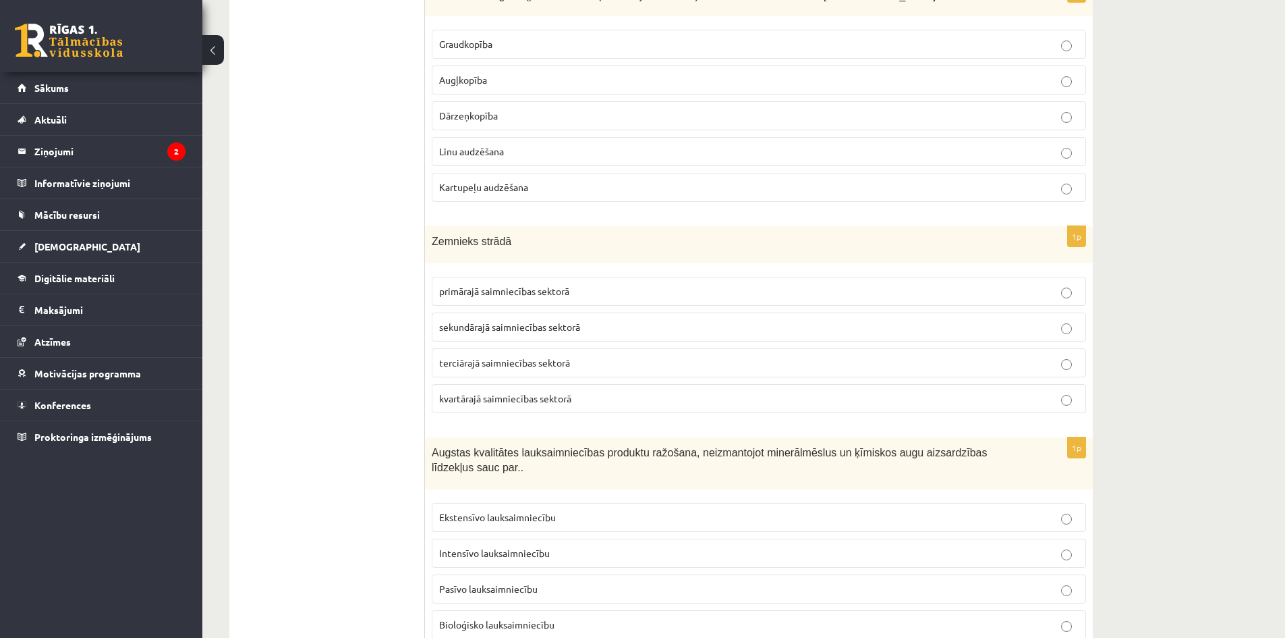
scroll to position [270, 0]
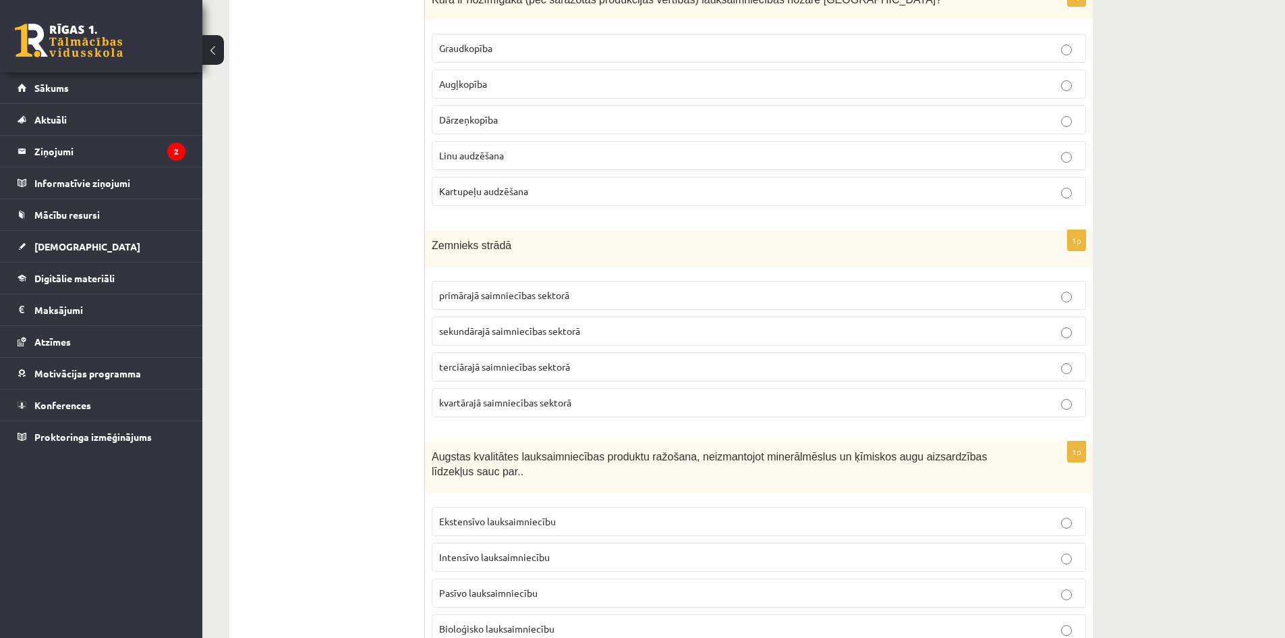
click at [549, 298] on span "primārajā saimniecības sektorā" at bounding box center [504, 295] width 130 height 12
click at [508, 366] on span "terciārajā saimniecības sektorā" at bounding box center [504, 366] width 131 height 12
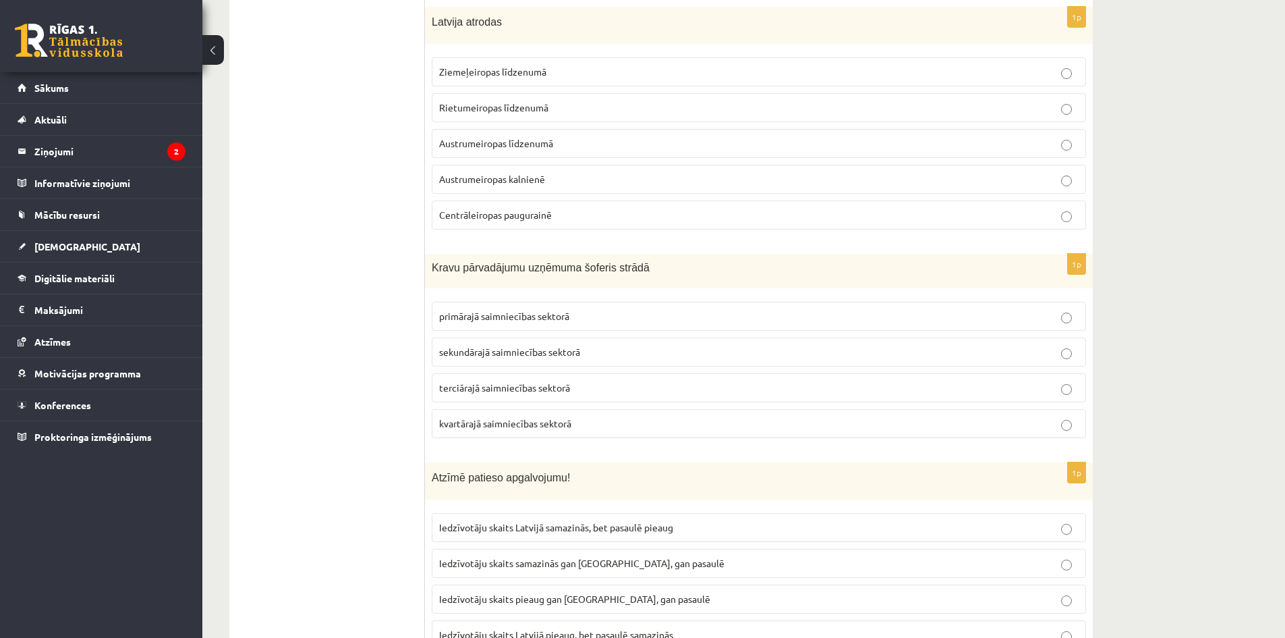
scroll to position [4992, 0]
click at [485, 306] on span "primārajā saimniecības sektorā" at bounding box center [504, 312] width 130 height 12
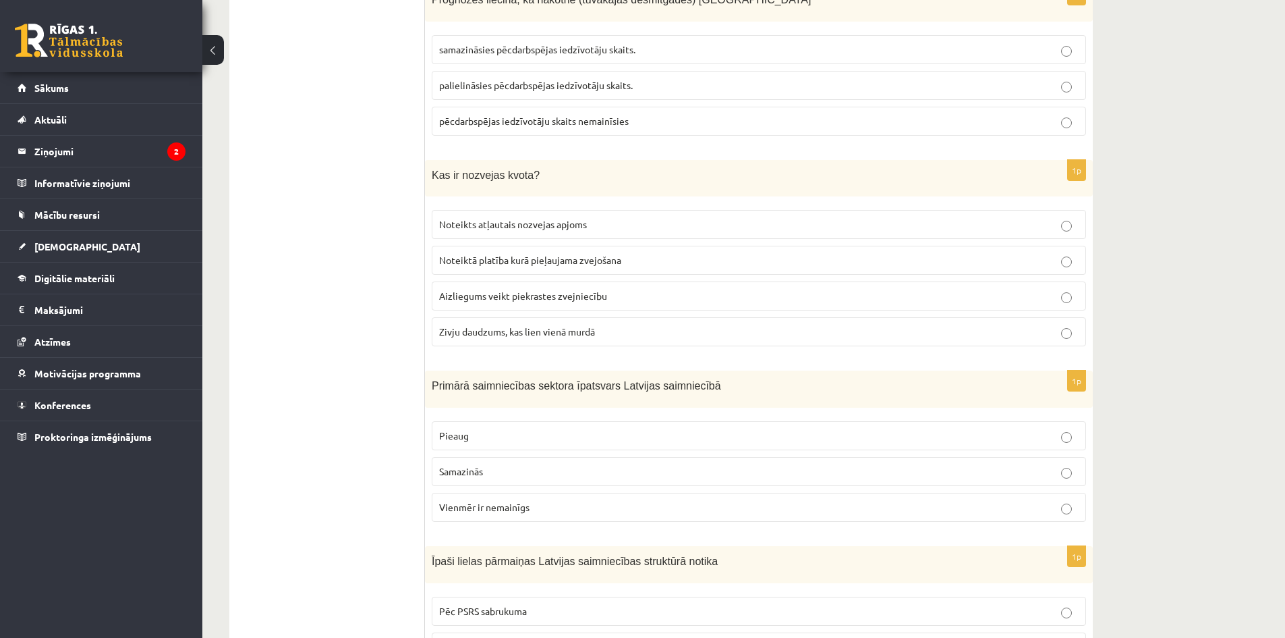
scroll to position [1875, 0]
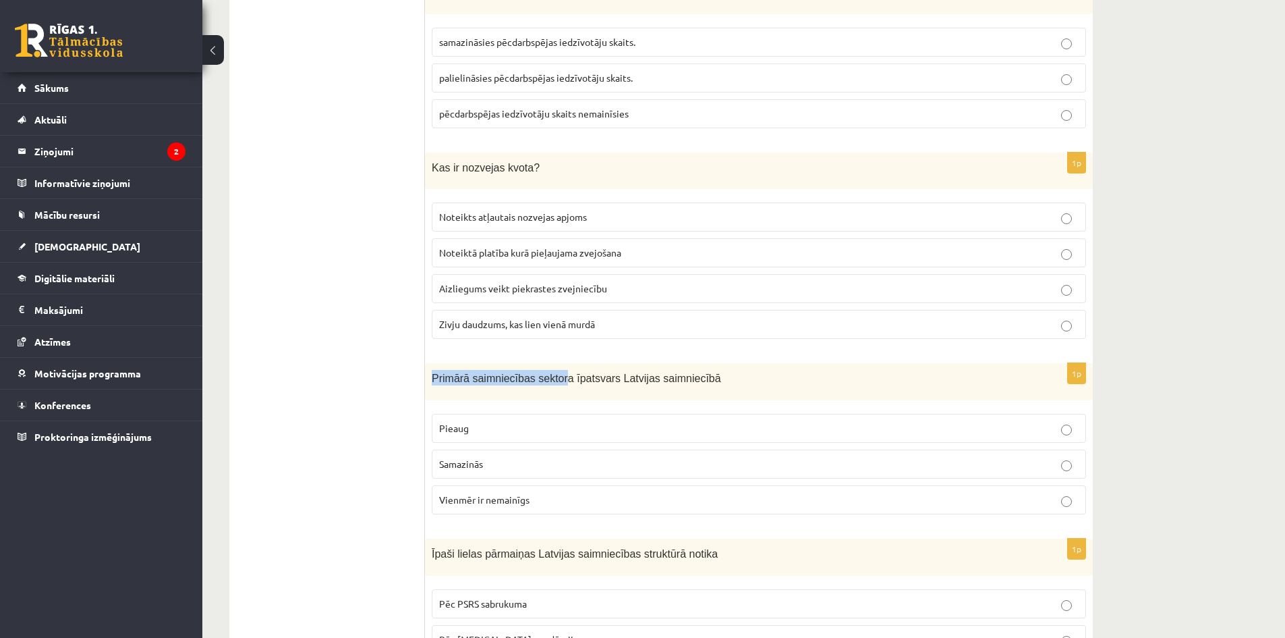
drag, startPoint x: 432, startPoint y: 360, endPoint x: 555, endPoint y: 362, distance: 122.8
click at [555, 372] on span "Primārā saimniecības sektora īpatsvars Latvijas saimniecībā" at bounding box center [576, 377] width 289 height 11
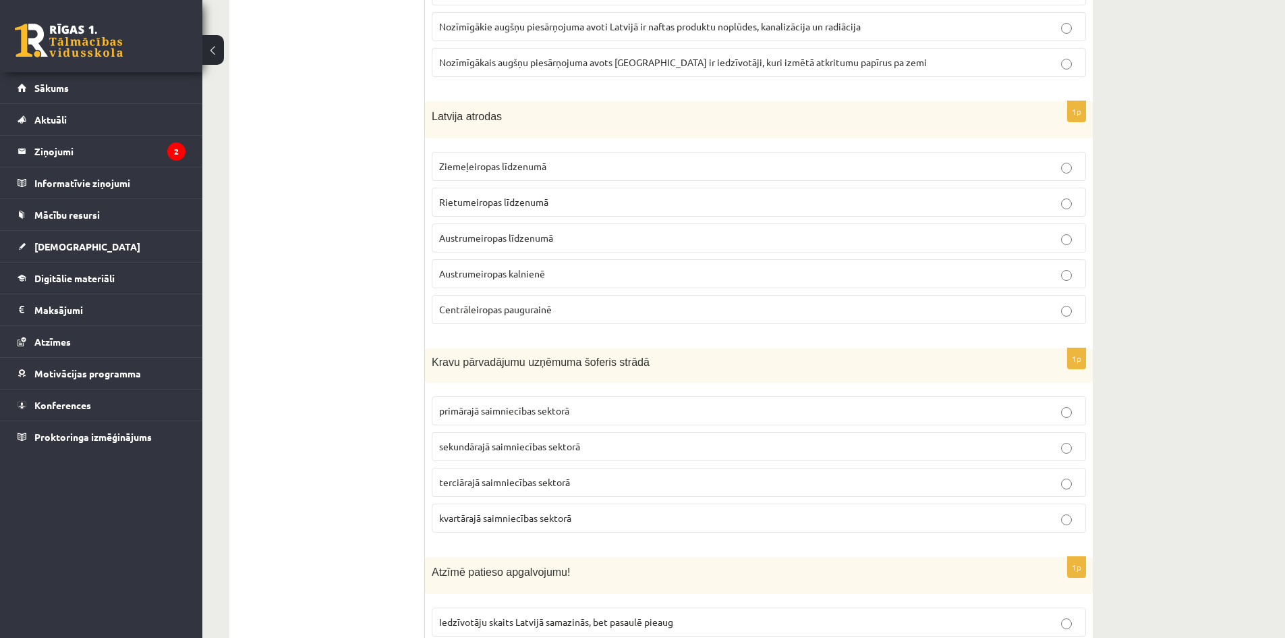
scroll to position [4911, 0]
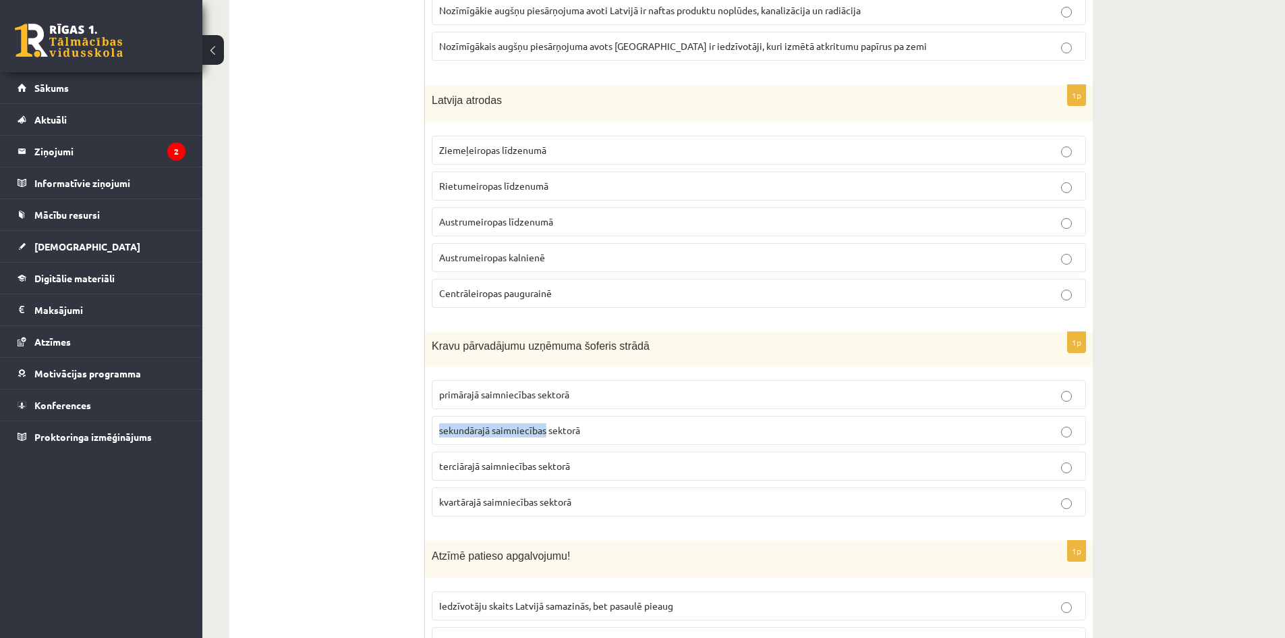
drag, startPoint x: 436, startPoint y: 417, endPoint x: 546, endPoint y: 426, distance: 110.3
click at [546, 426] on label "sekundārajā saimniecības sektorā" at bounding box center [759, 430] width 654 height 29
drag, startPoint x: 588, startPoint y: 417, endPoint x: 440, endPoint y: 414, distance: 148.4
click at [440, 423] on p "sekundārajā saimniecības sektorā" at bounding box center [759, 430] width 640 height 14
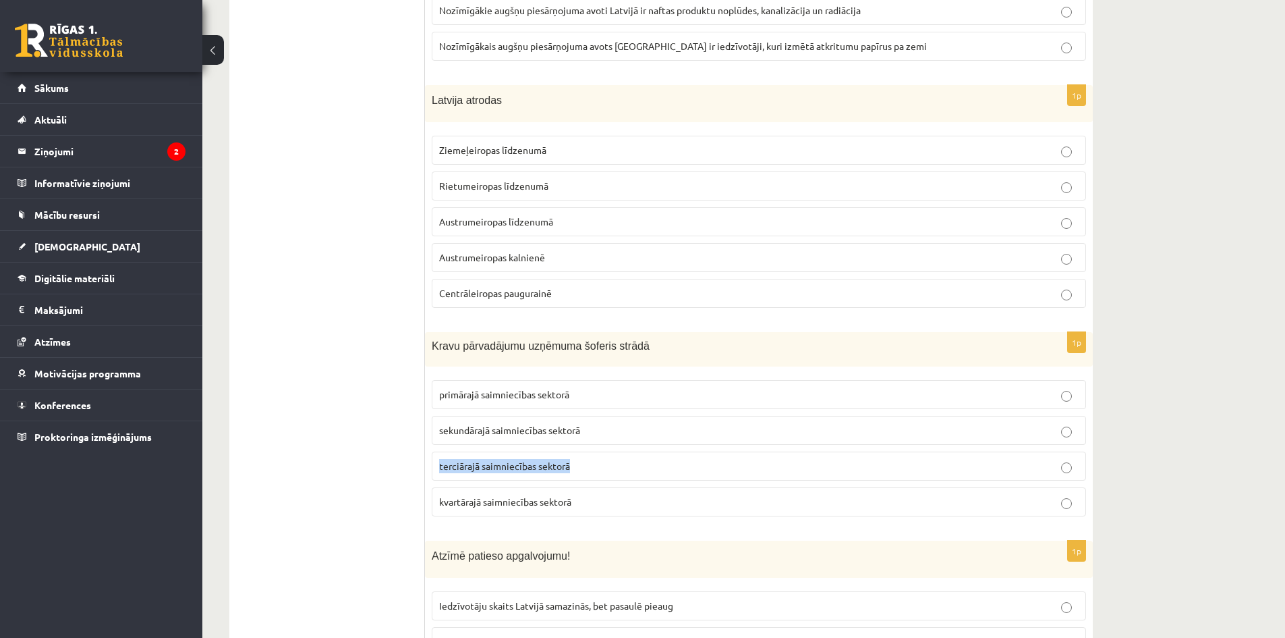
drag, startPoint x: 434, startPoint y: 448, endPoint x: 587, endPoint y: 455, distance: 152.7
click at [577, 458] on label "terciārajā saimniecības sektorā" at bounding box center [759, 465] width 654 height 29
click at [497, 424] on span "sekundārajā saimniecības sektorā" at bounding box center [509, 430] width 141 height 12
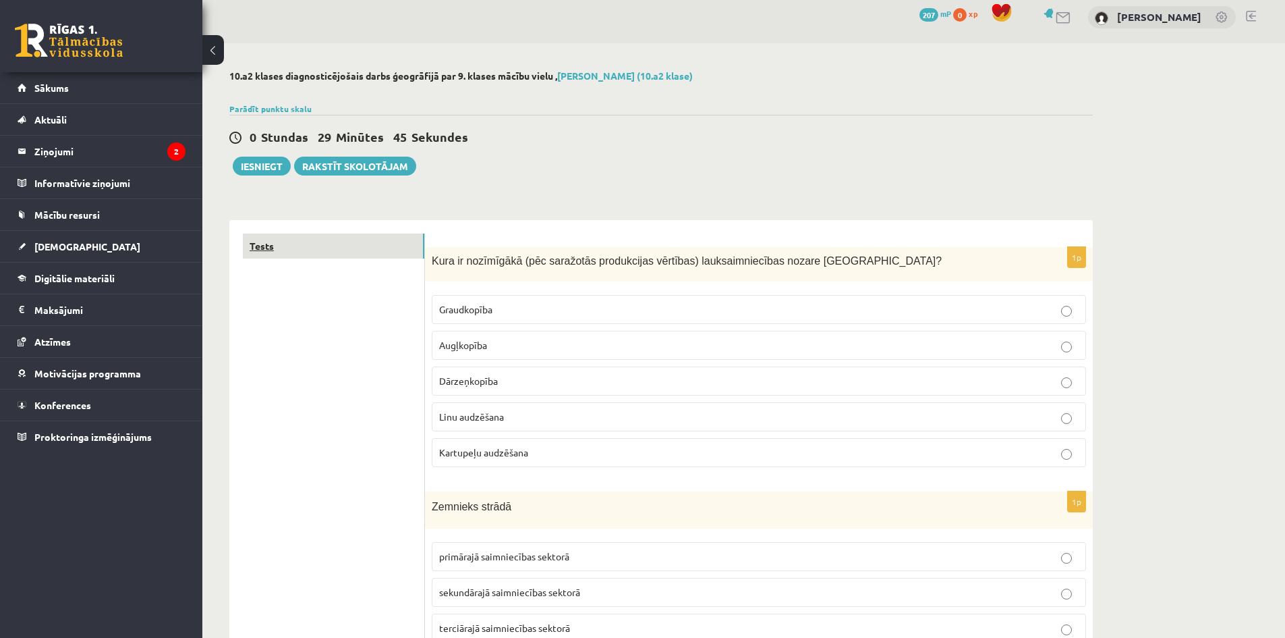
scroll to position [0, 0]
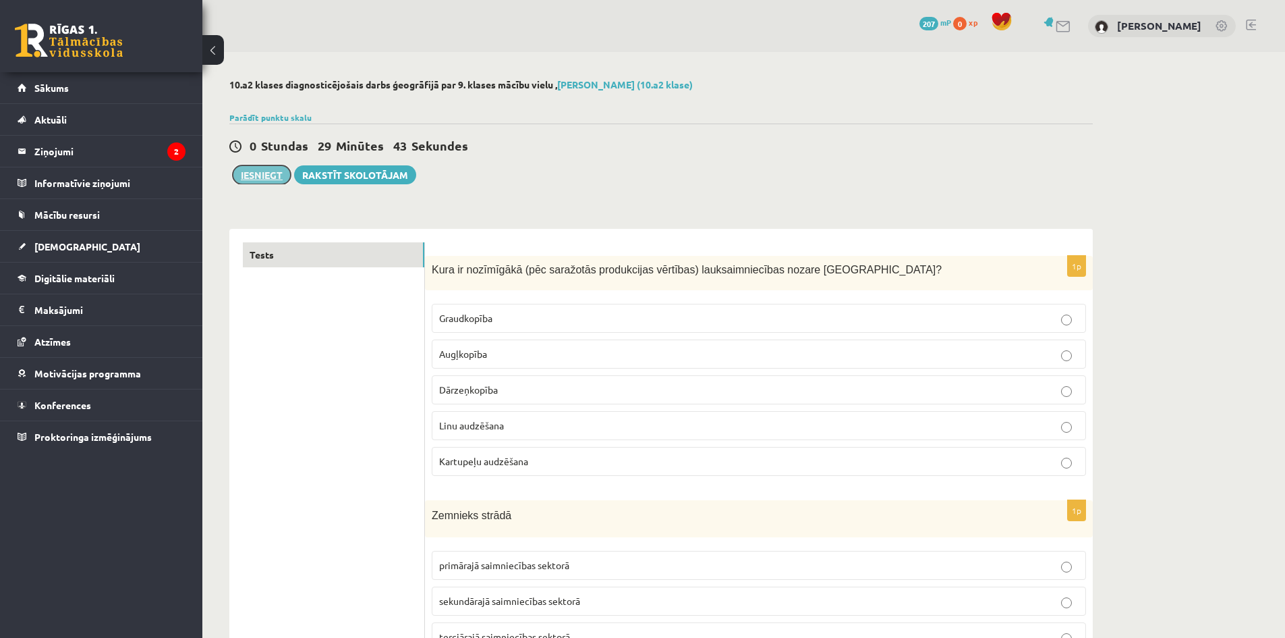
click at [250, 177] on button "Iesniegt" at bounding box center [262, 174] width 58 height 19
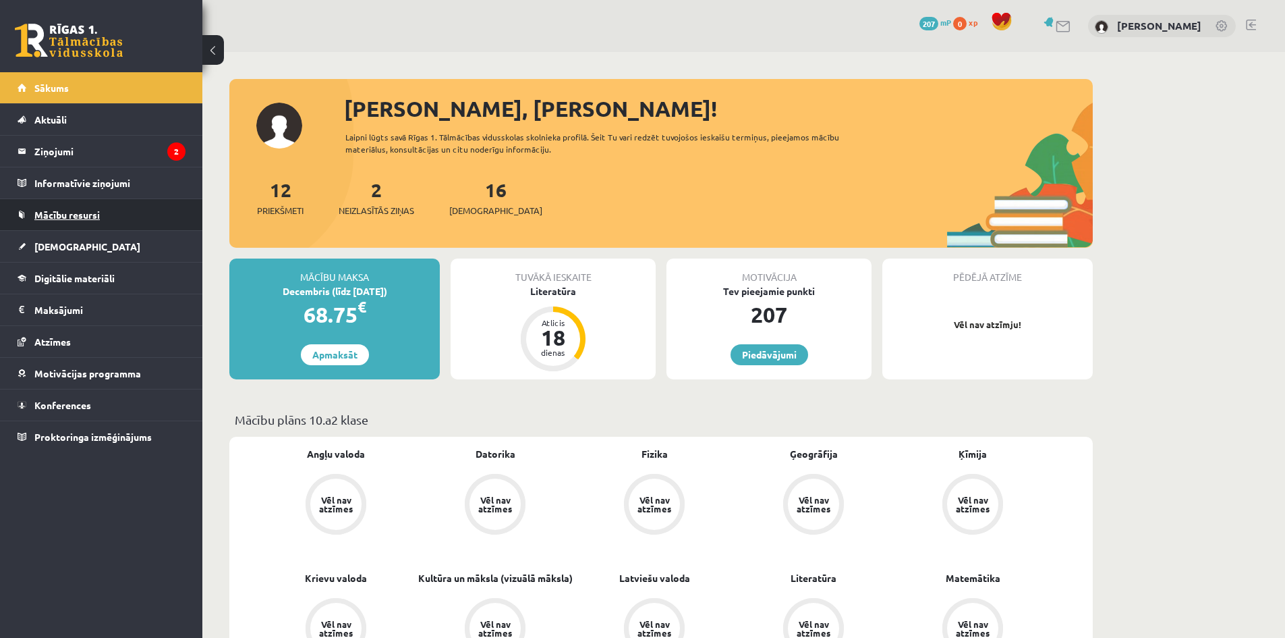
click at [119, 210] on link "Mācību resursi" at bounding box center [102, 214] width 168 height 31
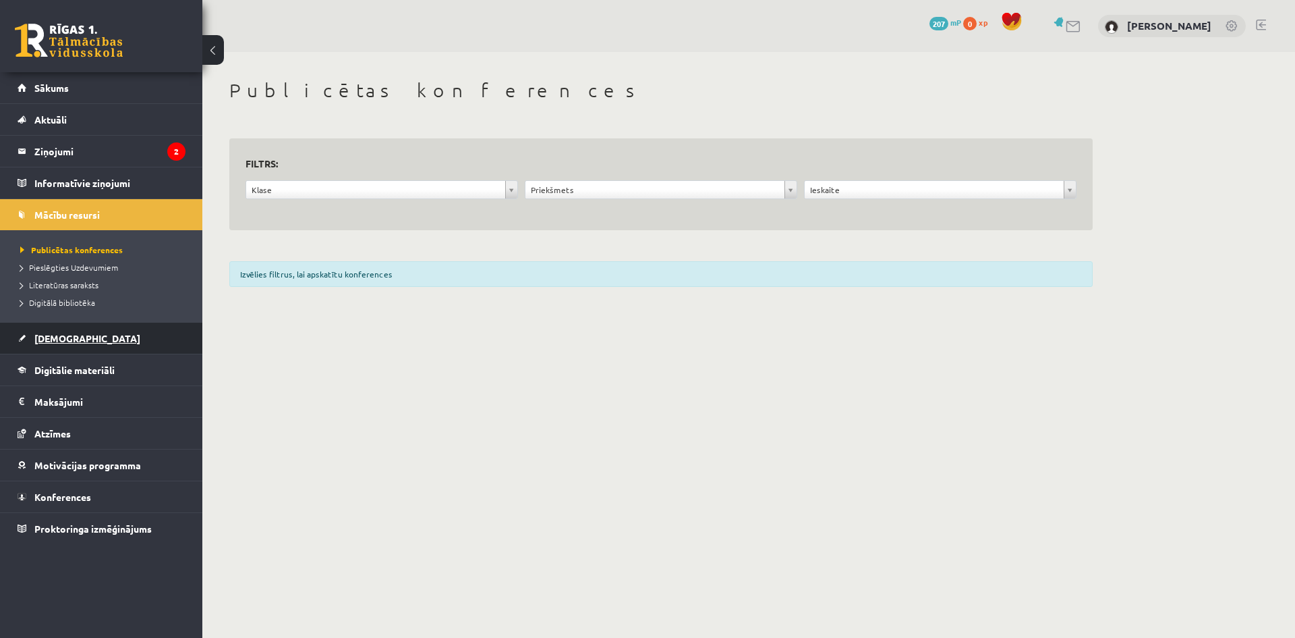
click at [111, 333] on link "[DEMOGRAPHIC_DATA]" at bounding box center [102, 337] width 168 height 31
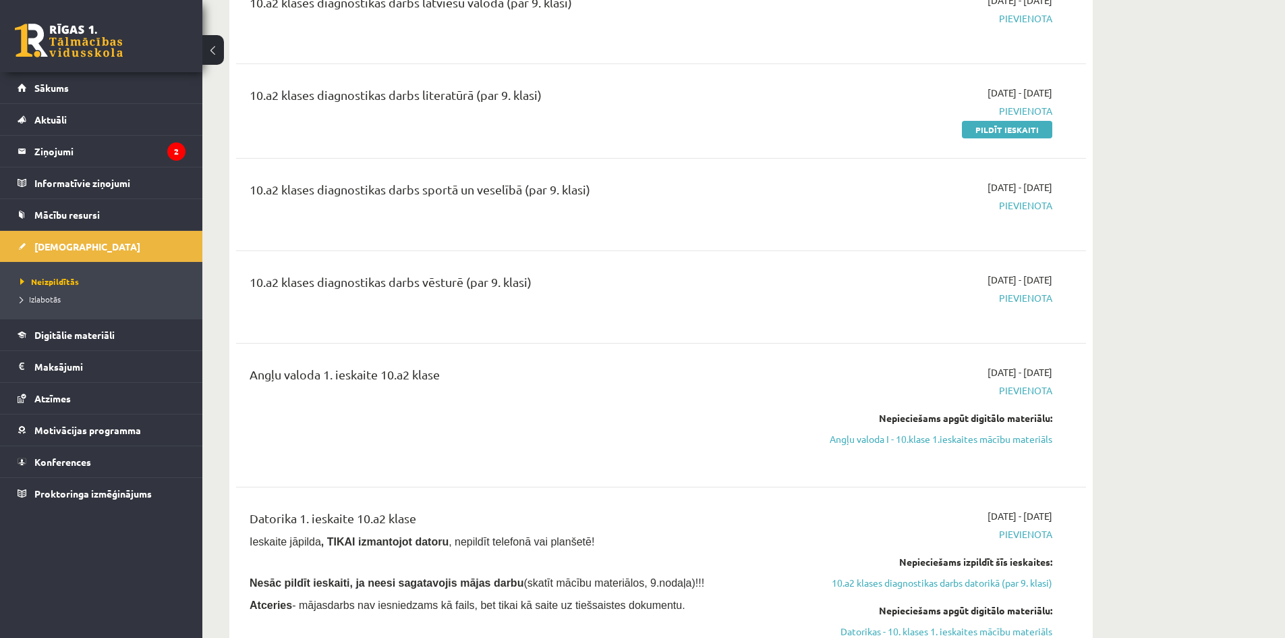
scroll to position [945, 0]
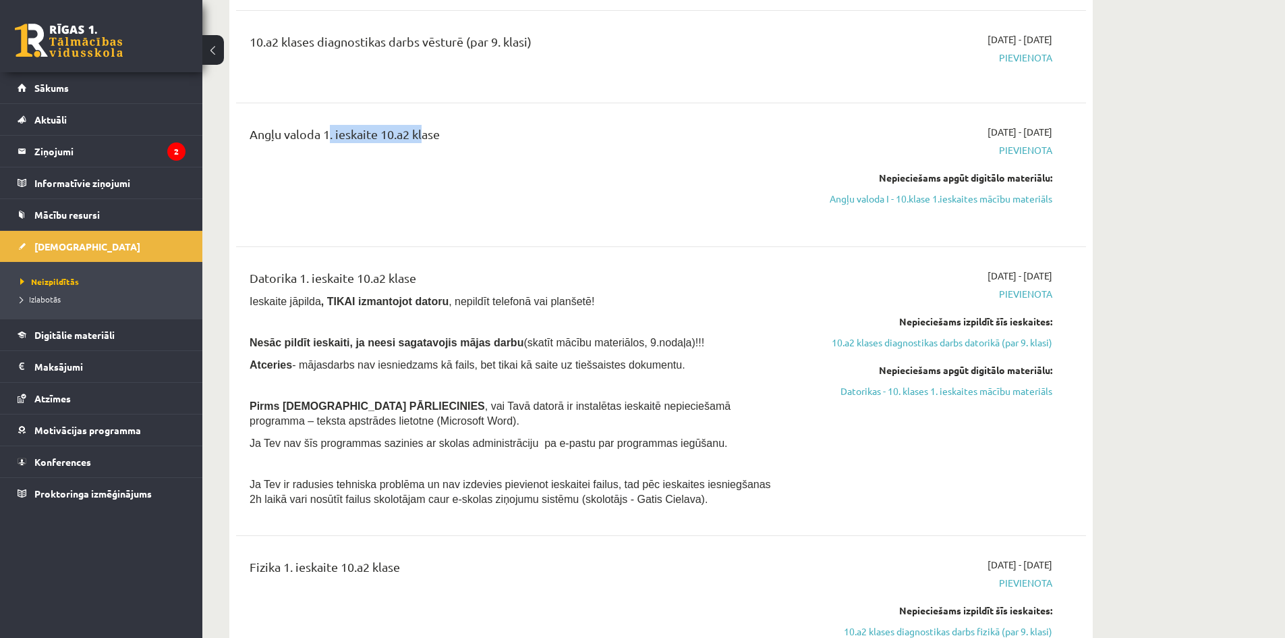
drag, startPoint x: 326, startPoint y: 135, endPoint x: 513, endPoint y: 162, distance: 188.8
click at [425, 137] on div "Angļu valoda 1. ieskaite 10.a2 klase" at bounding box center [514, 137] width 528 height 25
drag, startPoint x: 903, startPoint y: 134, endPoint x: 928, endPoint y: 134, distance: 25.0
click at [905, 134] on div "2025-09-24 - 2025-10-31 Pievienota Nepieciešams apgūt digitālo materiālu: Angļu…" at bounding box center [925, 175] width 275 height 100
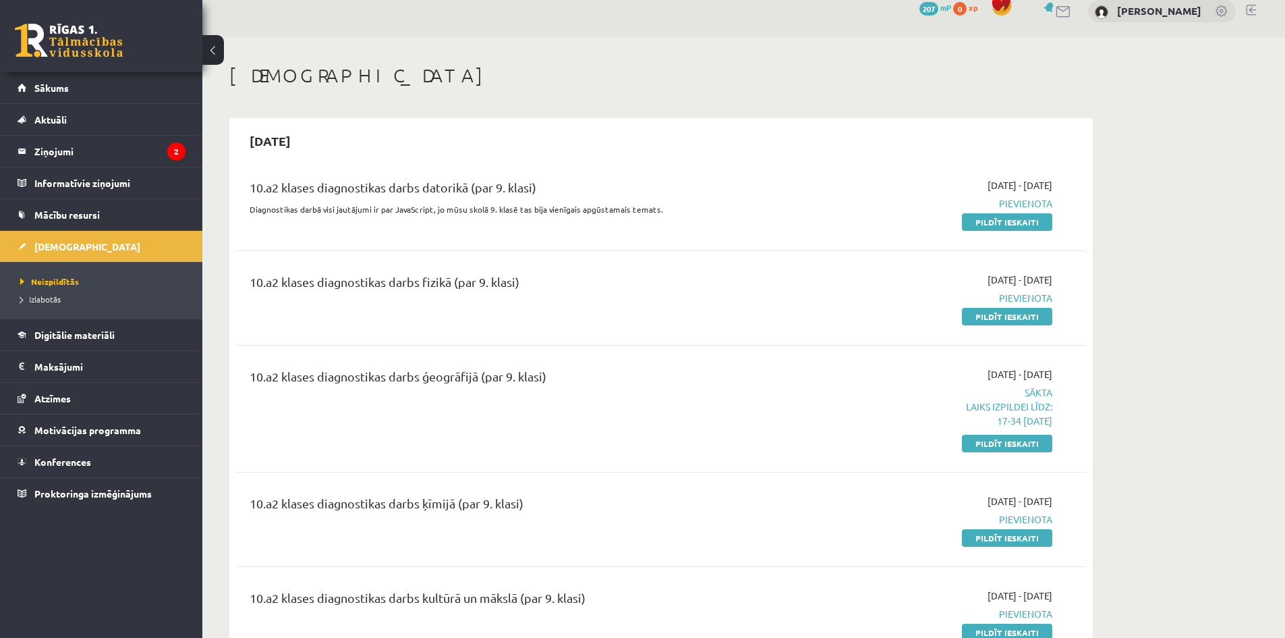
scroll to position [0, 0]
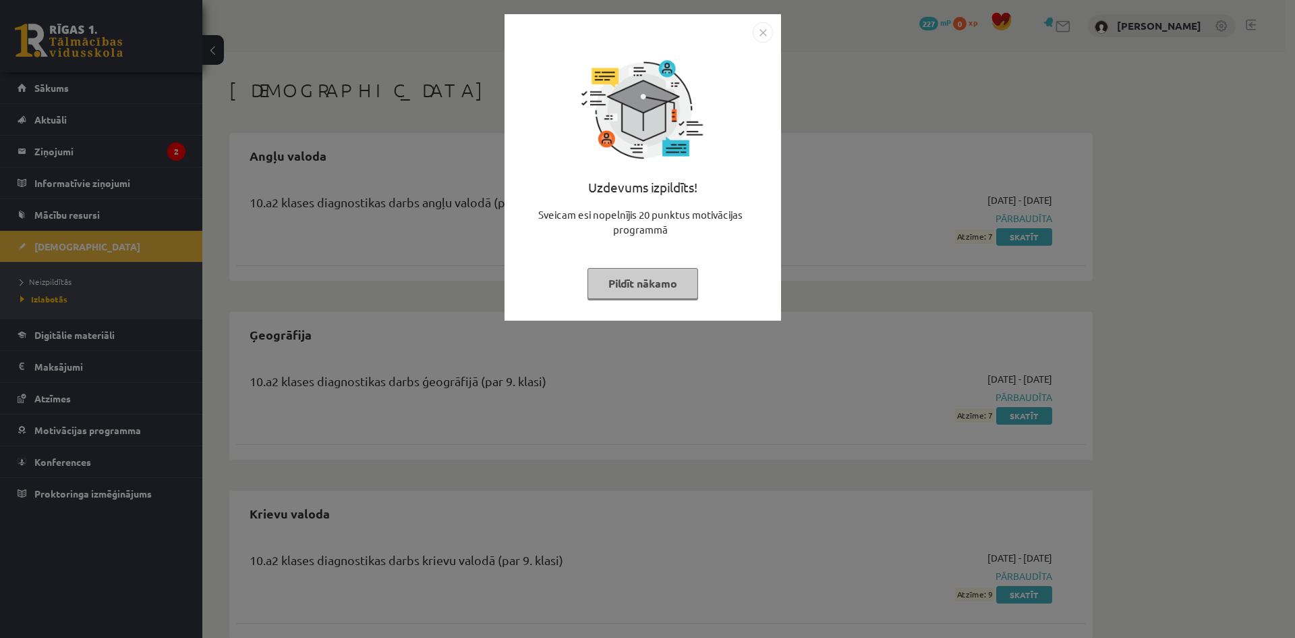
click at [642, 284] on button "Pildīt nākamo" at bounding box center [643, 283] width 111 height 31
